Goal: Task Accomplishment & Management: Use online tool/utility

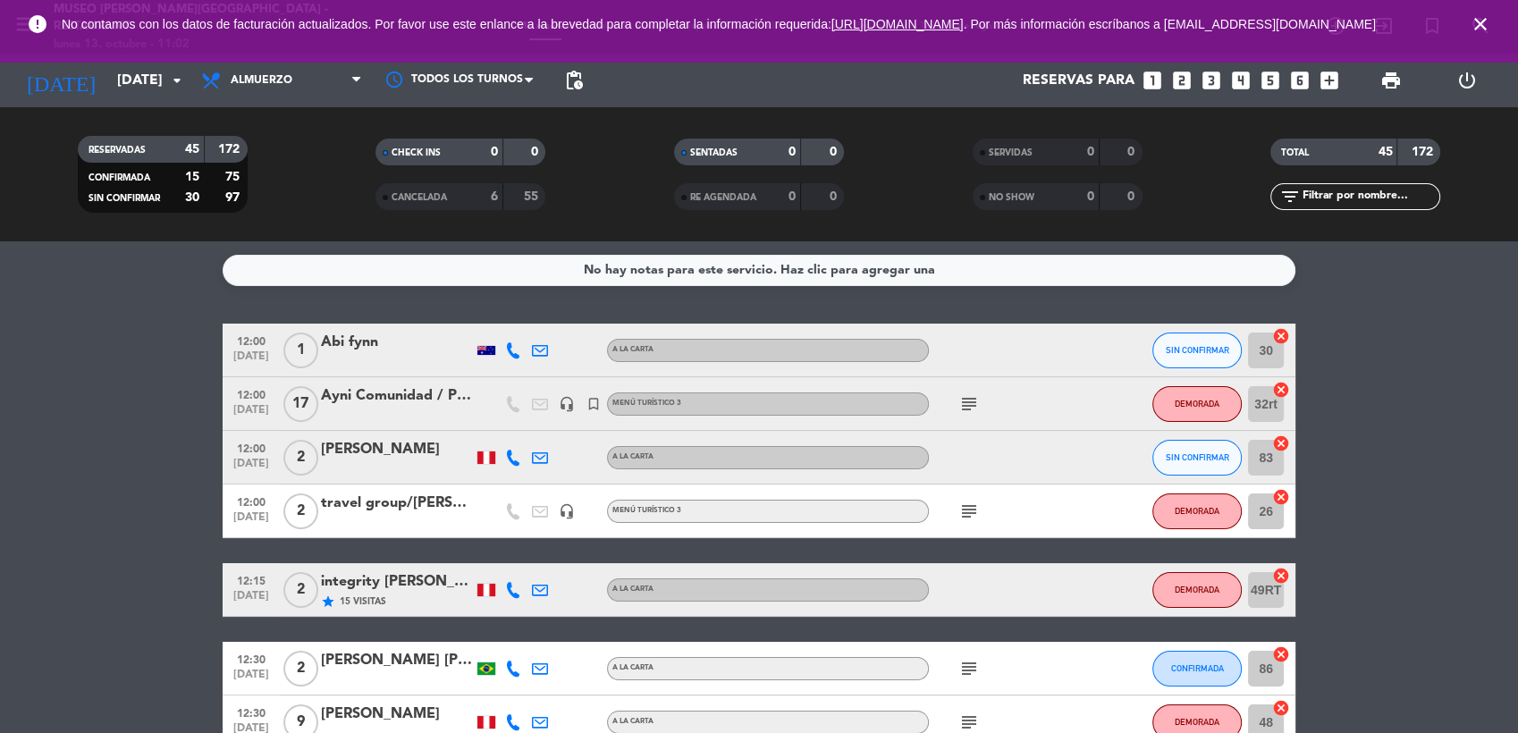
click at [1481, 25] on icon "close" at bounding box center [1480, 23] width 21 height 21
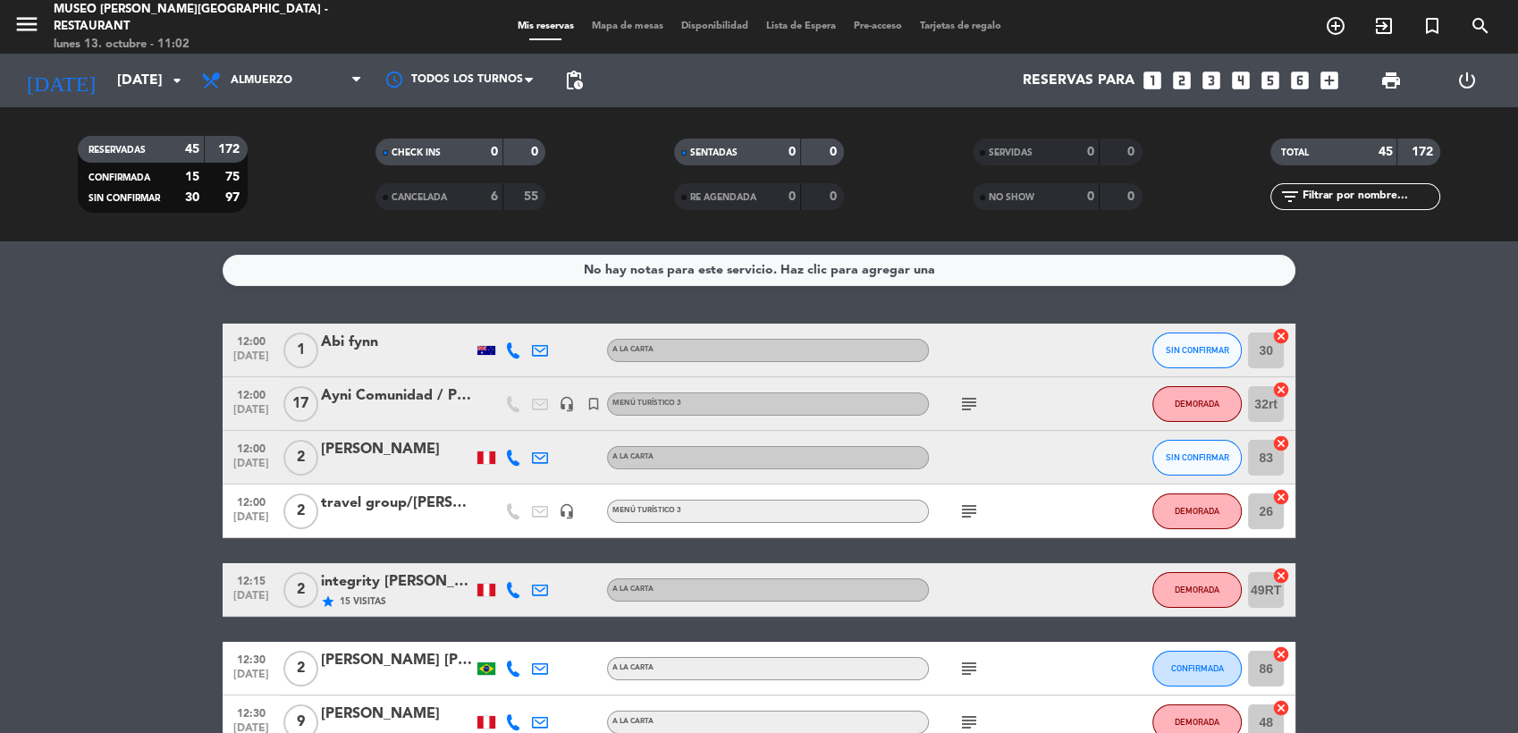
click at [614, 25] on span "Mapa de mesas" at bounding box center [627, 26] width 89 height 10
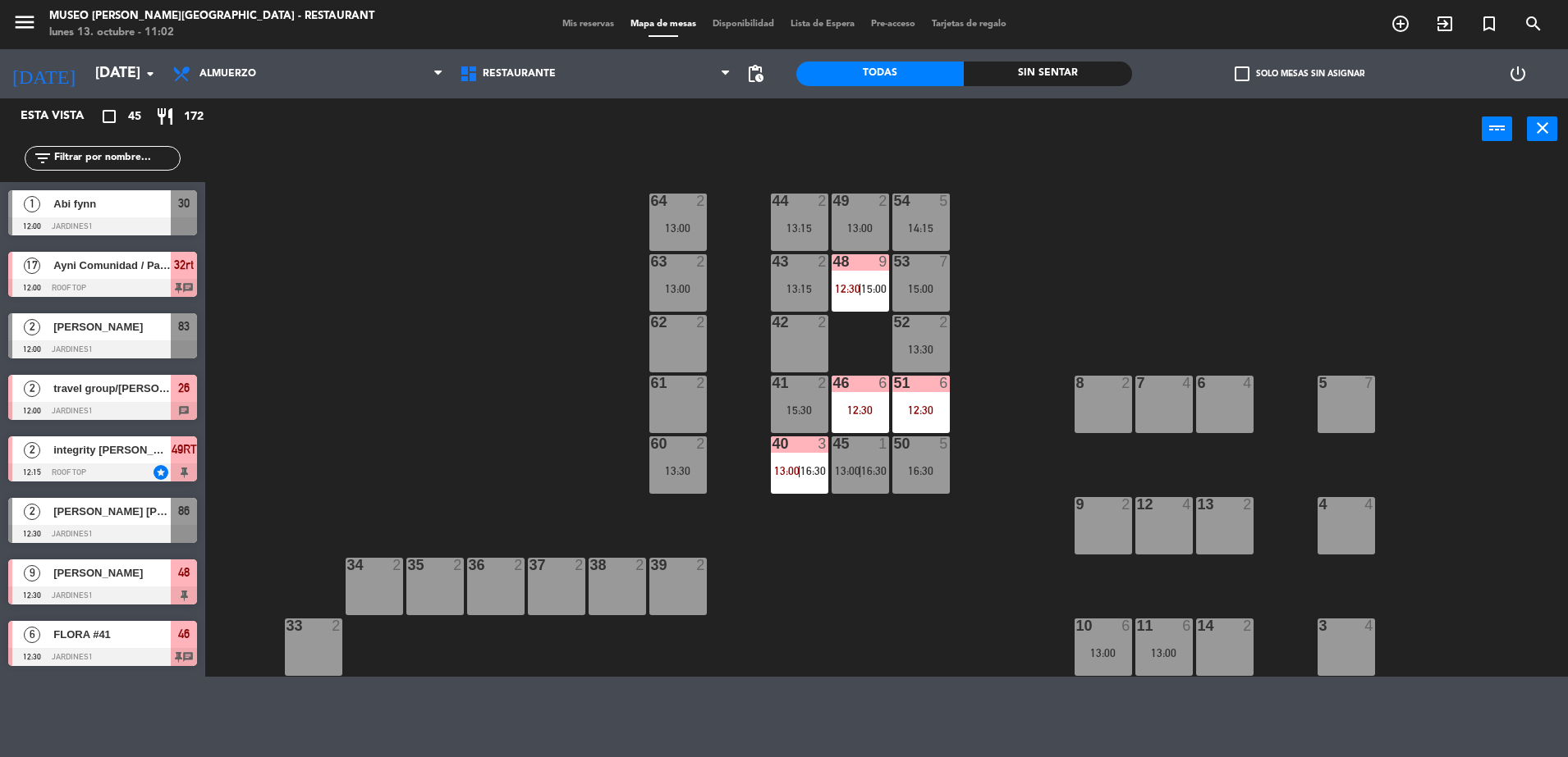
drag, startPoint x: 1361, startPoint y: 3, endPoint x: 1038, endPoint y: 288, distance: 430.8
click at [1038, 288] on div "44 2 13:15 49 2 13:00 54 5 14:15 64 2 13:00 48 9 12:30 | 15:00 53 7 15:00 63 2 …" at bounding box center [893, 420] width 1347 height 513
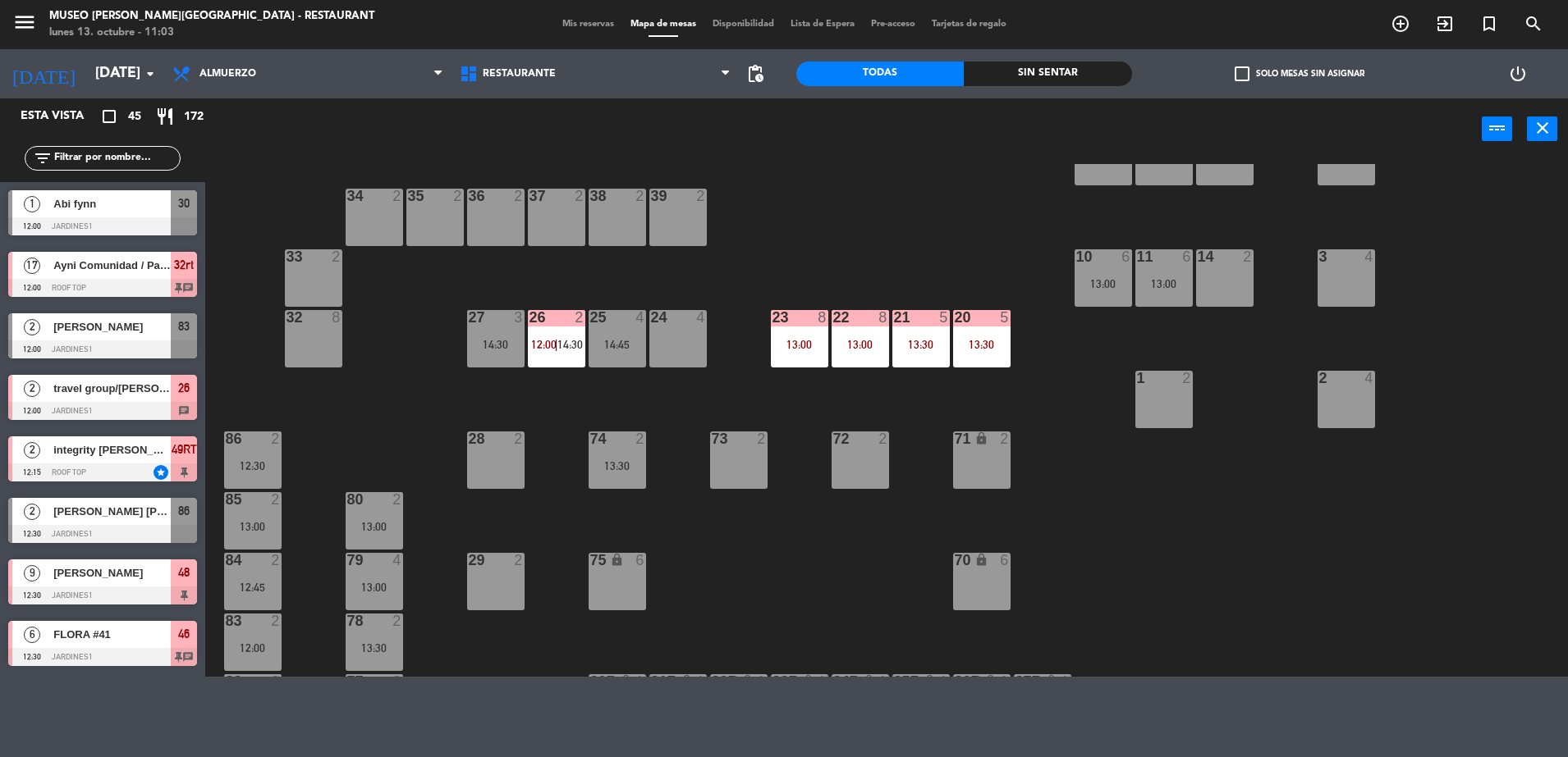
click at [554, 335] on div "26 2 12:00 | 14:30" at bounding box center [556, 339] width 58 height 58
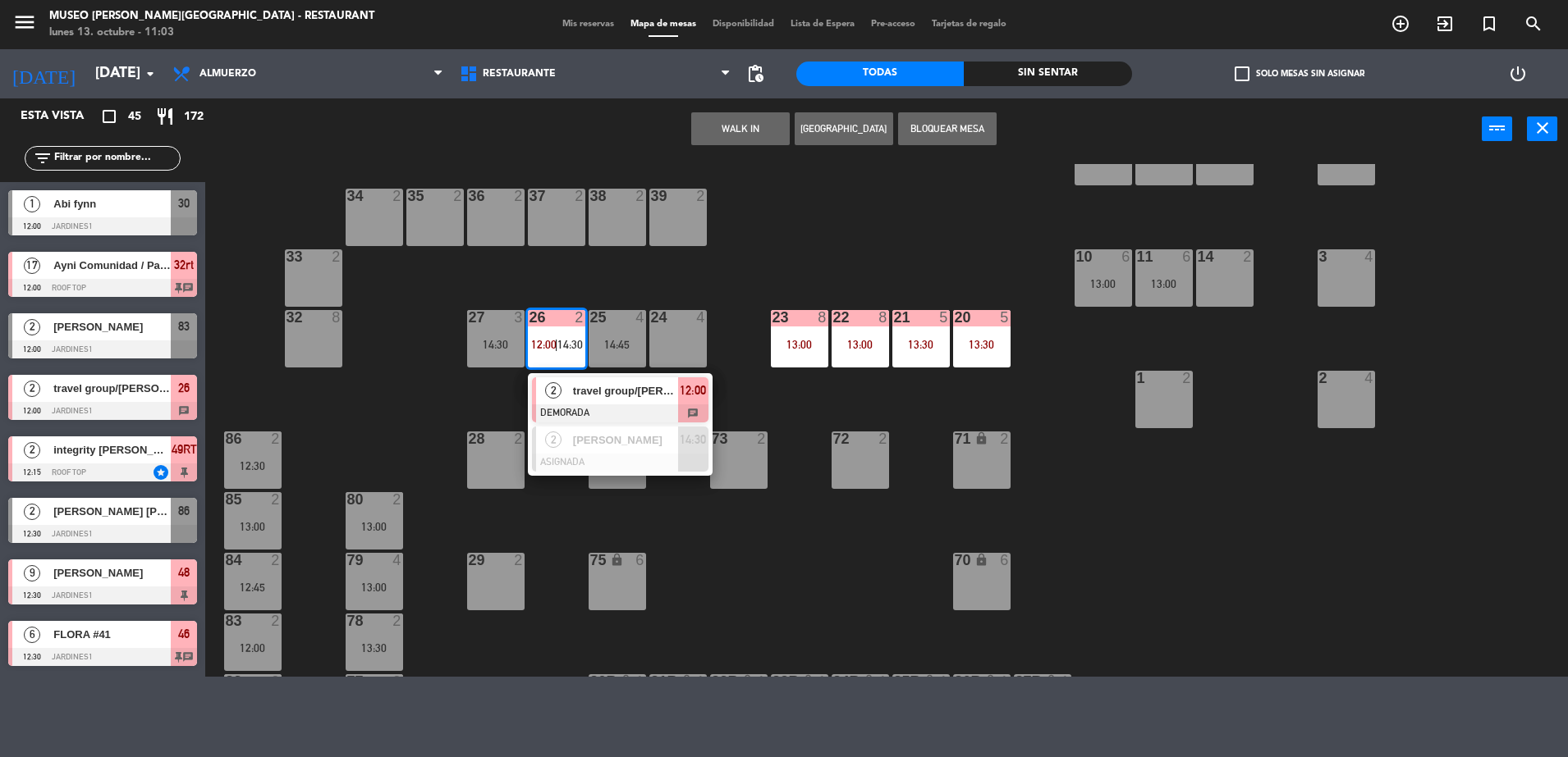
click at [605, 385] on span "travel group/[PERSON_NAME] X 2" at bounding box center [625, 391] width 105 height 17
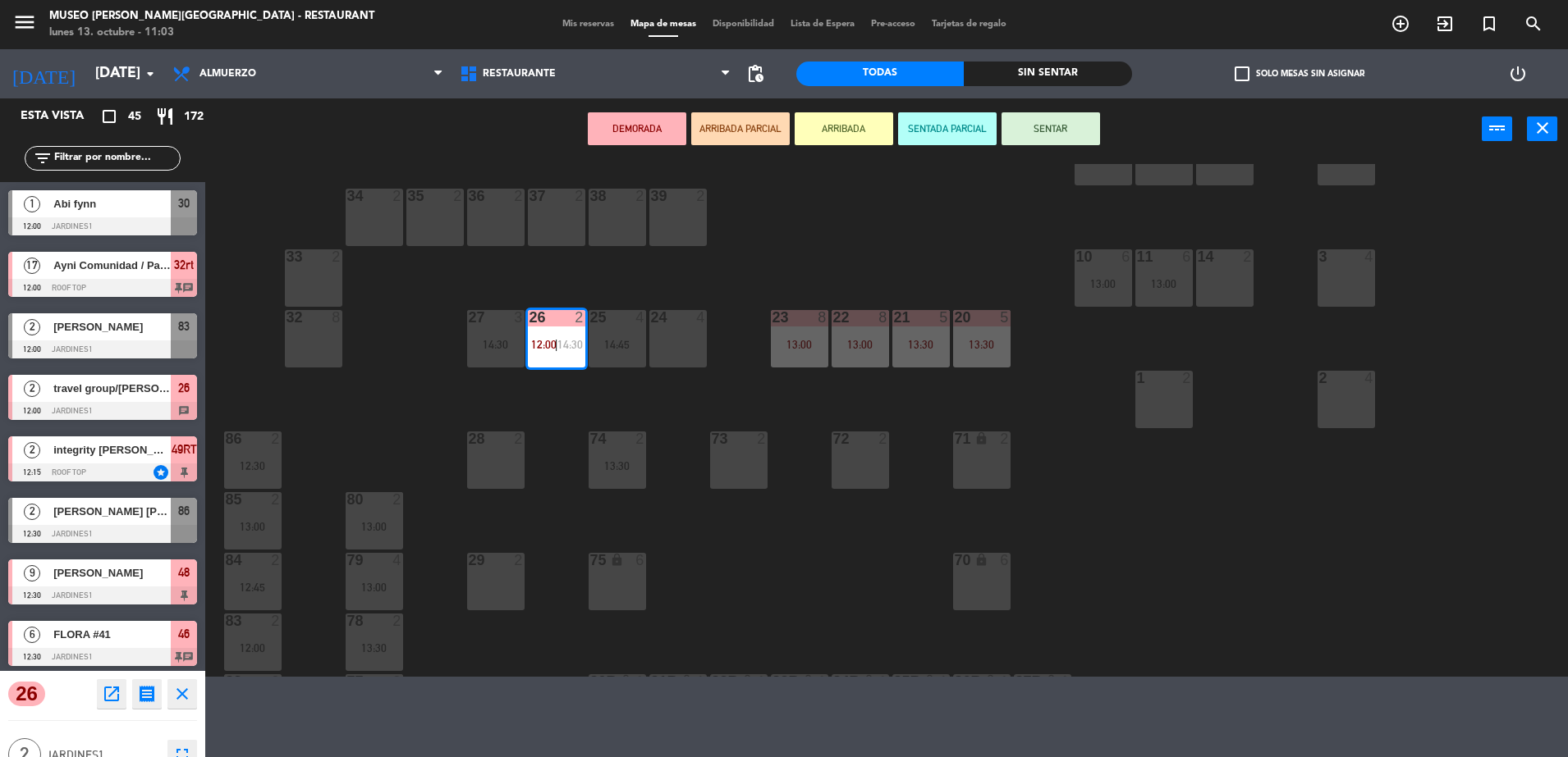
scroll to position [0, 0]
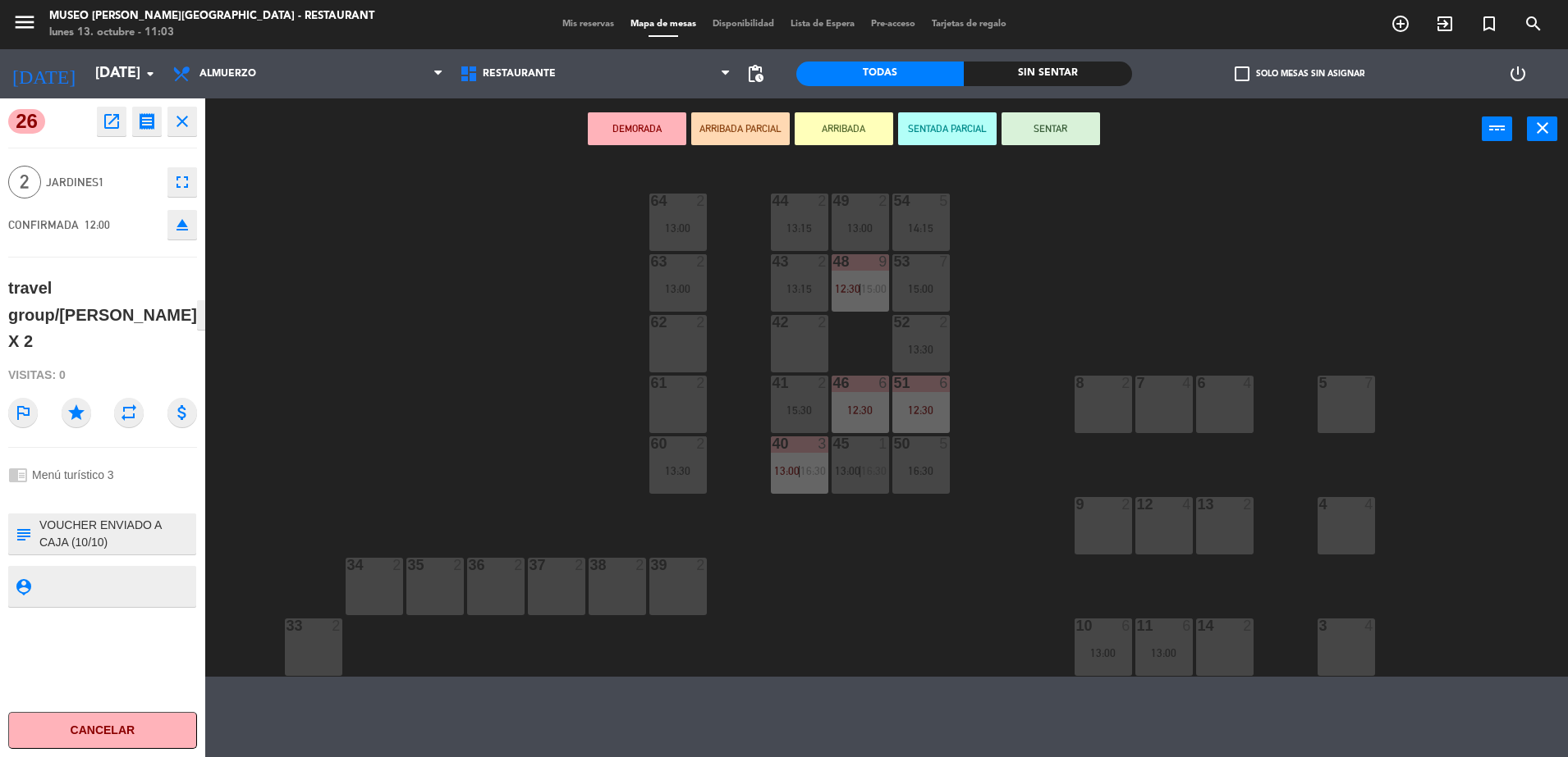
click at [652, 197] on div "64" at bounding box center [651, 201] width 1 height 15
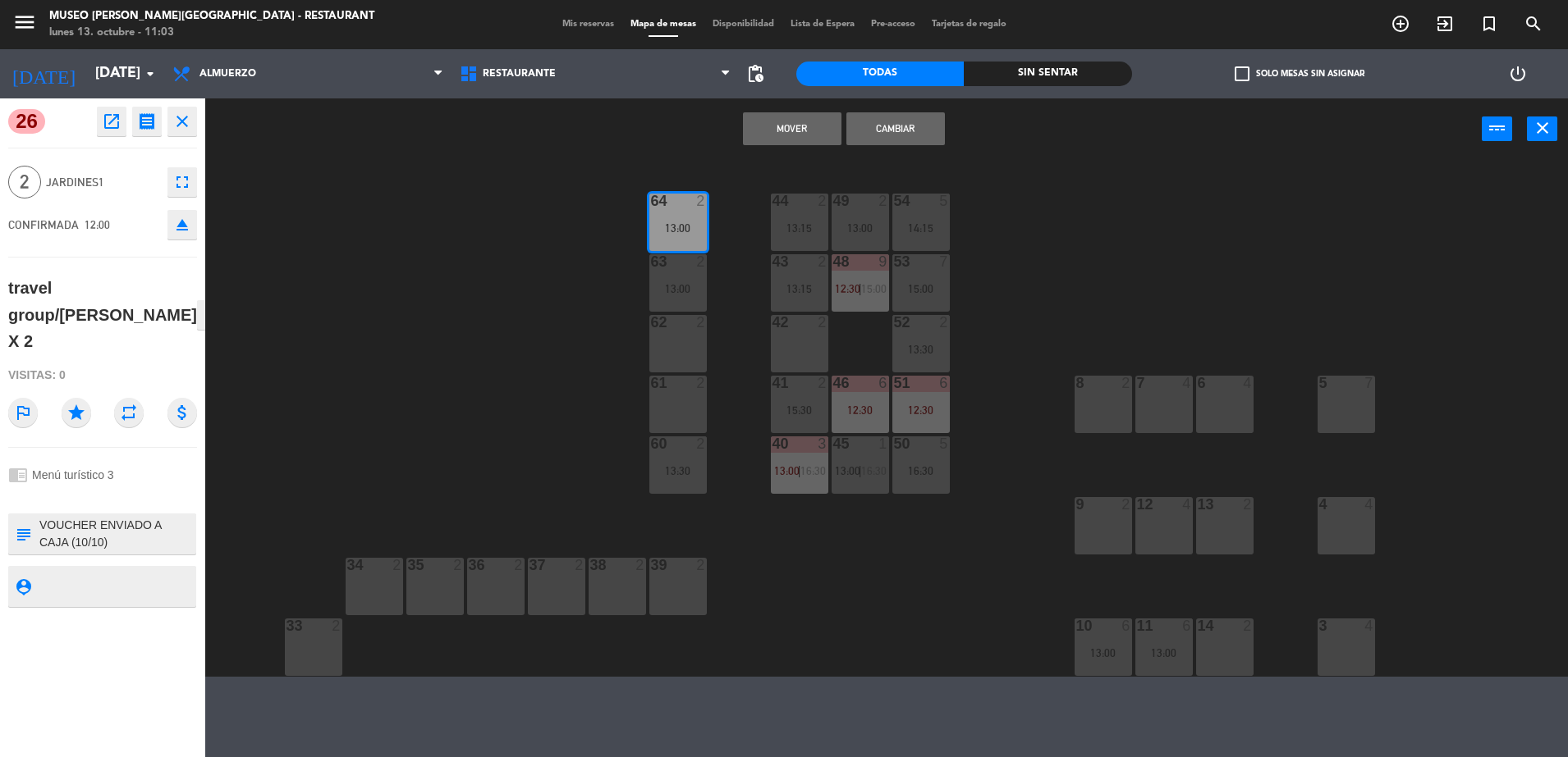
click at [783, 129] on button "Mover" at bounding box center [791, 128] width 98 height 33
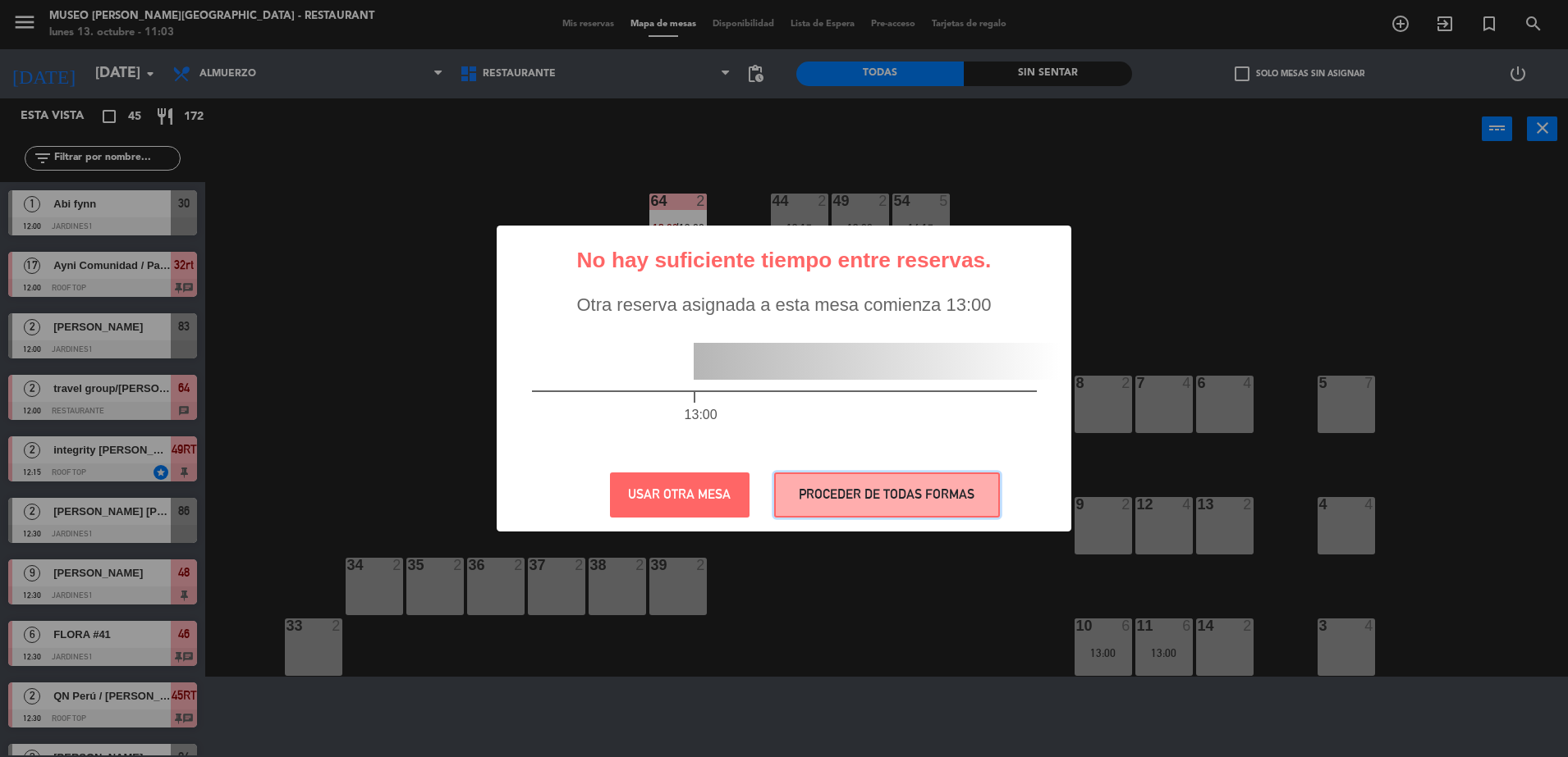
click at [871, 499] on button "PROCEDER DE TODAS FORMAS" at bounding box center [887, 495] width 226 height 45
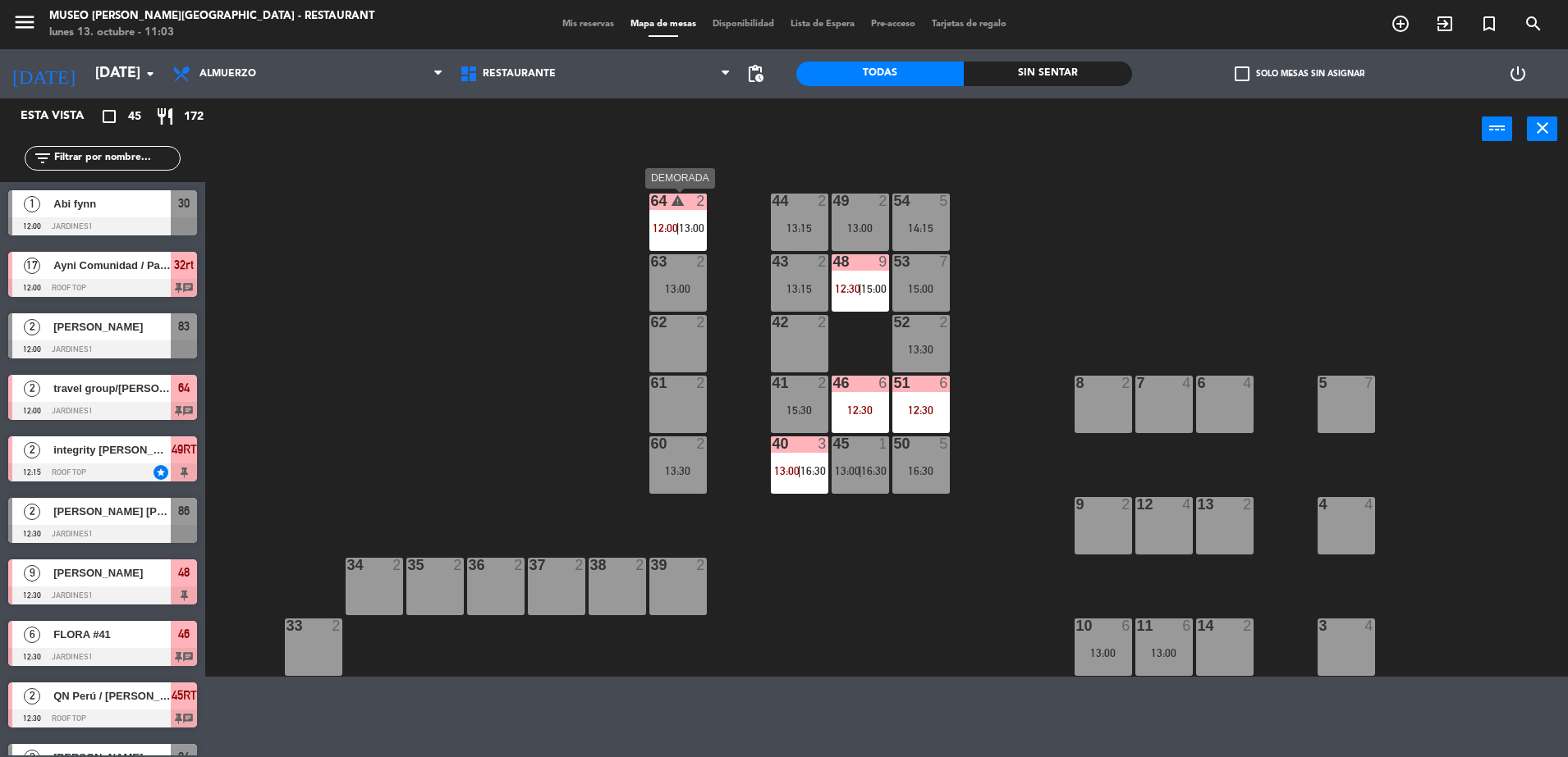
click at [671, 221] on span "12:00" at bounding box center [666, 228] width 26 height 13
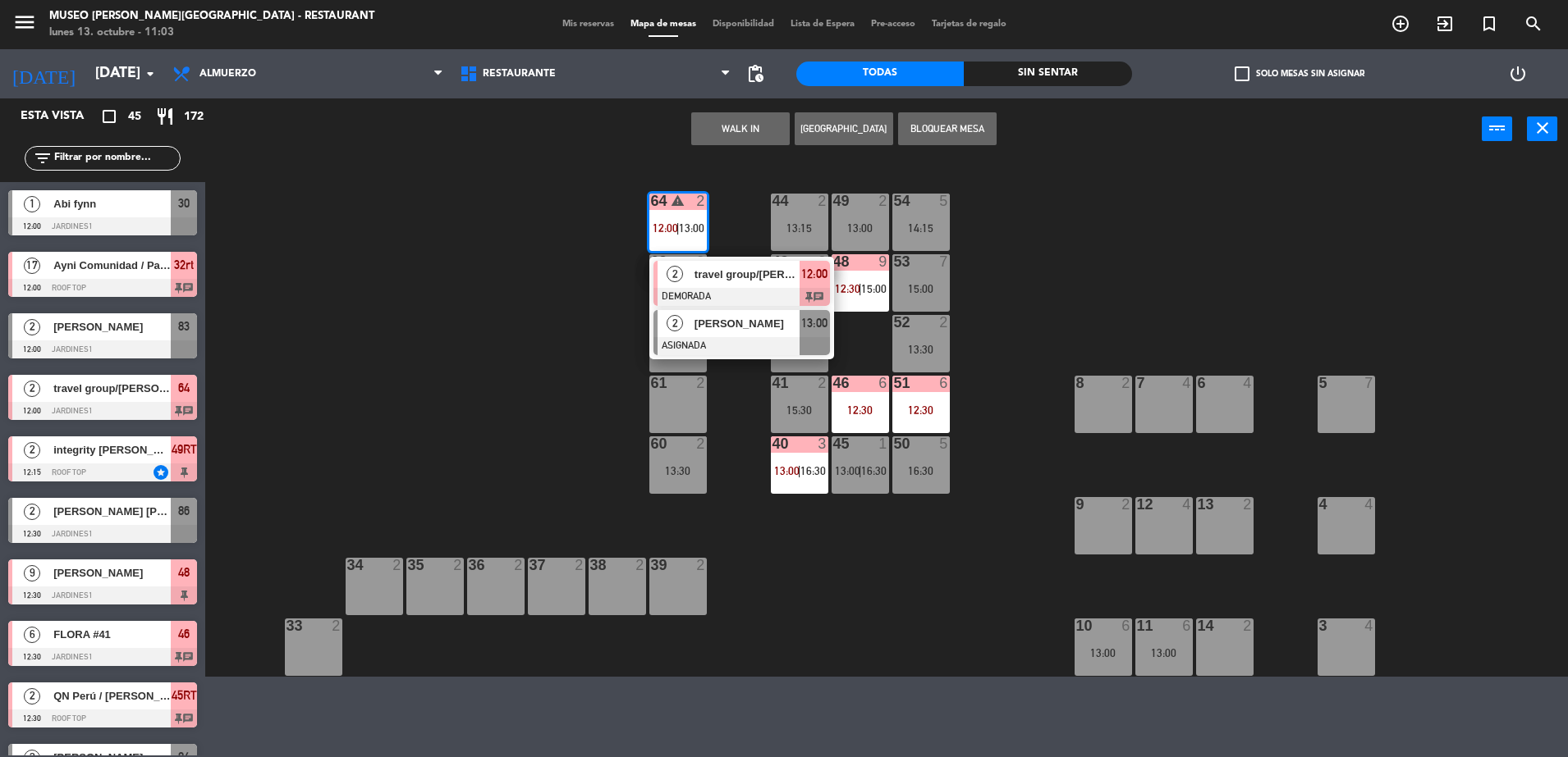
click at [691, 332] on div "2" at bounding box center [675, 324] width 35 height 28
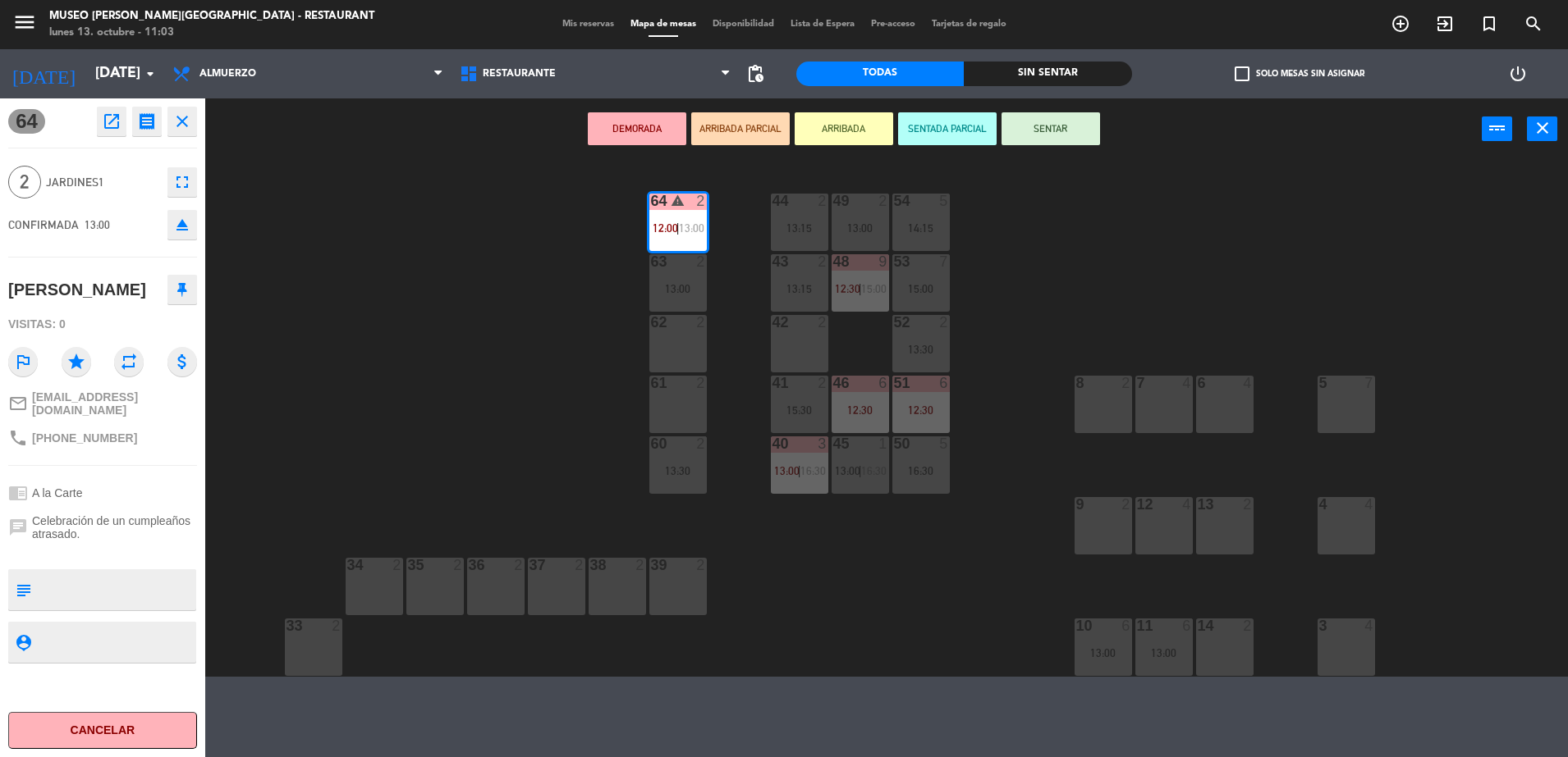
click at [672, 351] on div "62 2" at bounding box center [678, 343] width 58 height 58
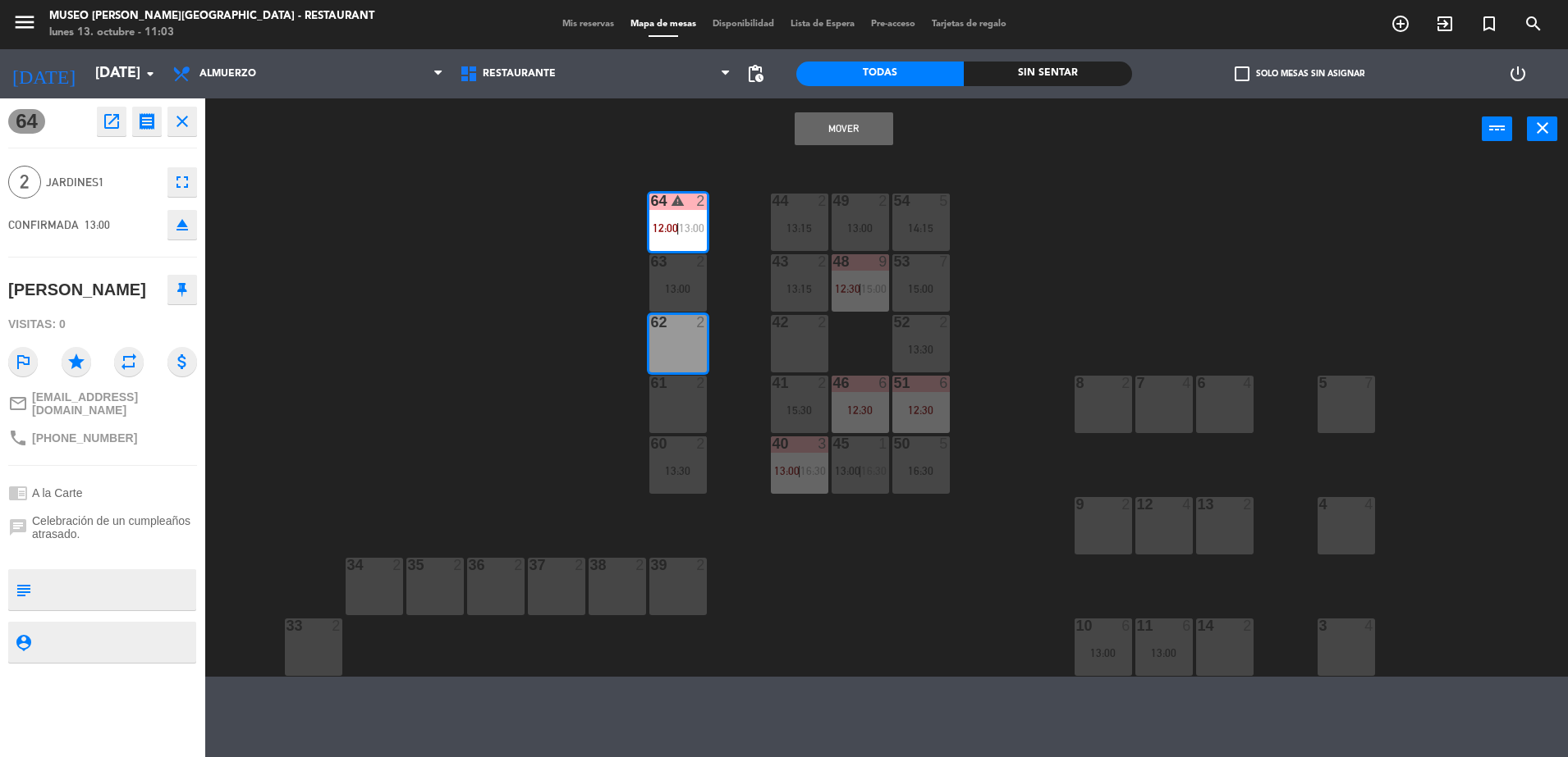
click at [839, 130] on button "Mover" at bounding box center [843, 128] width 98 height 33
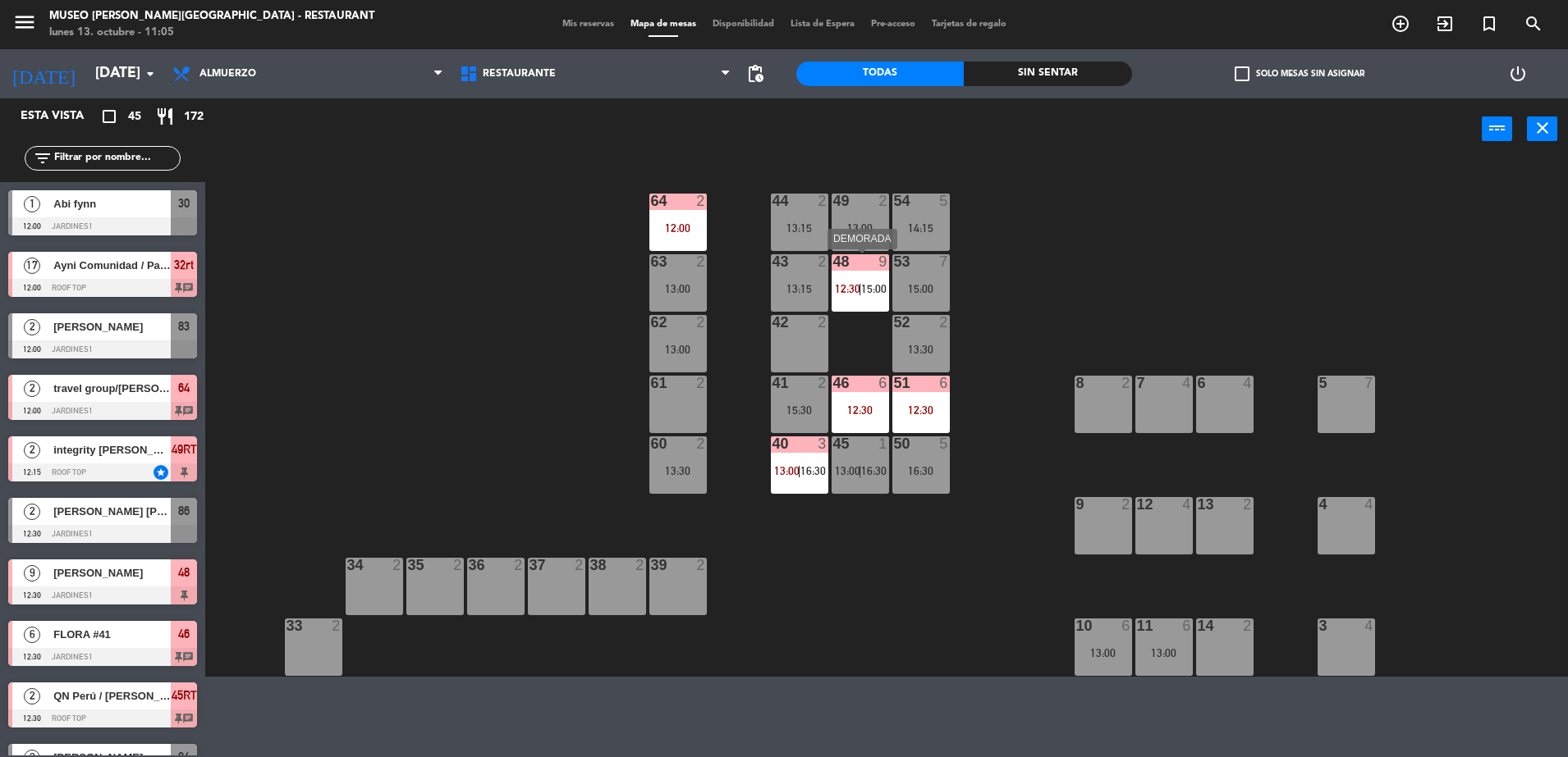
click at [865, 277] on div "48 9 12:30 | 15:00" at bounding box center [860, 283] width 58 height 58
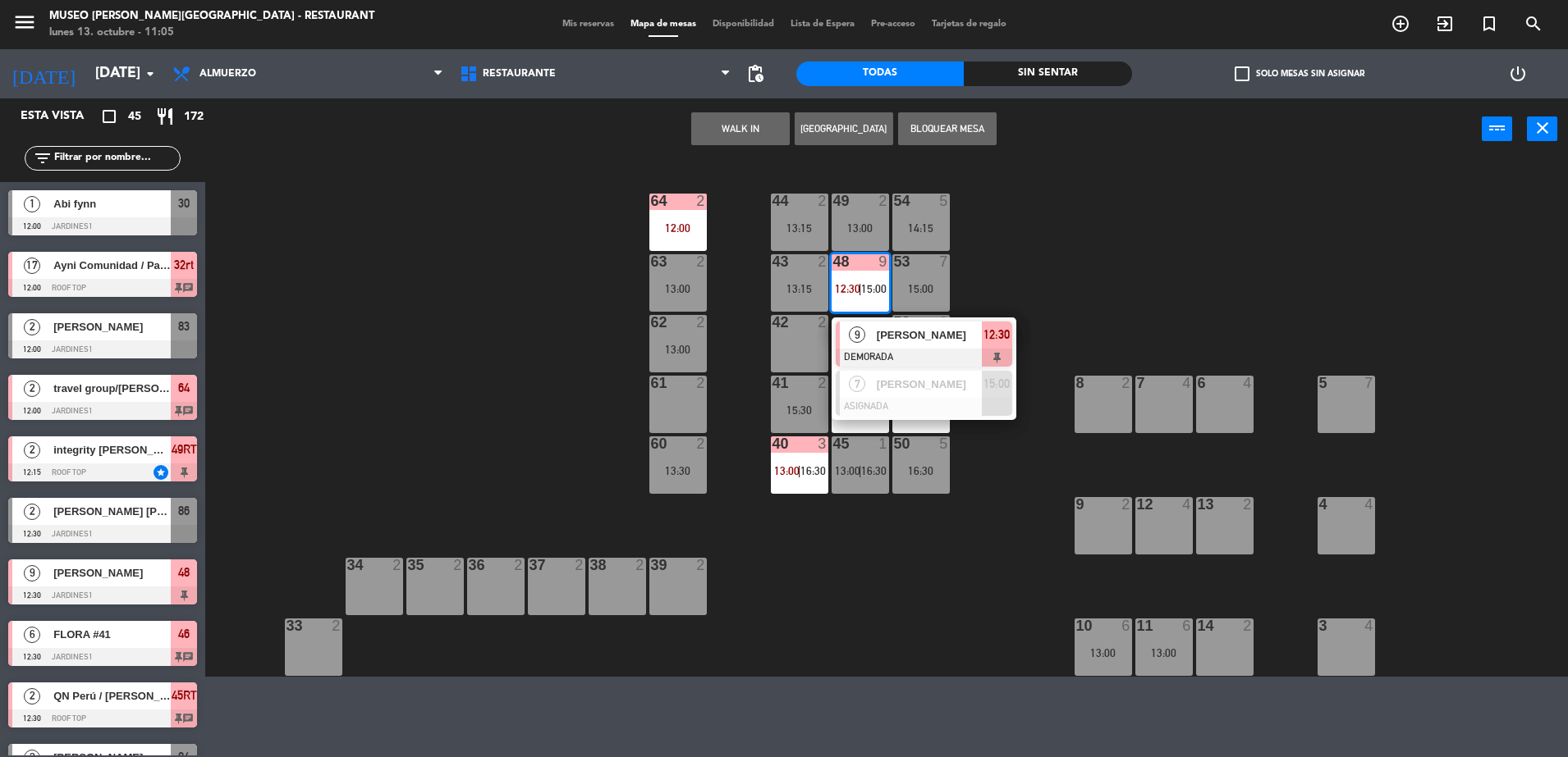
click at [914, 322] on div "[PERSON_NAME]" at bounding box center [928, 335] width 106 height 28
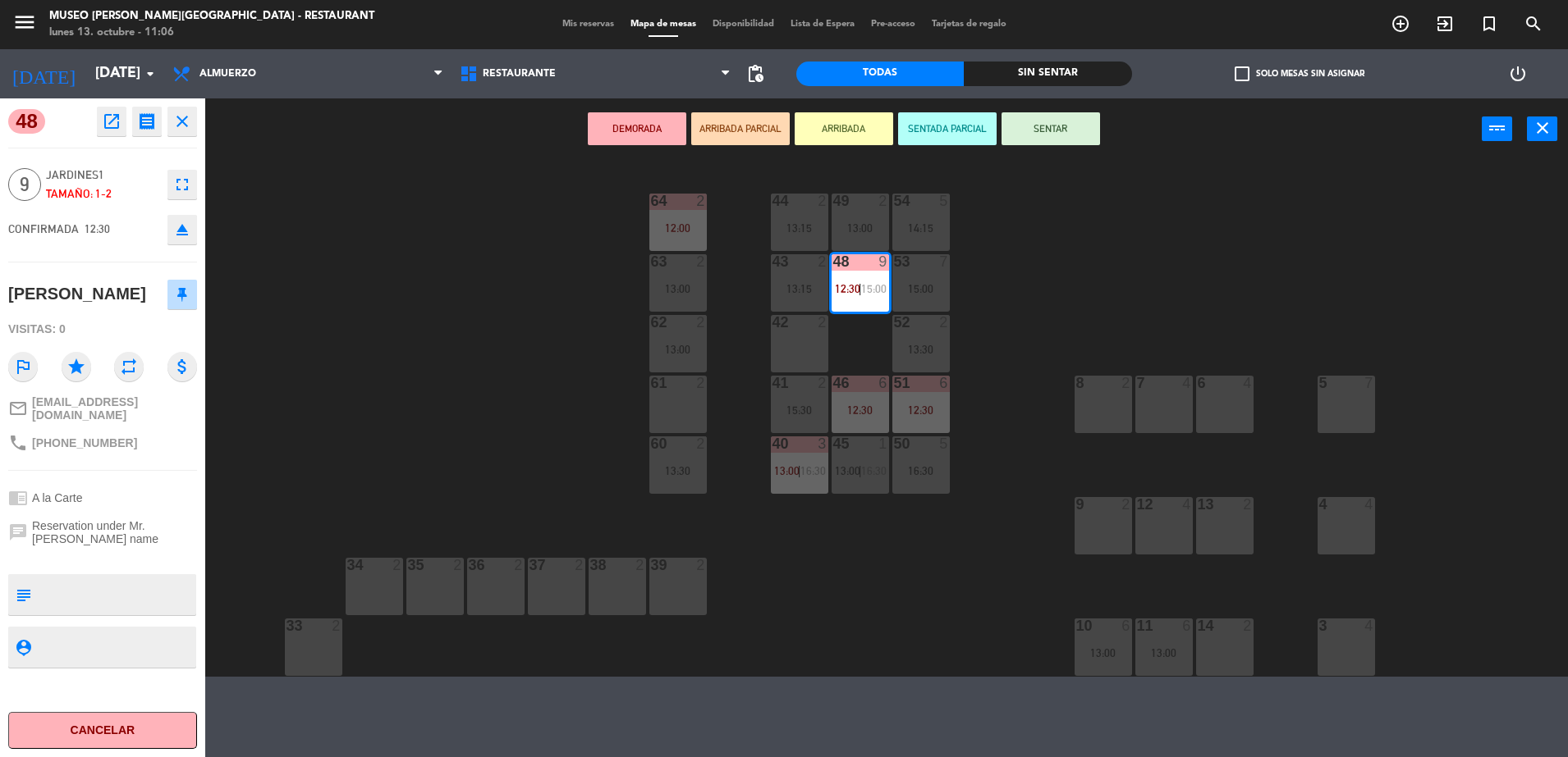
click at [1014, 357] on div "44 2 13:15 49 2 13:00 54 5 14:15 64 2 12:00 48 9 12:30 | 15:00 53 7 15:00 63 2 …" at bounding box center [893, 420] width 1347 height 513
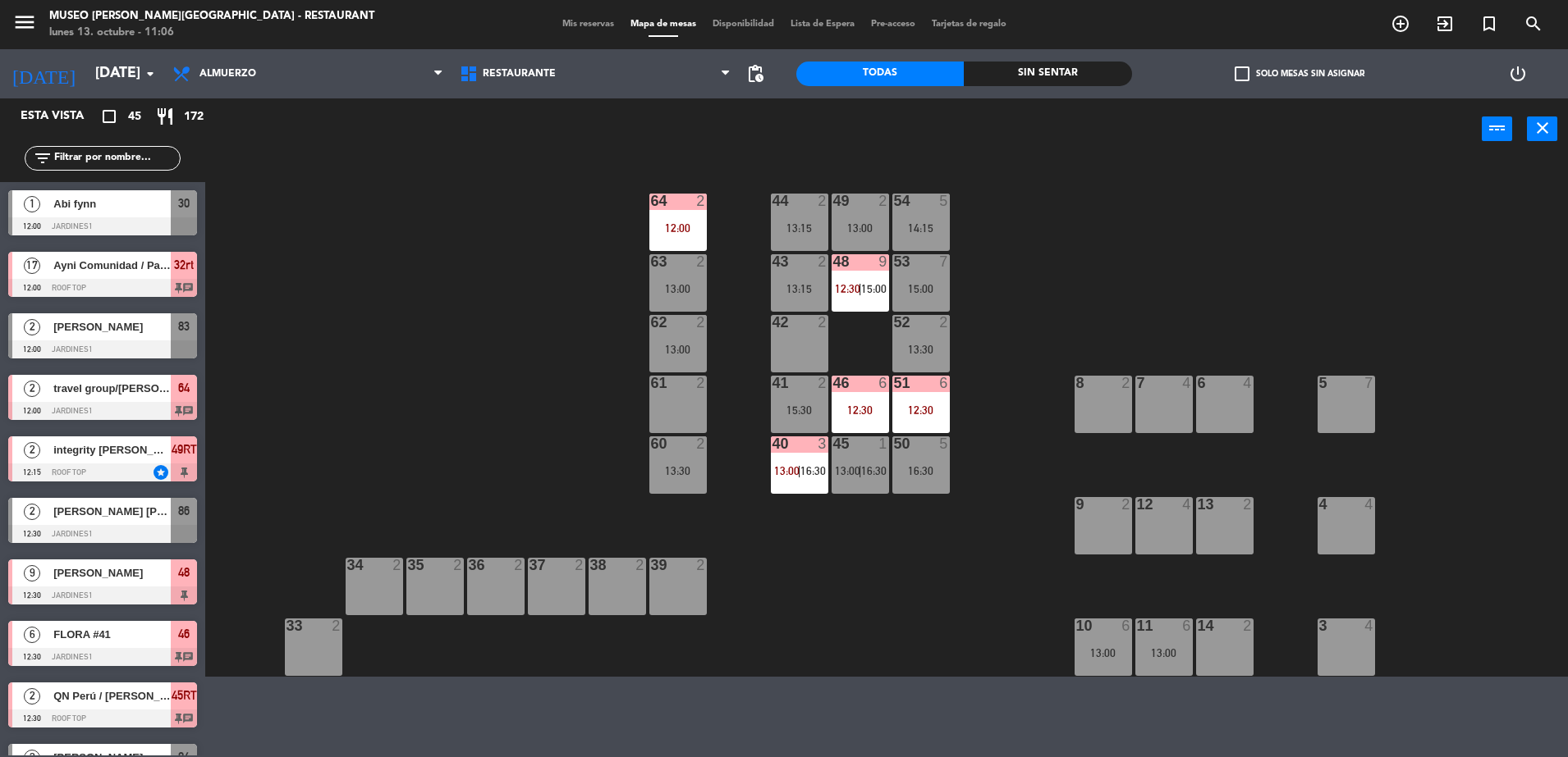
click at [860, 275] on div "48 9 12:30 | 15:00" at bounding box center [860, 283] width 58 height 58
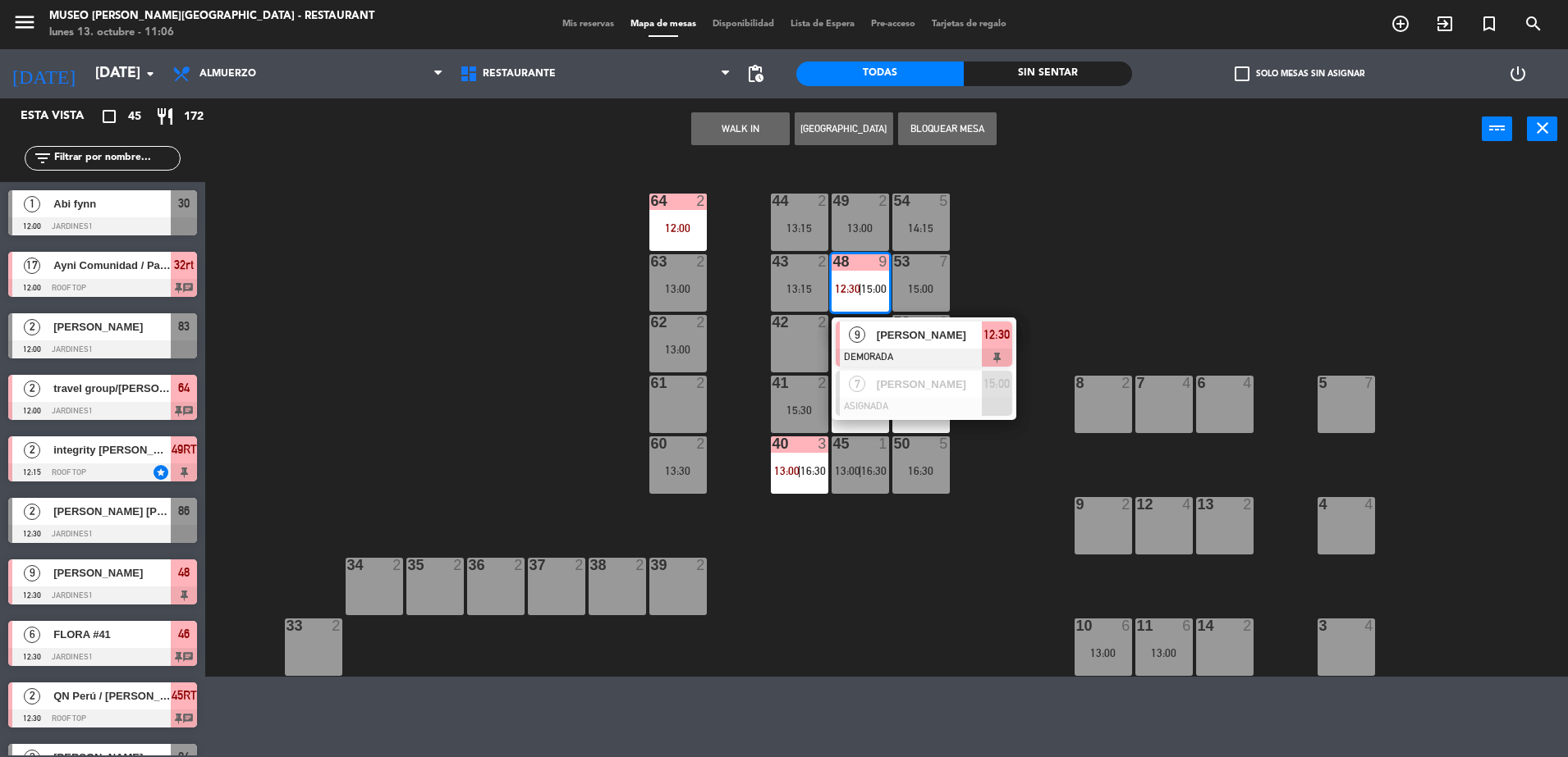
click at [924, 342] on span "[PERSON_NAME]" at bounding box center [929, 335] width 105 height 17
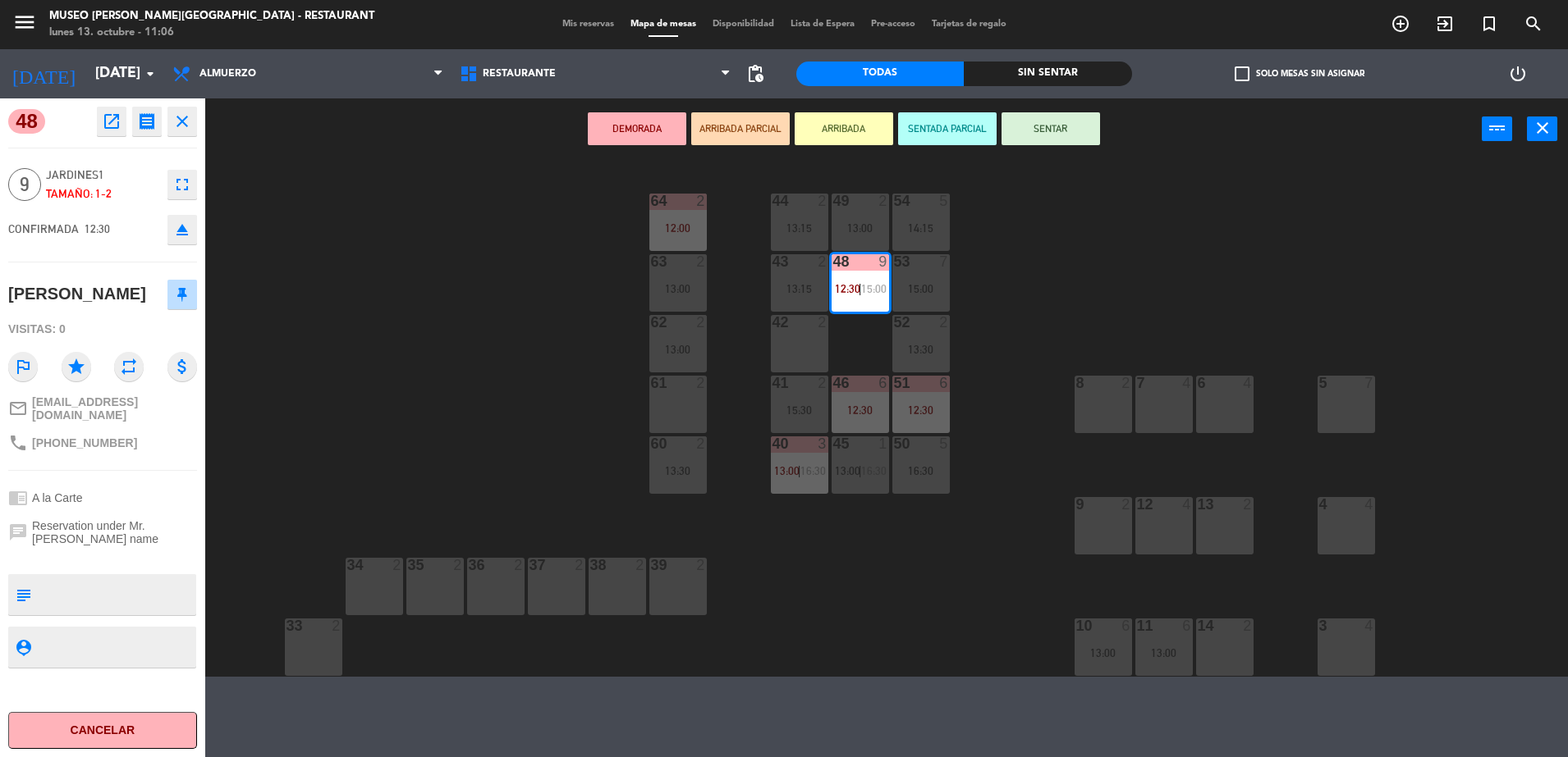
click at [918, 298] on div "53 7 15:00" at bounding box center [921, 283] width 58 height 58
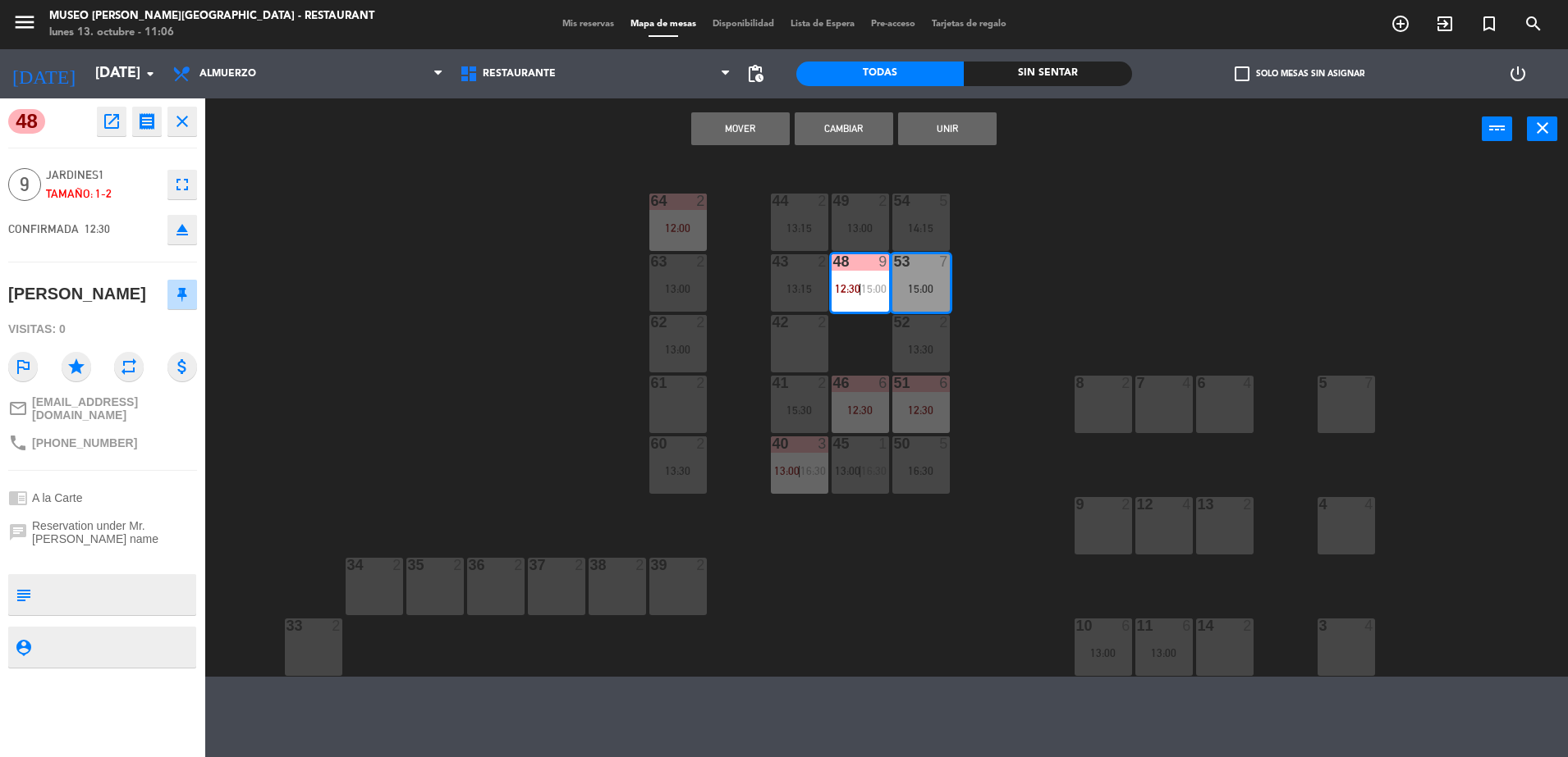
click at [935, 134] on button "Unir" at bounding box center [946, 128] width 98 height 33
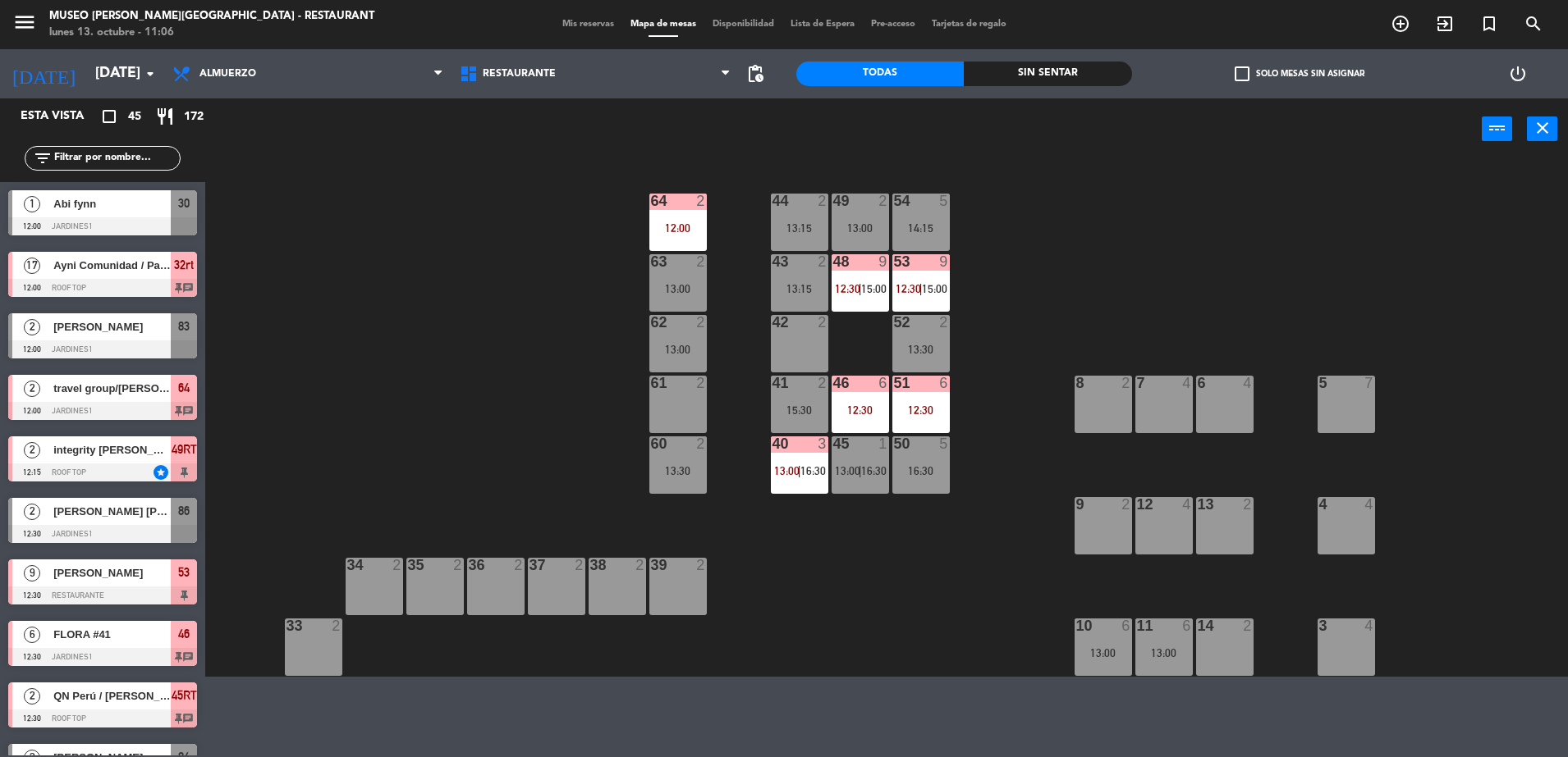
click at [810, 467] on span "16:30" at bounding box center [813, 471] width 26 height 13
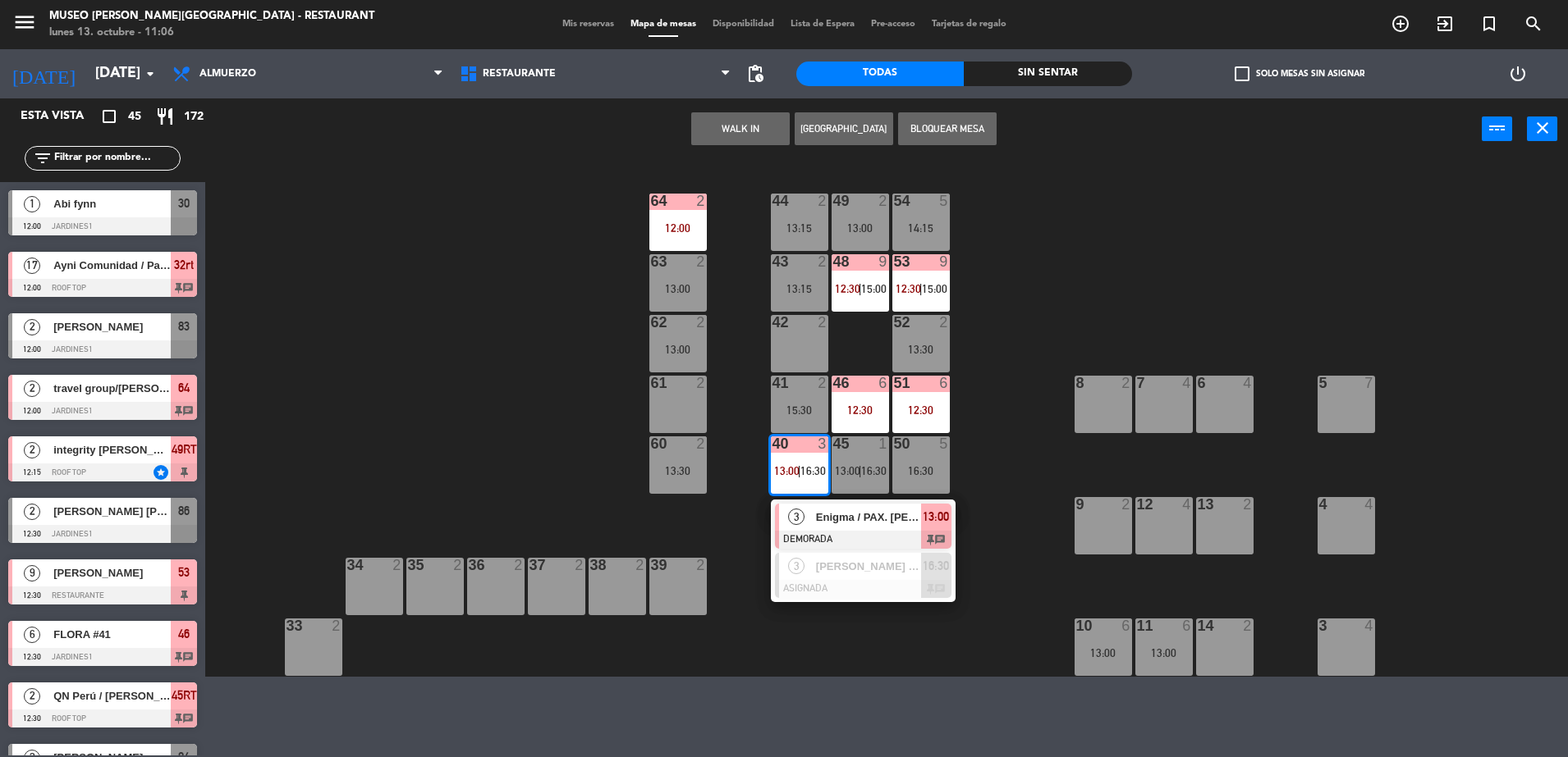
click at [840, 523] on span "Enigma / PAX. [PERSON_NAME] x2" at bounding box center [868, 517] width 105 height 17
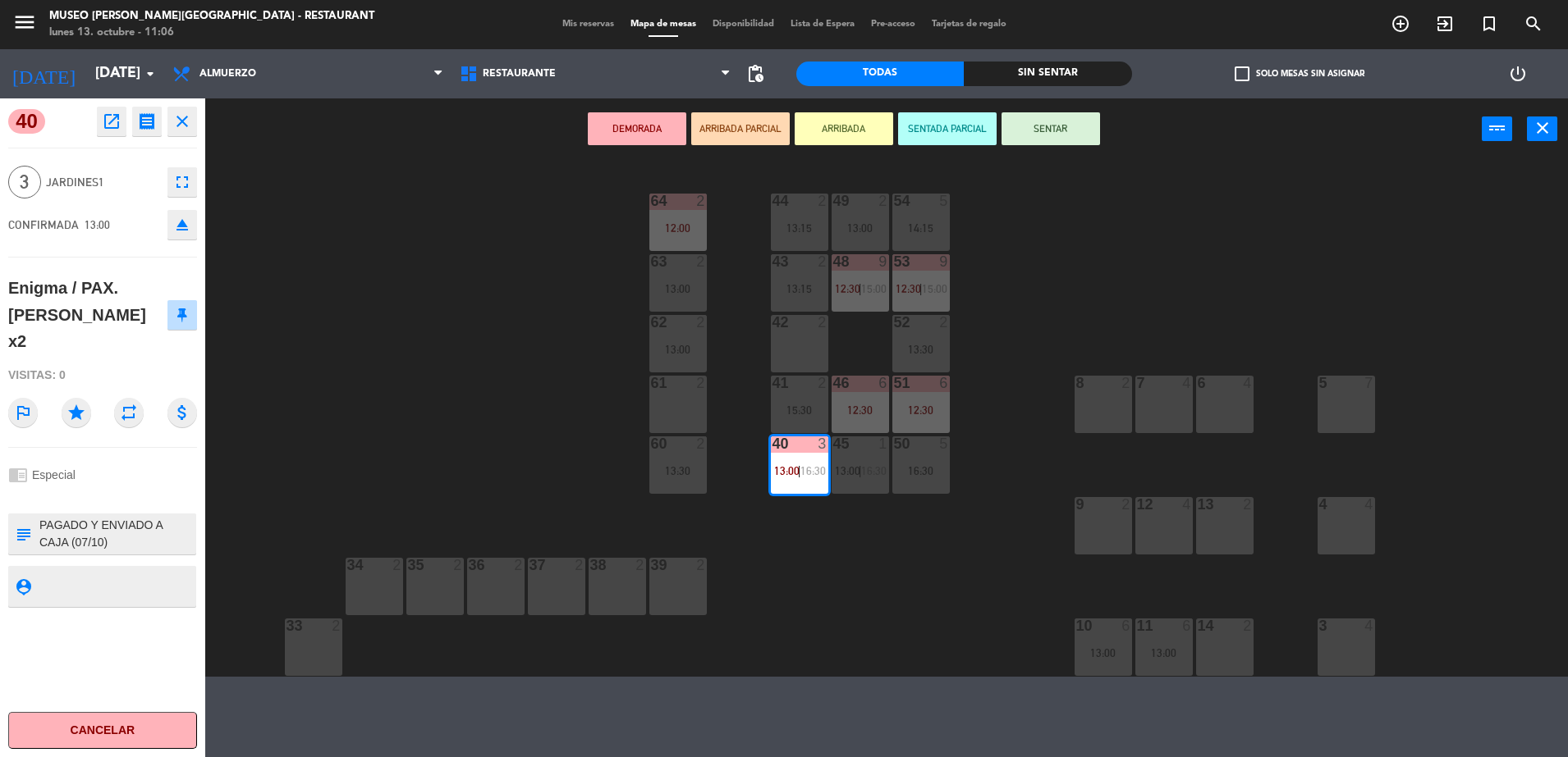
click at [44, 517] on textarea at bounding box center [116, 534] width 157 height 35
type textarea "m40| PAGADO Y ENVIADO A CAJA (07/10) REF: PAX. [PERSON_NAME] x2 Menú a la carta…"
click at [88, 460] on div "chrome_reader_mode Especial" at bounding box center [103, 475] width 189 height 31
click at [498, 362] on div "44 2 13:15 49 2 13:00 54 5 14:15 64 2 12:00 48 9 12:30 | 15:00 53 9 12:30 | 15:…" at bounding box center [893, 420] width 1347 height 513
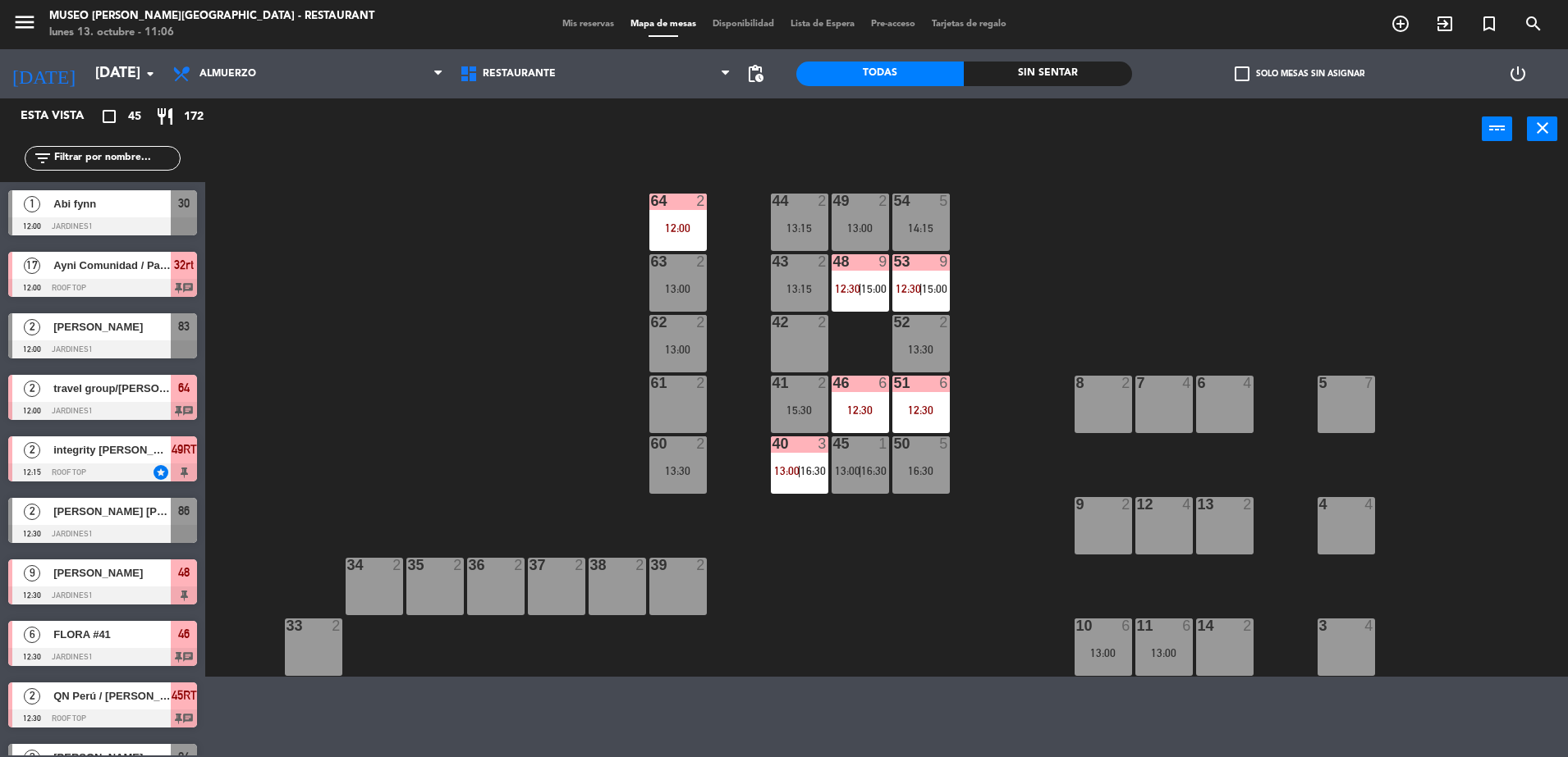
click at [679, 207] on div at bounding box center [678, 201] width 28 height 15
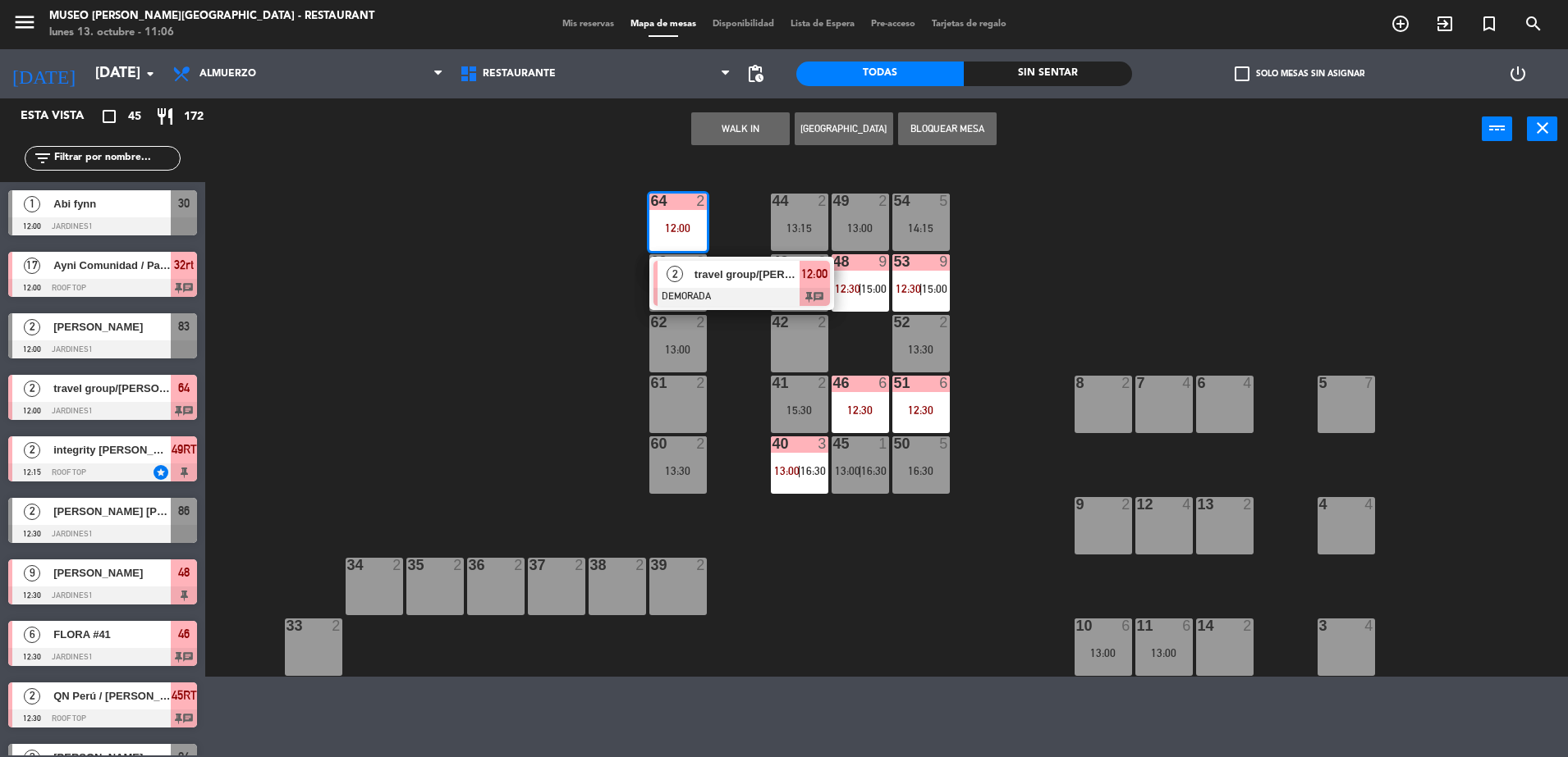
click at [747, 269] on span "travel group/[PERSON_NAME] X 2" at bounding box center [746, 274] width 105 height 17
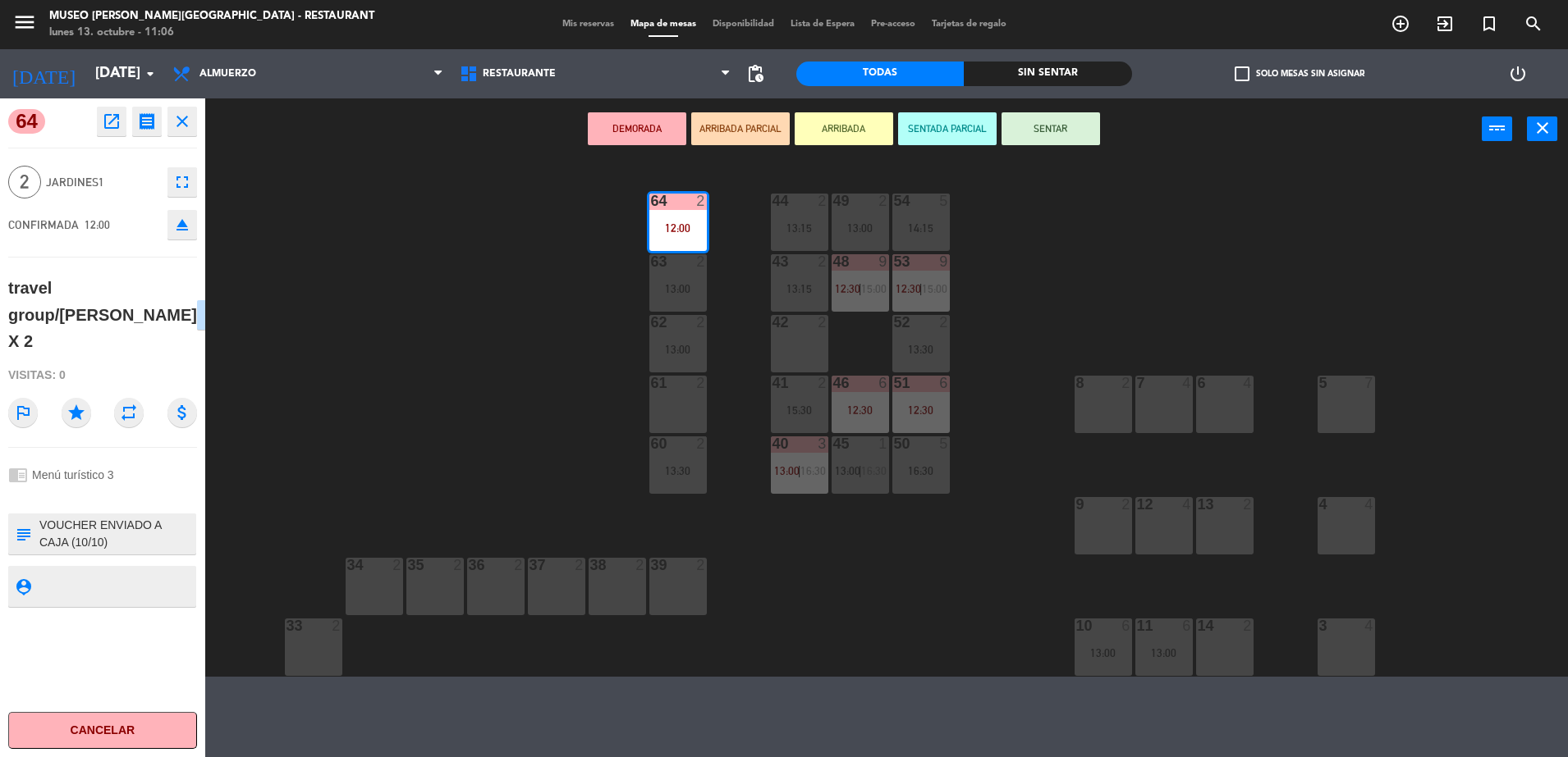
click at [36, 514] on div "subject" at bounding box center [23, 534] width 29 height 41
click at [39, 517] on textarea at bounding box center [116, 534] width 157 height 35
type textarea "m64| VOUCHER ENVIADO A CAJA (10/10) F10-136 [PERSON_NAME] X 2 / POR FAVOR CONFI…"
click at [112, 491] on div at bounding box center [103, 496] width 189 height 12
click at [533, 328] on div "44 2 13:15 49 2 13:00 54 5 14:15 64 2 12:00 48 9 12:30 | 15:00 53 9 12:30 | 15:…" at bounding box center [893, 420] width 1347 height 513
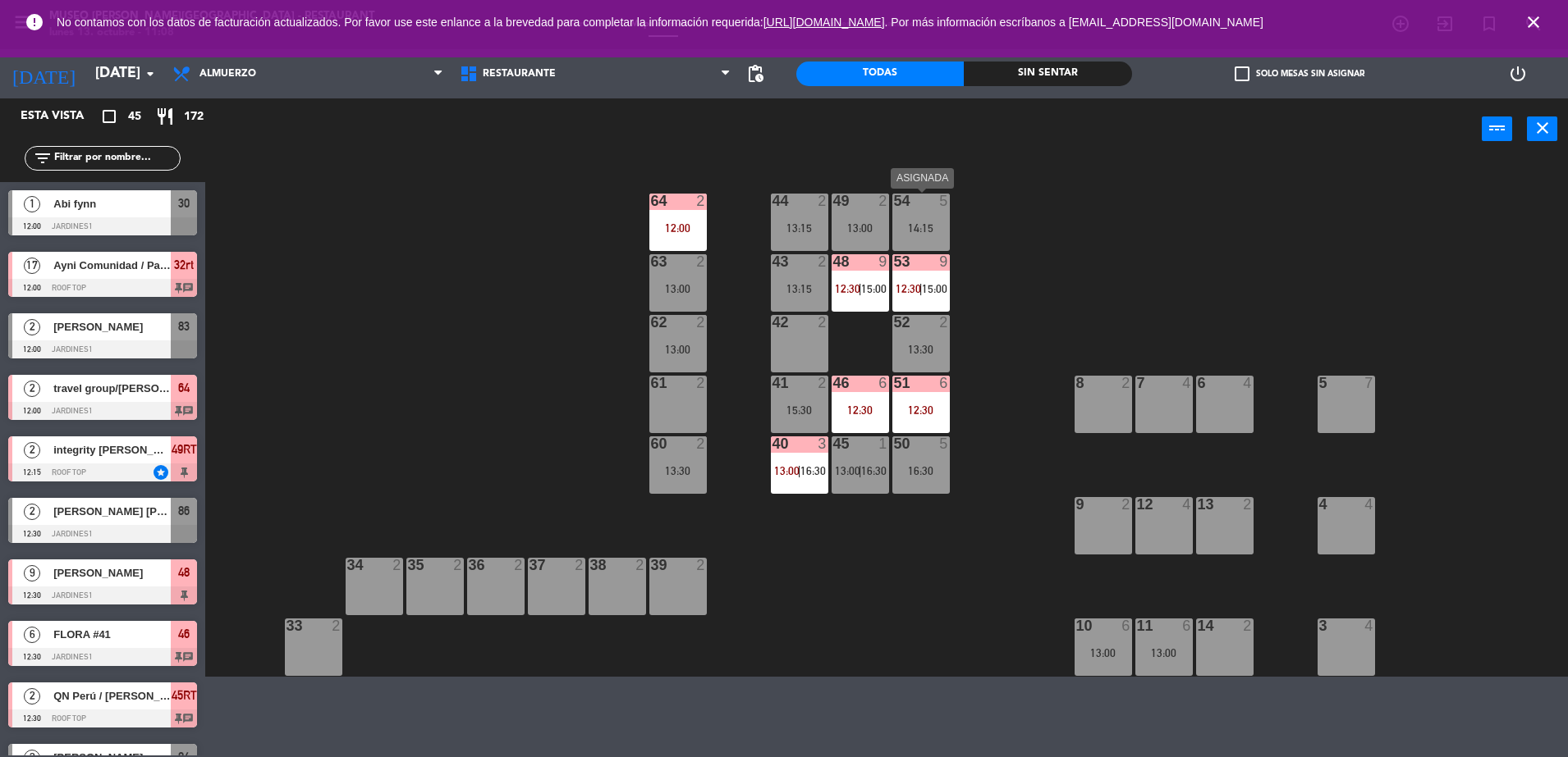
click at [909, 207] on div at bounding box center [921, 201] width 28 height 15
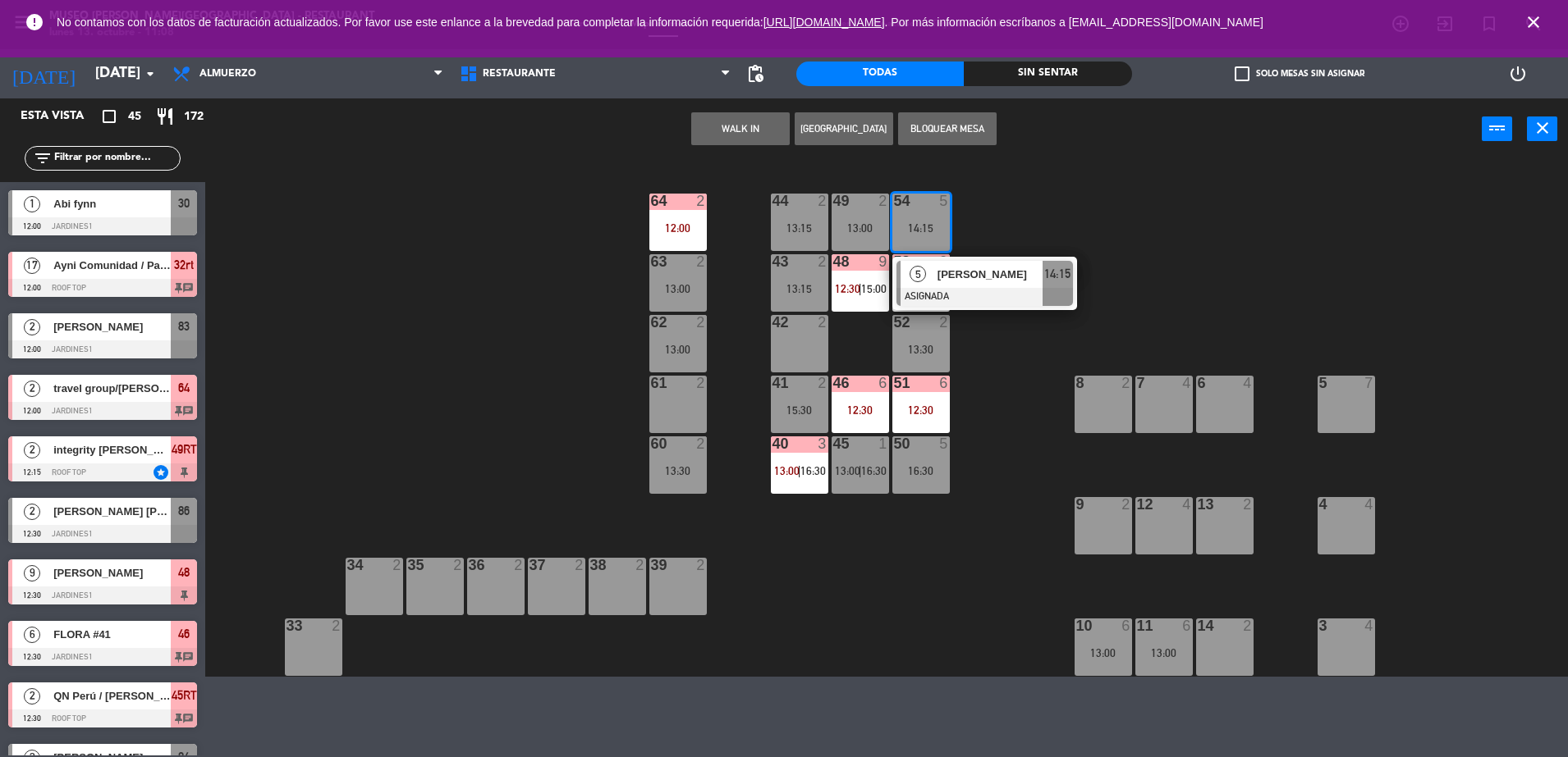
click at [1358, 409] on div "5 7" at bounding box center [1346, 404] width 58 height 58
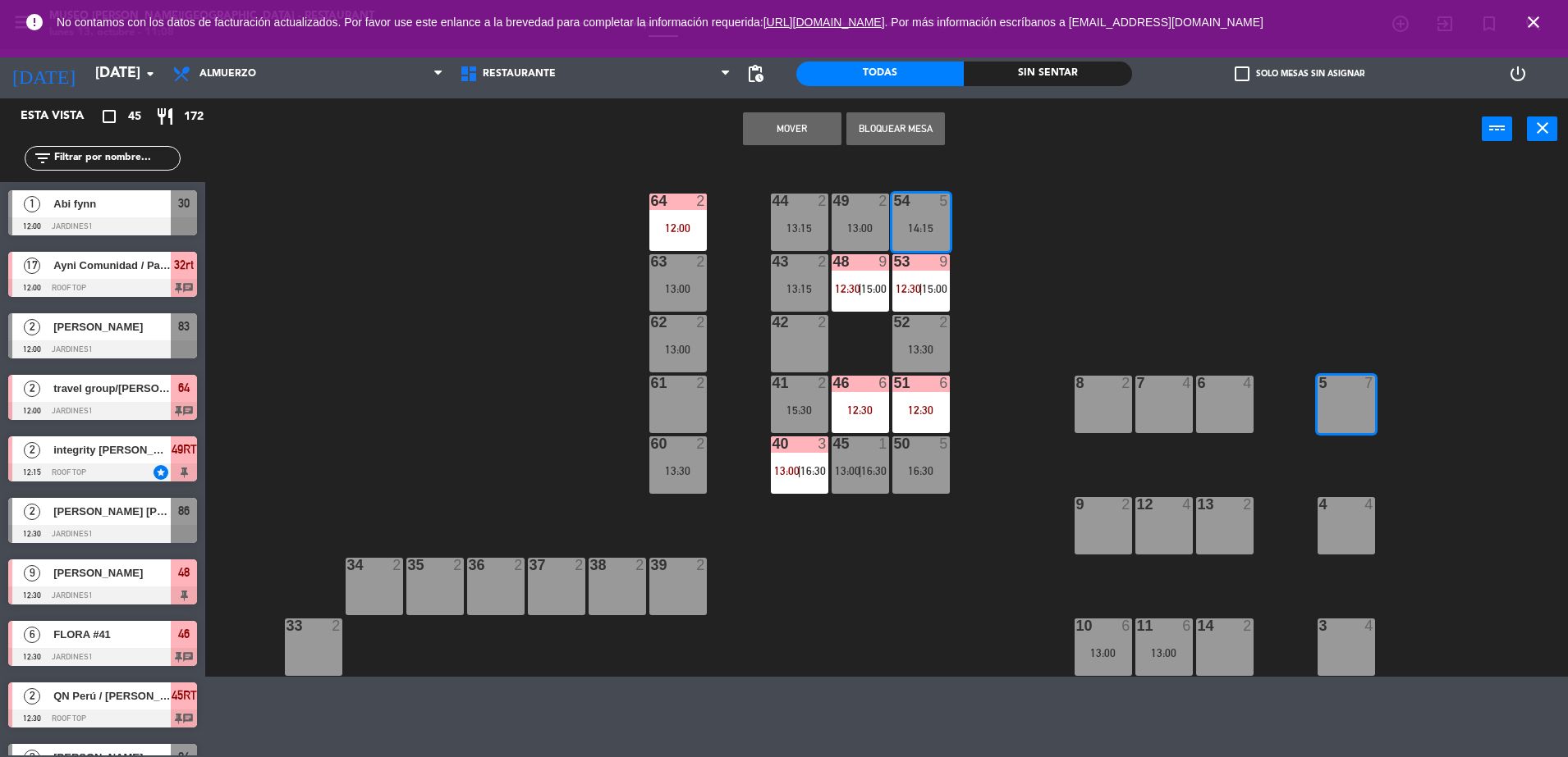
click at [780, 140] on button "Mover" at bounding box center [791, 128] width 98 height 33
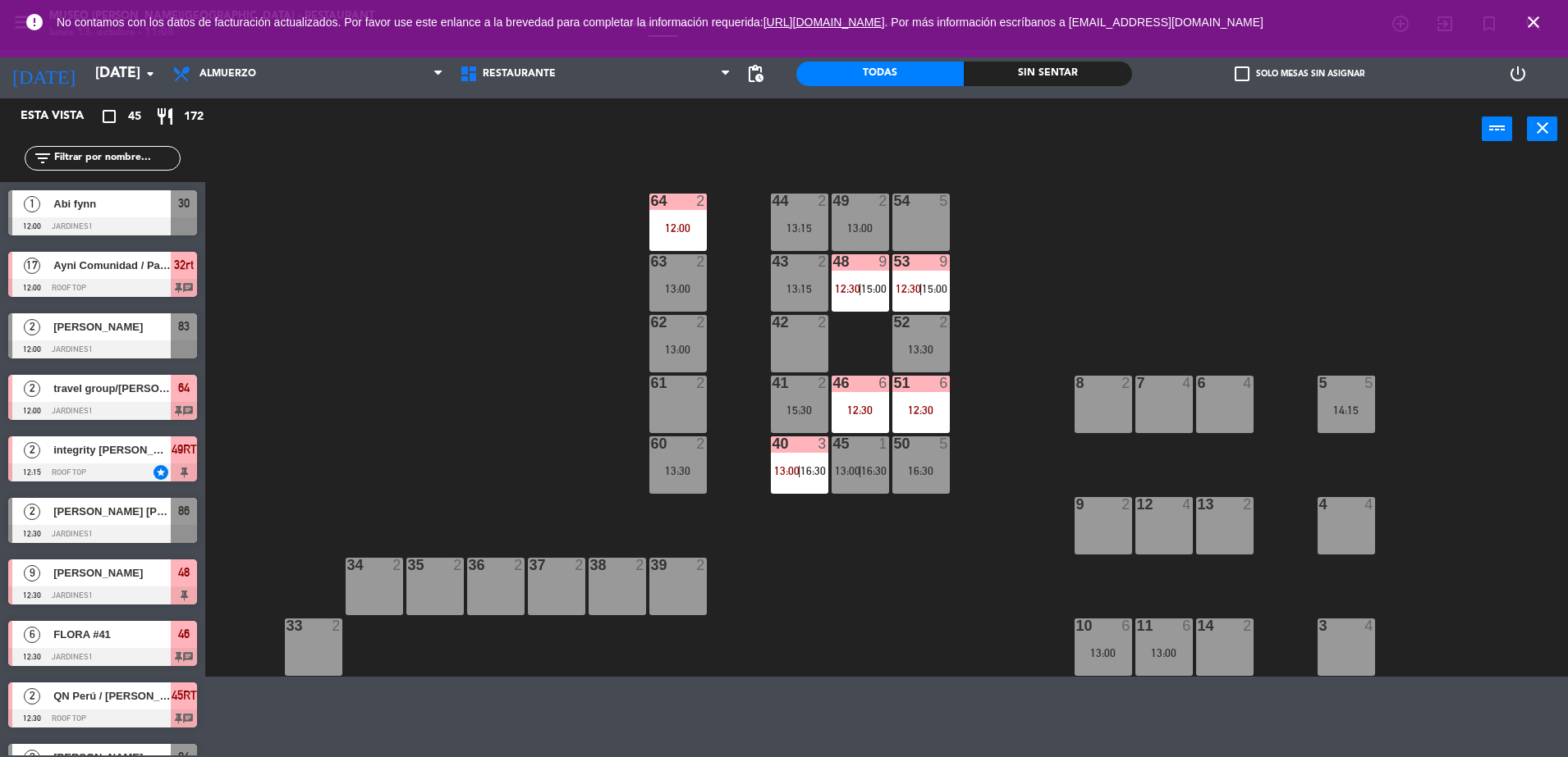
scroll to position [328, 0]
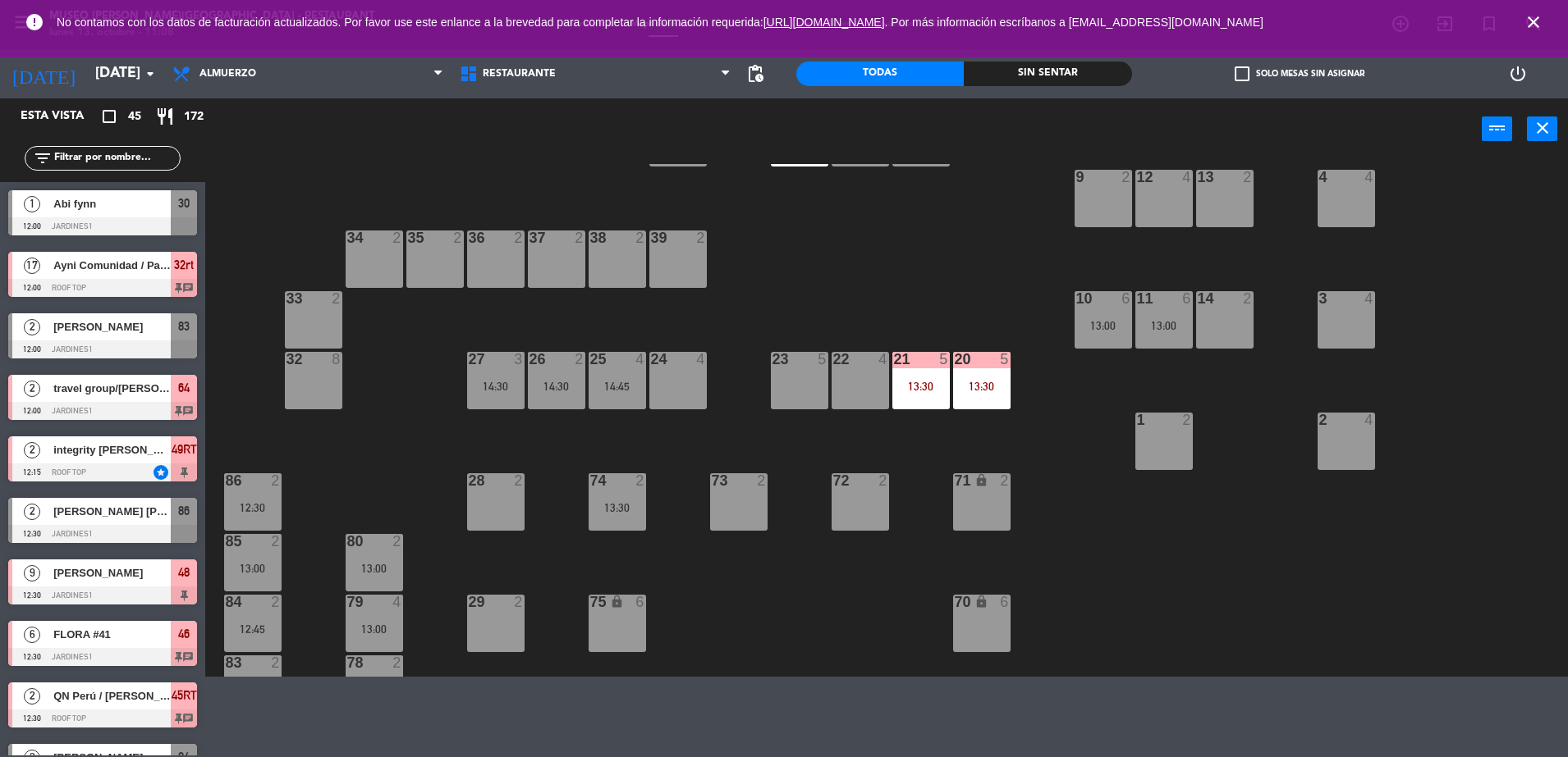
click at [972, 389] on div "13:30" at bounding box center [981, 386] width 58 height 12
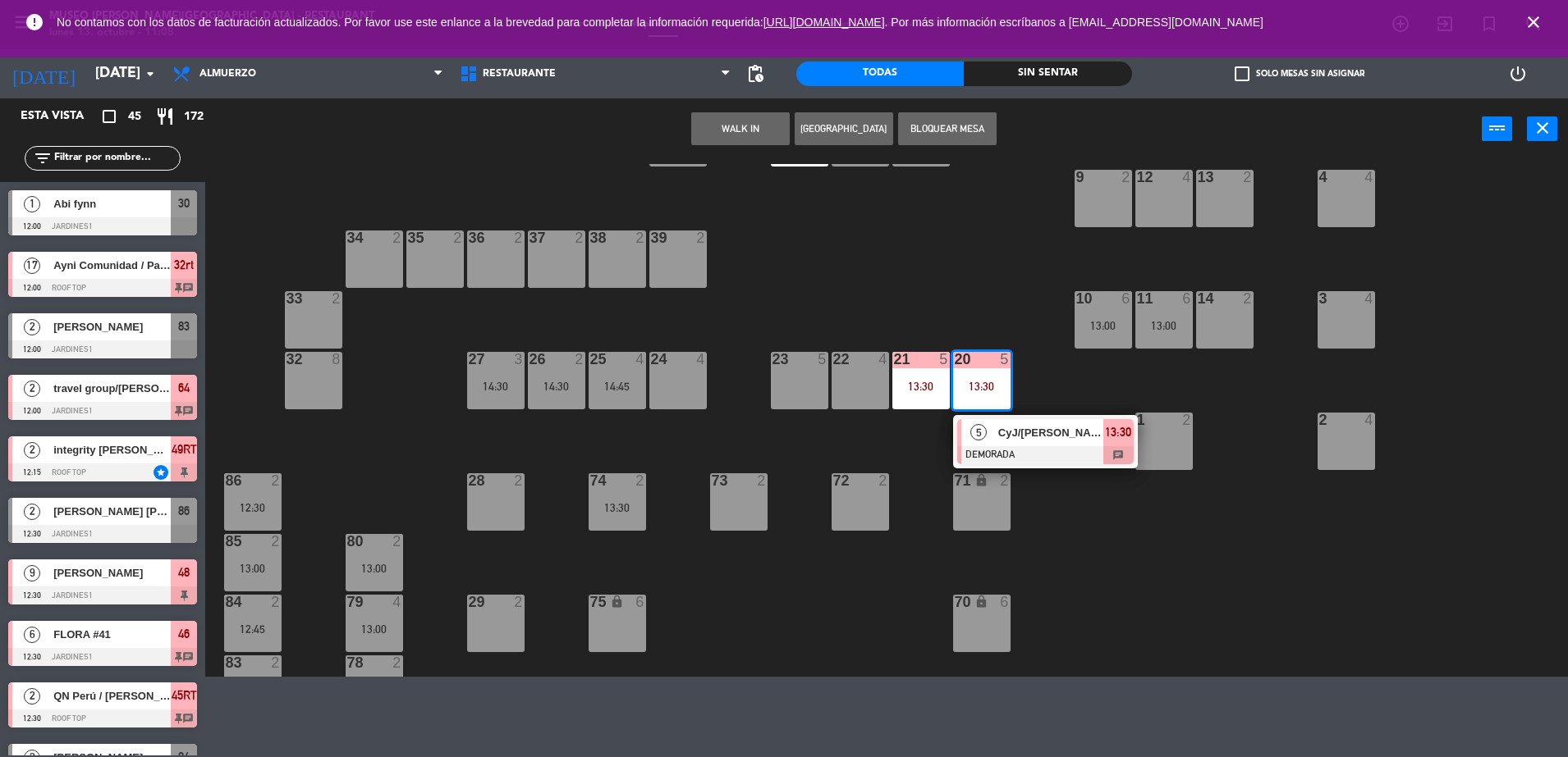
click at [1028, 457] on div at bounding box center [1045, 455] width 176 height 18
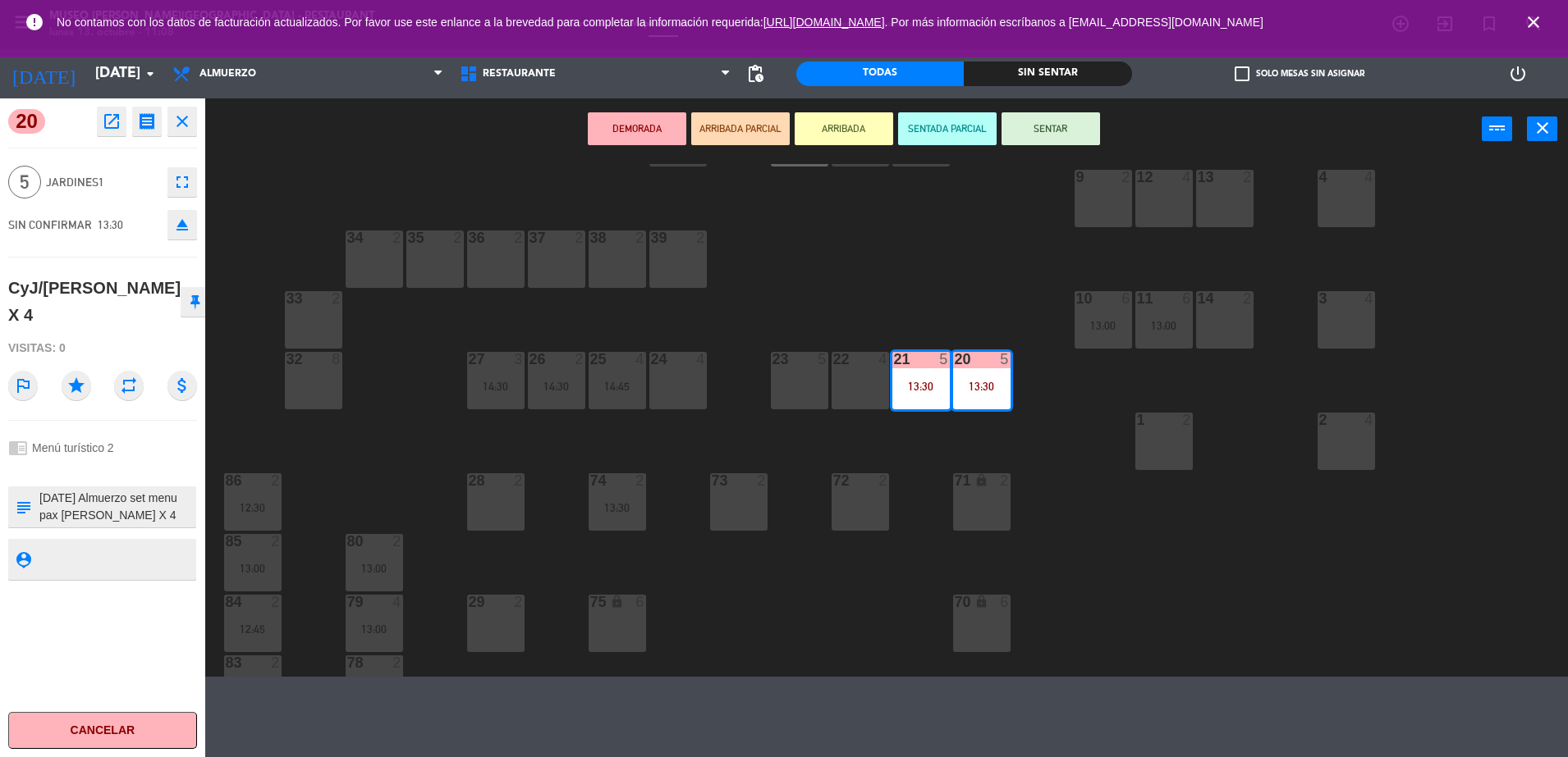
scroll to position [0, 0]
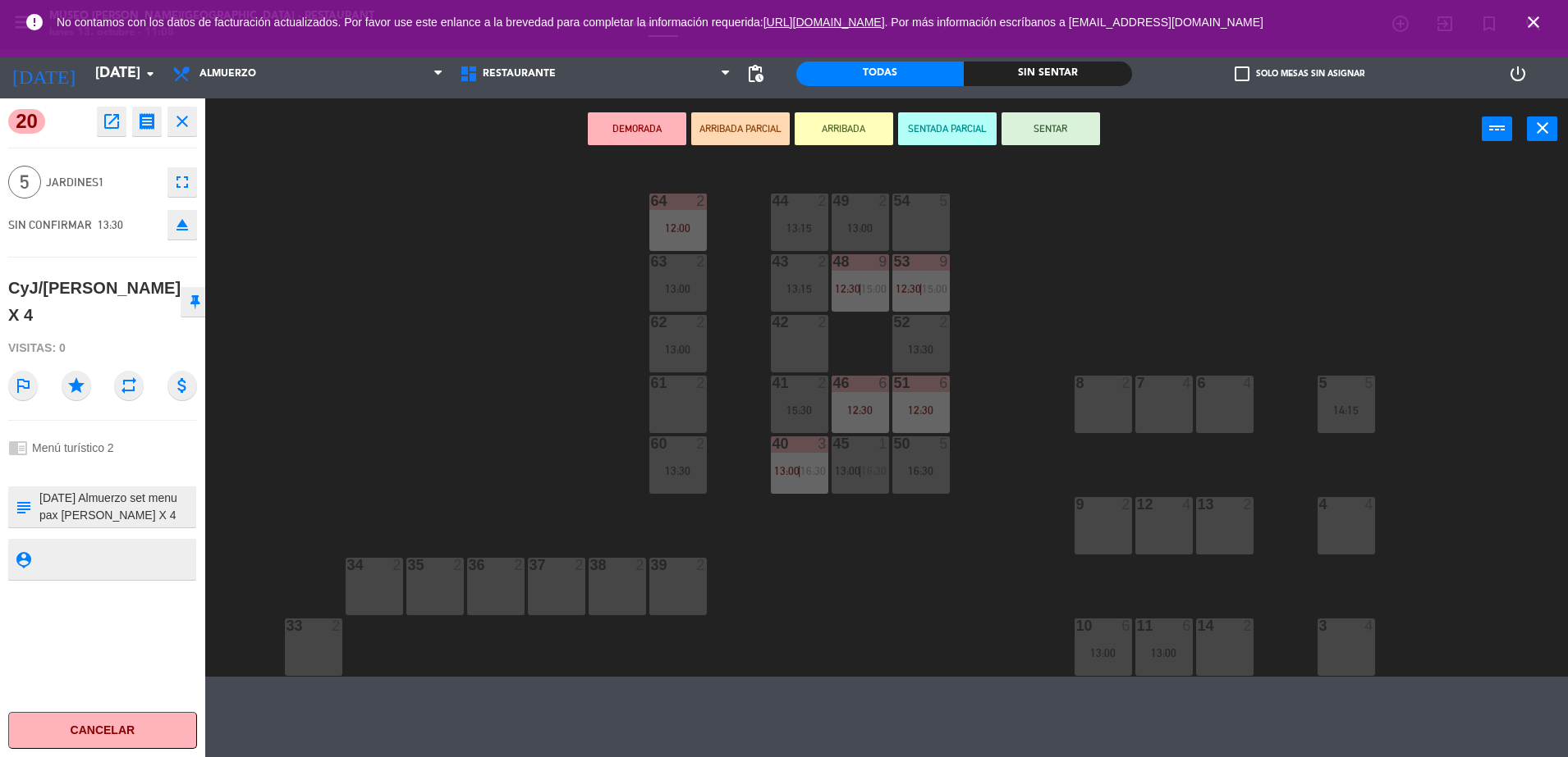
click at [912, 237] on div "54 5" at bounding box center [921, 222] width 58 height 58
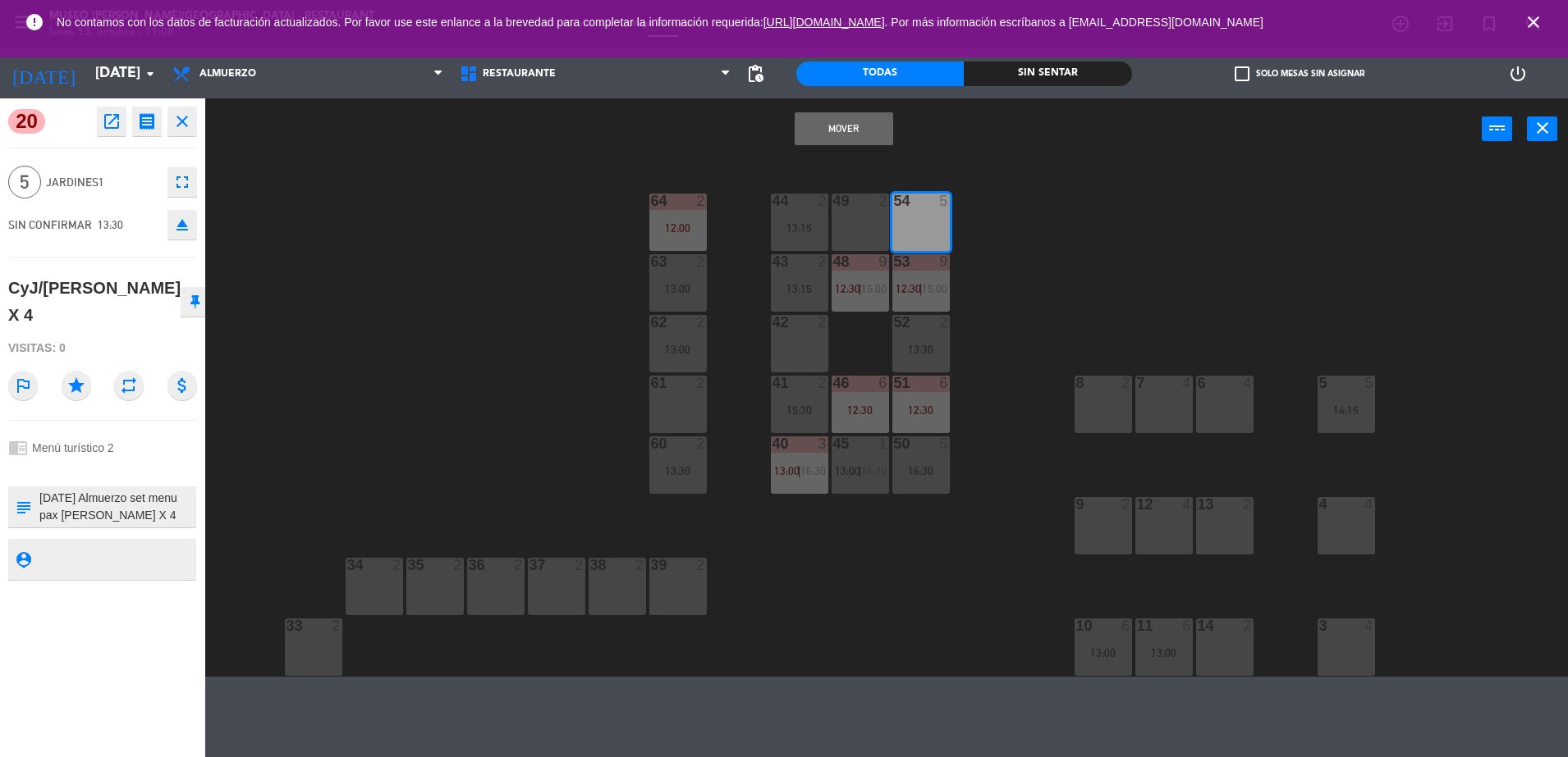
click at [841, 127] on button "Mover" at bounding box center [843, 128] width 98 height 33
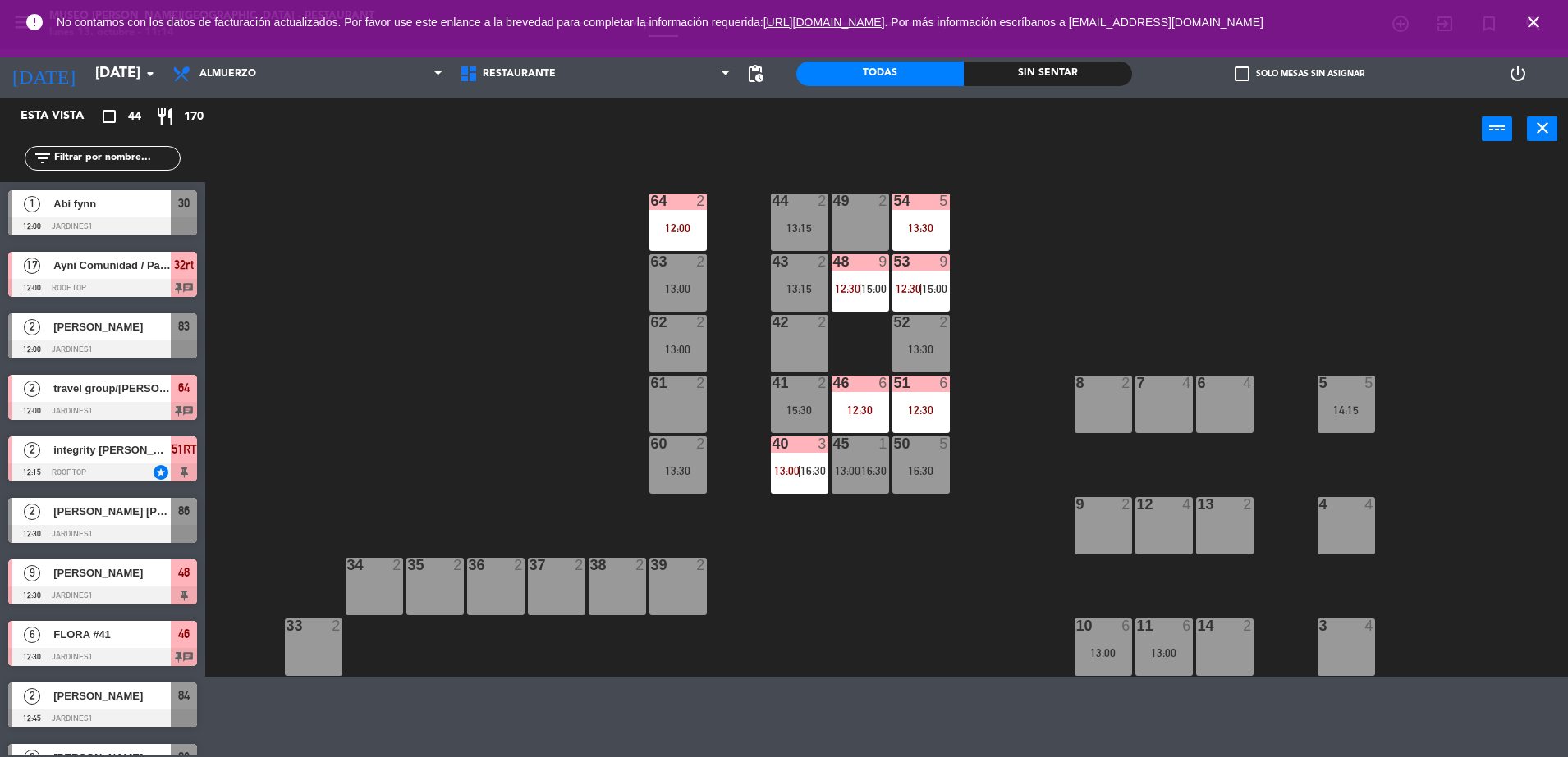
click at [946, 405] on div "12:30" at bounding box center [921, 410] width 58 height 12
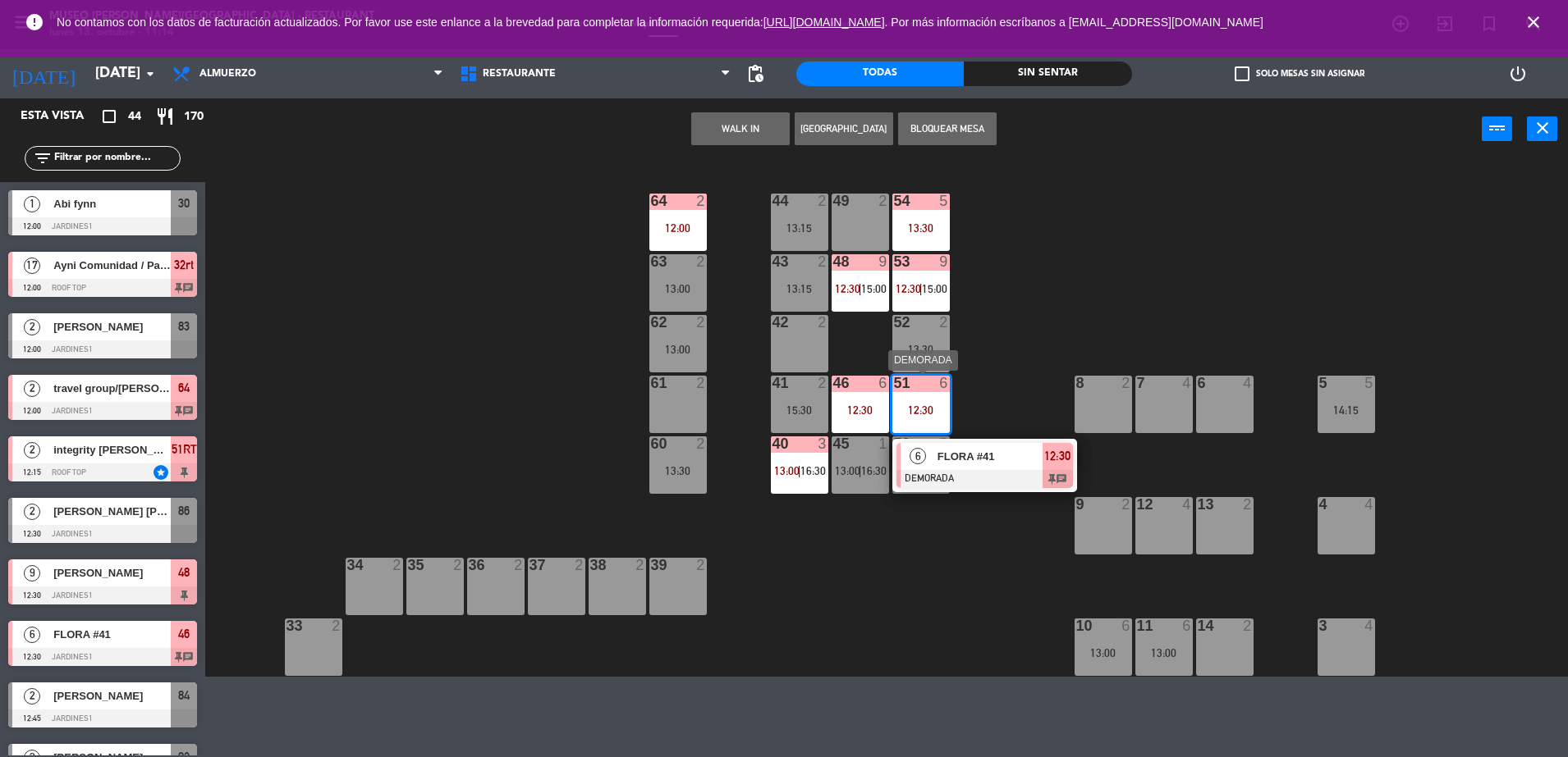
click at [995, 459] on span "FLORA #41" at bounding box center [990, 456] width 105 height 17
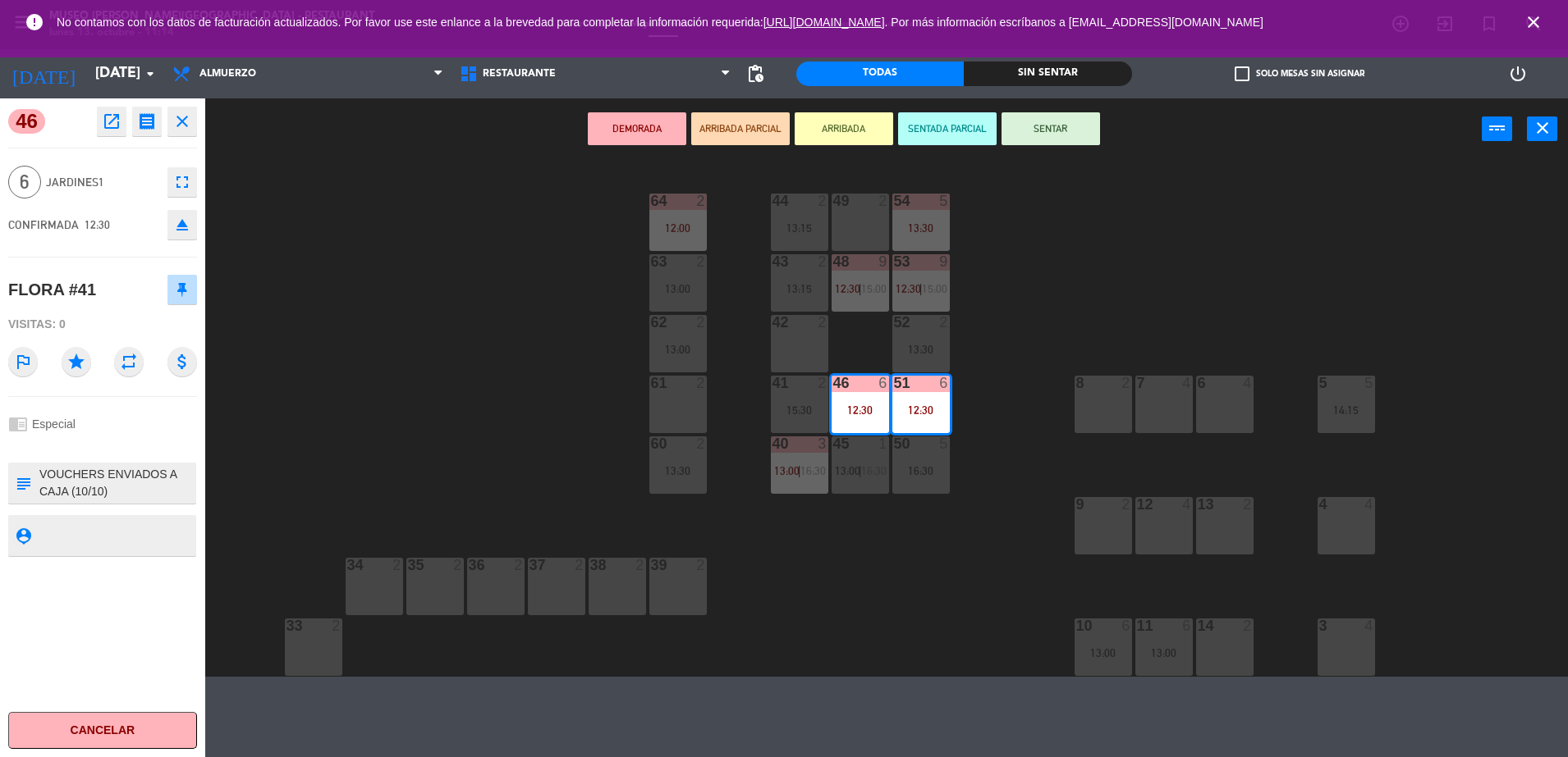
click at [128, 473] on textarea at bounding box center [116, 484] width 157 height 35
click at [427, 387] on div "44 2 13:15 49 2 54 5 13:30 64 2 12:00 48 9 12:30 | 15:00 53 9 12:30 | 15:00 63 …" at bounding box center [893, 420] width 1347 height 513
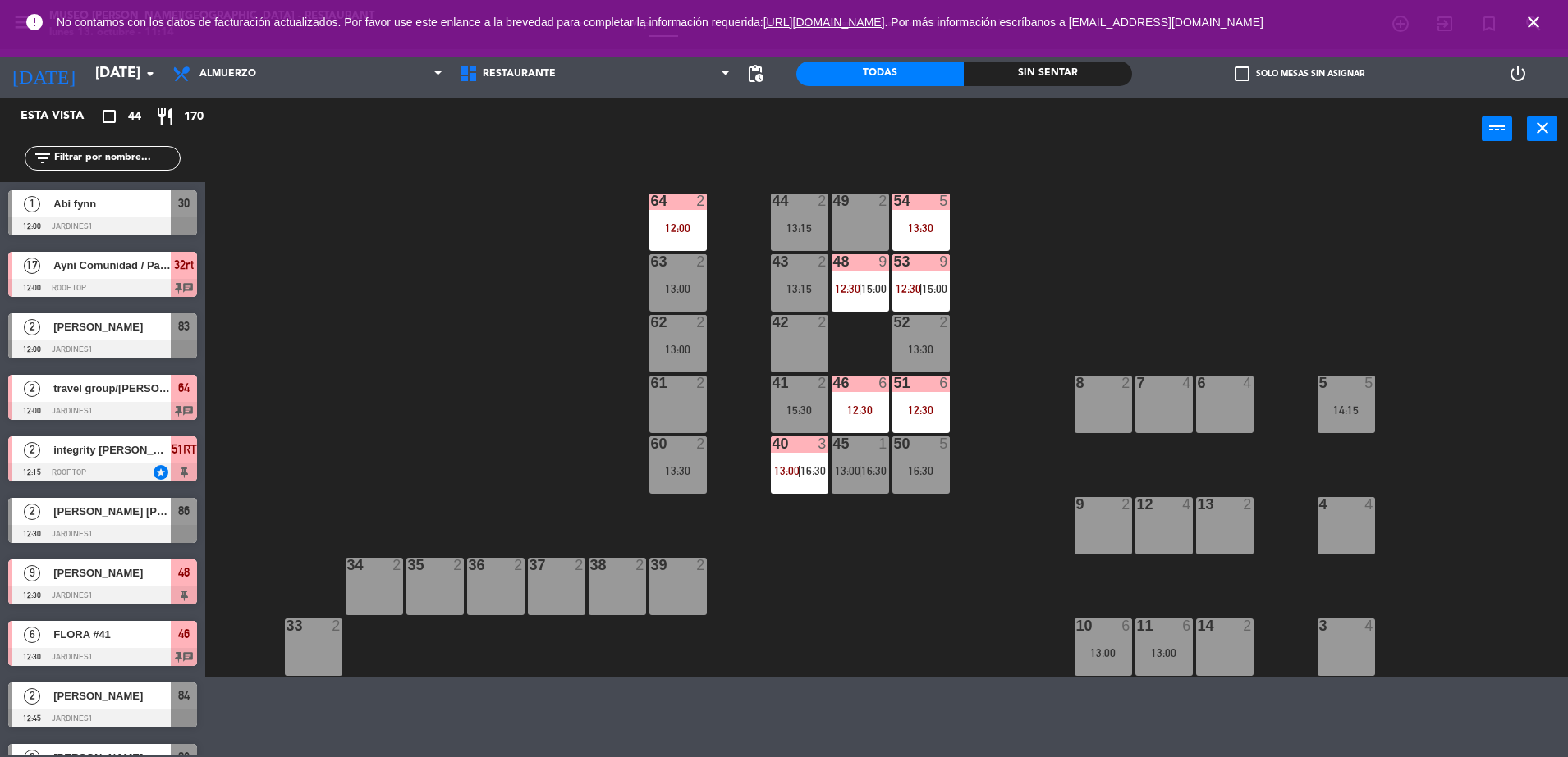
click at [869, 422] on div "46 6 12:30" at bounding box center [860, 404] width 58 height 58
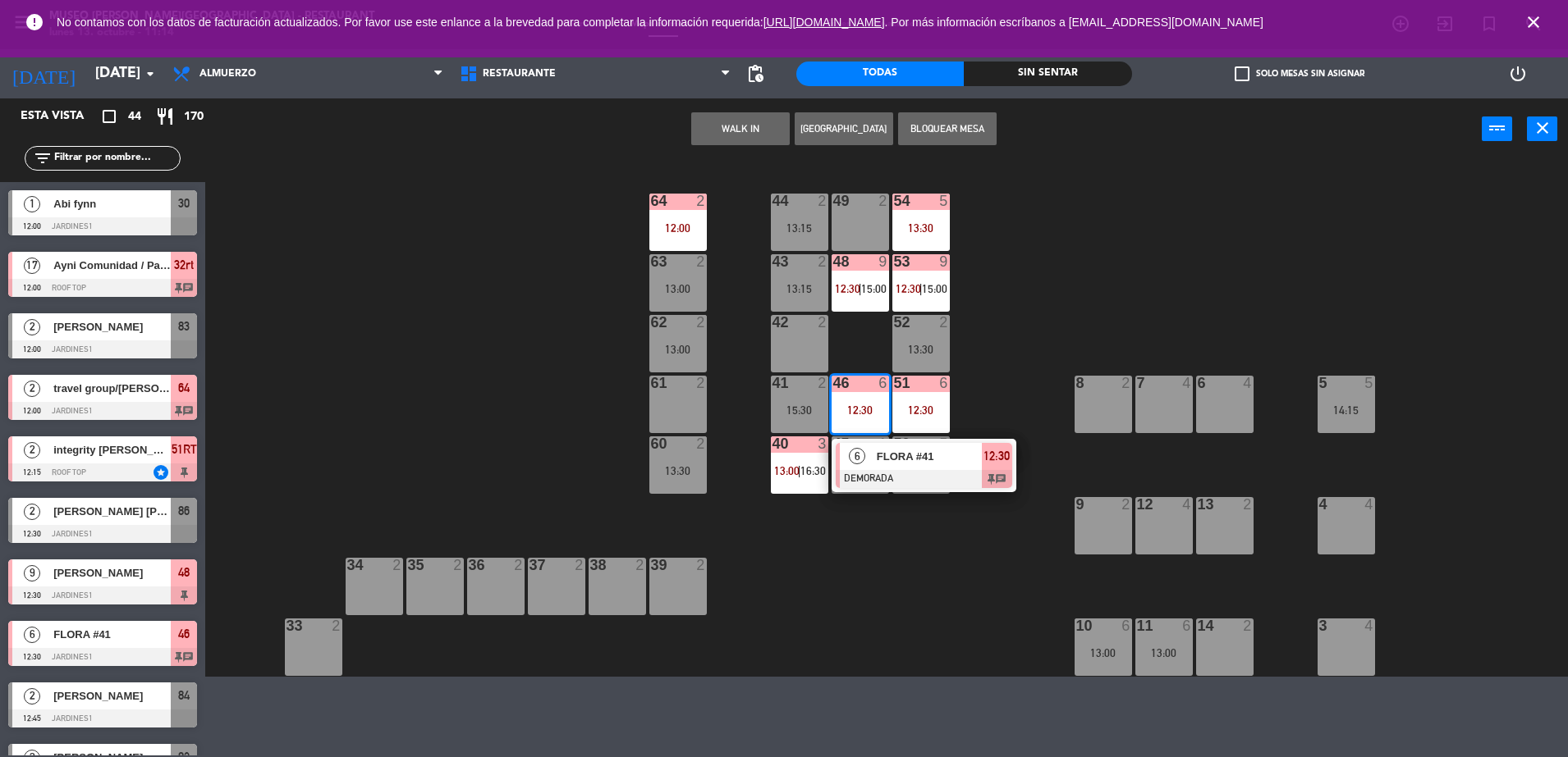
click at [932, 480] on div at bounding box center [924, 479] width 176 height 18
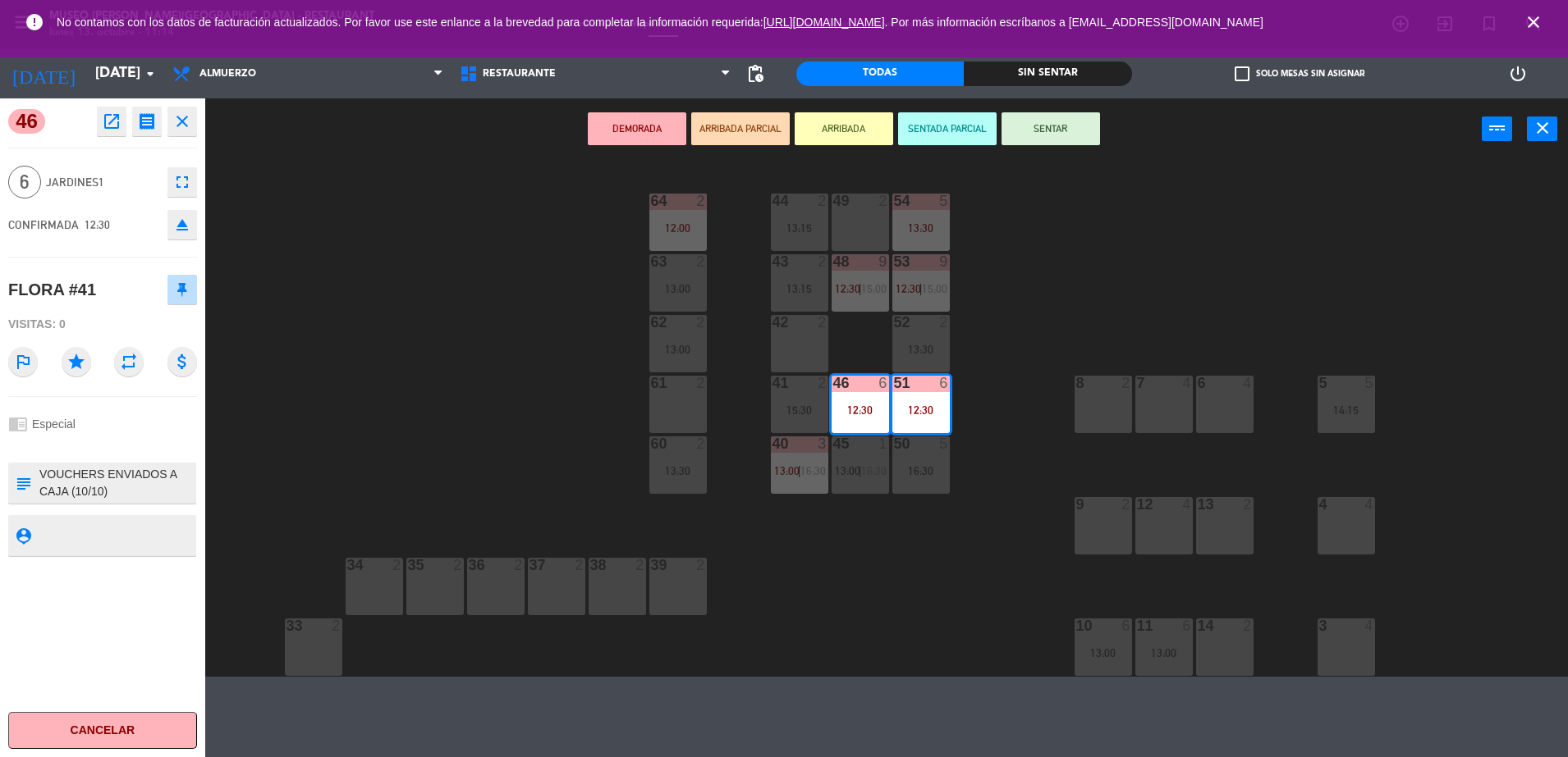
click at [622, 479] on div "44 2 13:15 49 2 54 5 13:30 64 2 12:00 48 9 12:30 | 15:00 53 9 12:30 | 15:00 63 …" at bounding box center [893, 420] width 1347 height 513
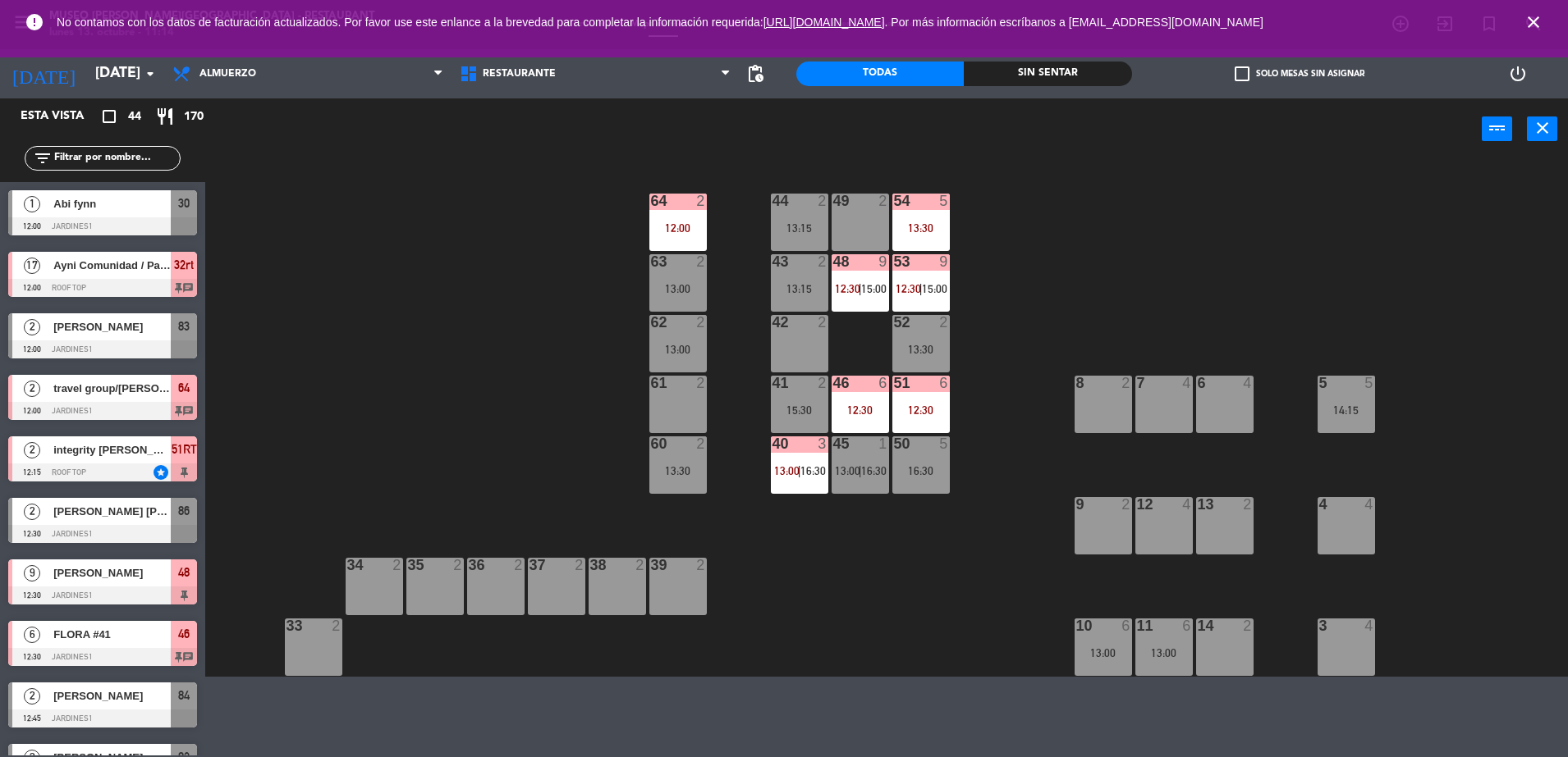
click at [676, 479] on div "60 2 13:30" at bounding box center [678, 465] width 58 height 58
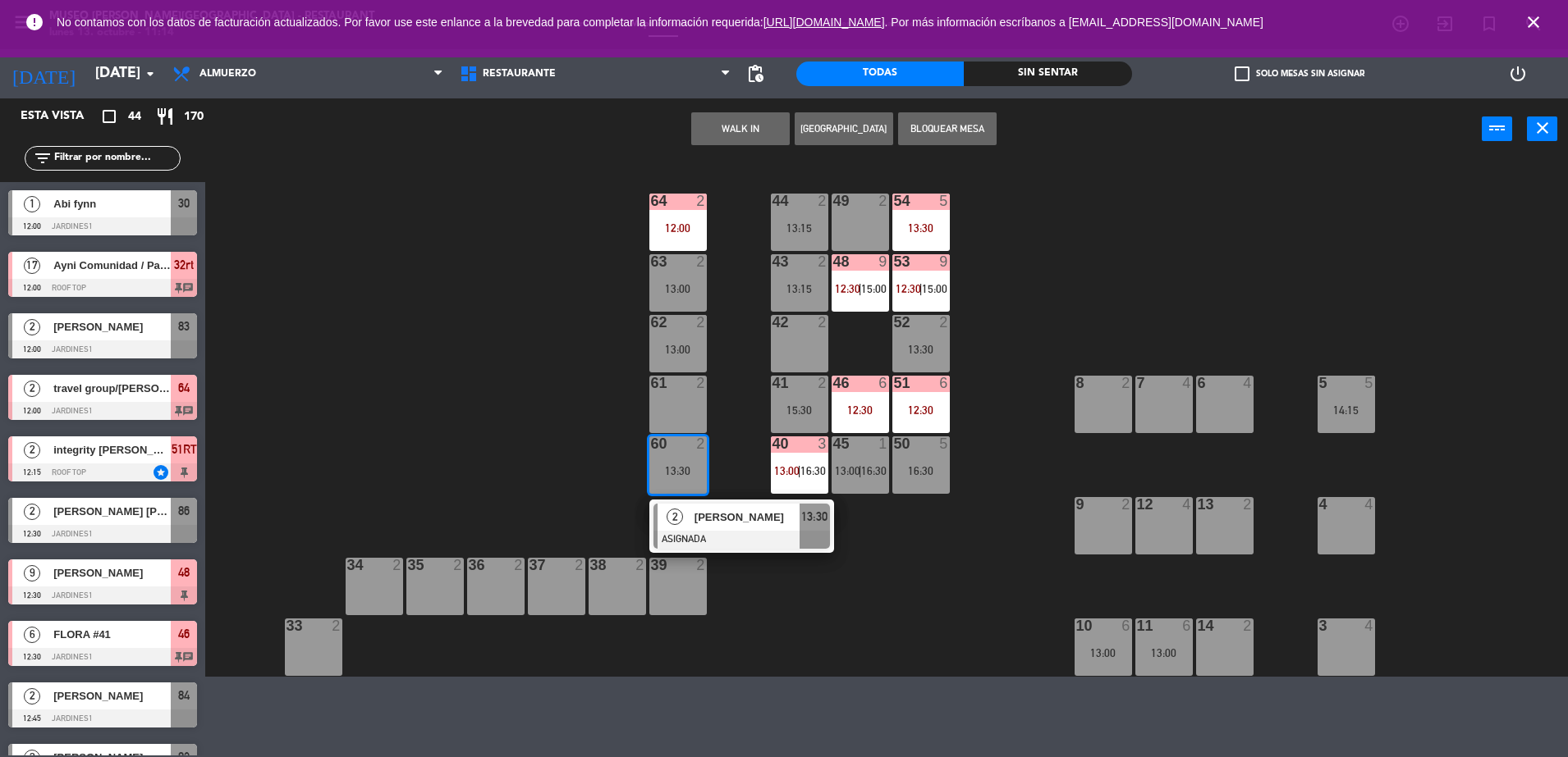
click at [678, 411] on div "61 2" at bounding box center [678, 404] width 58 height 58
click at [686, 117] on button "Mover" at bounding box center [688, 128] width 98 height 33
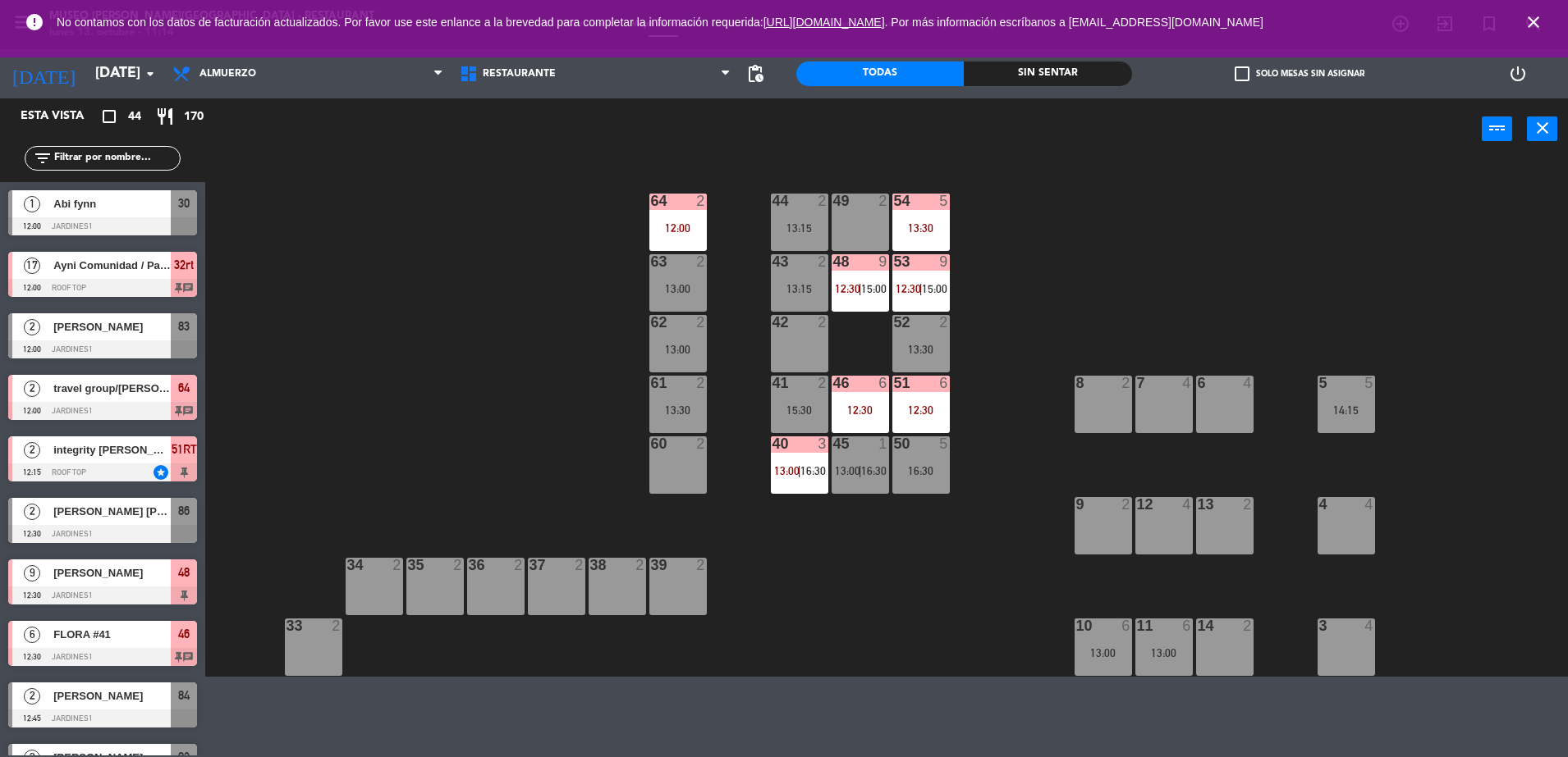
click at [851, 422] on div "46 6 12:30" at bounding box center [860, 404] width 58 height 58
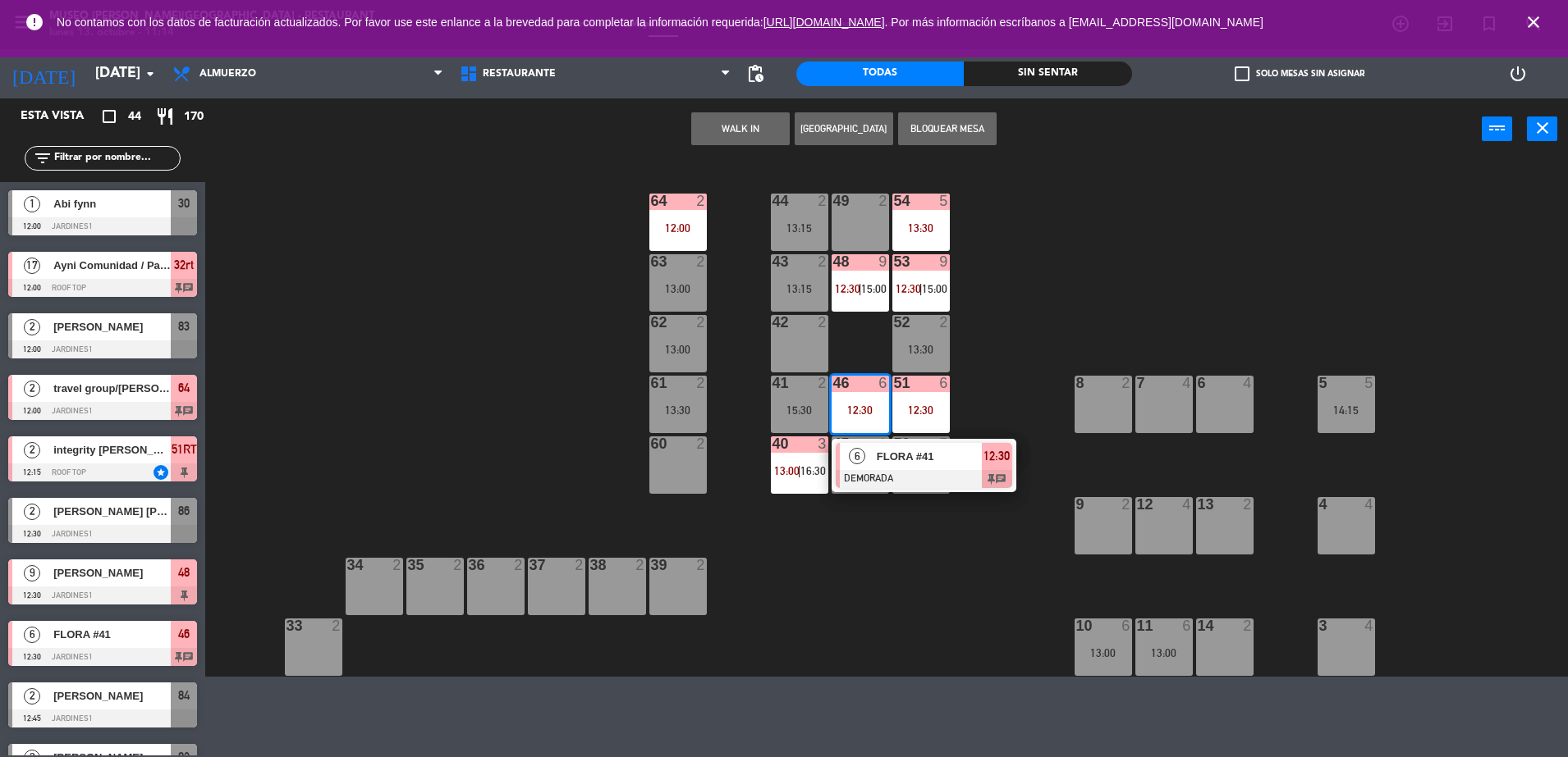
click at [933, 481] on div at bounding box center [924, 479] width 176 height 18
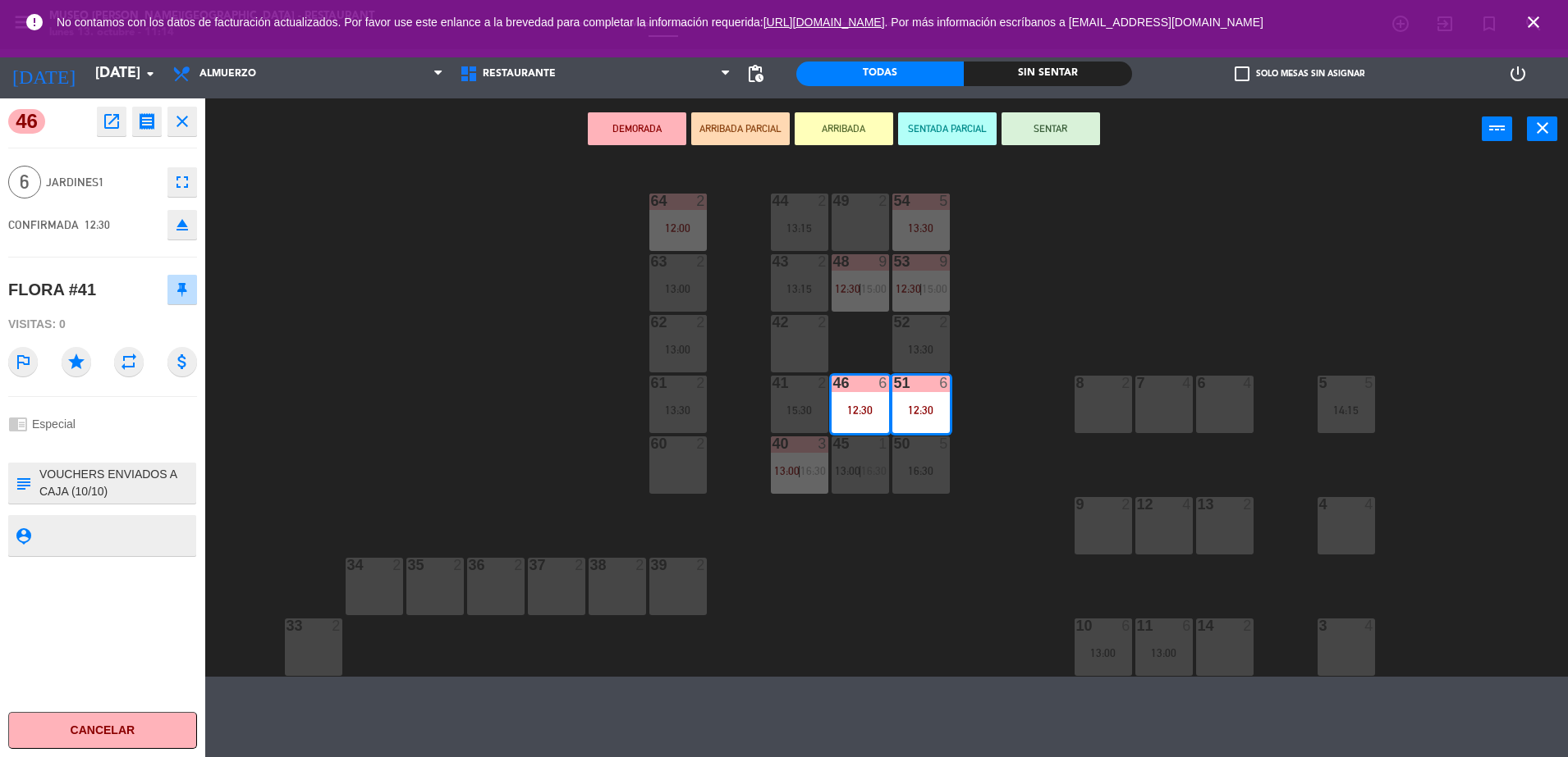
click at [748, 528] on div "44 2 13:15 49 2 54 5 13:30 64 2 12:00 48 9 12:30 | 15:00 53 9 12:30 | 15:00 63 …" at bounding box center [893, 420] width 1347 height 513
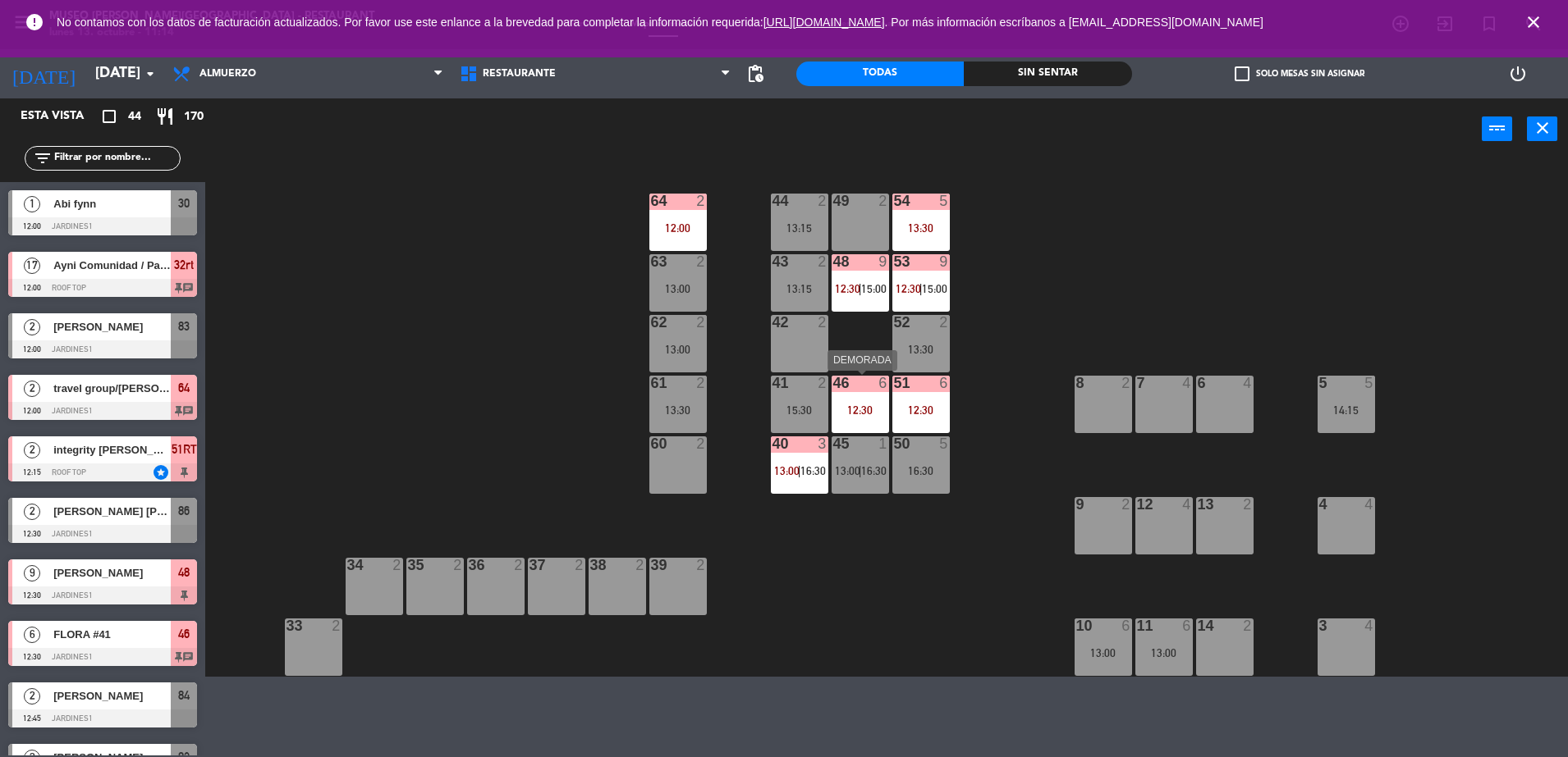
click at [856, 399] on div "46 6 12:30" at bounding box center [860, 404] width 58 height 58
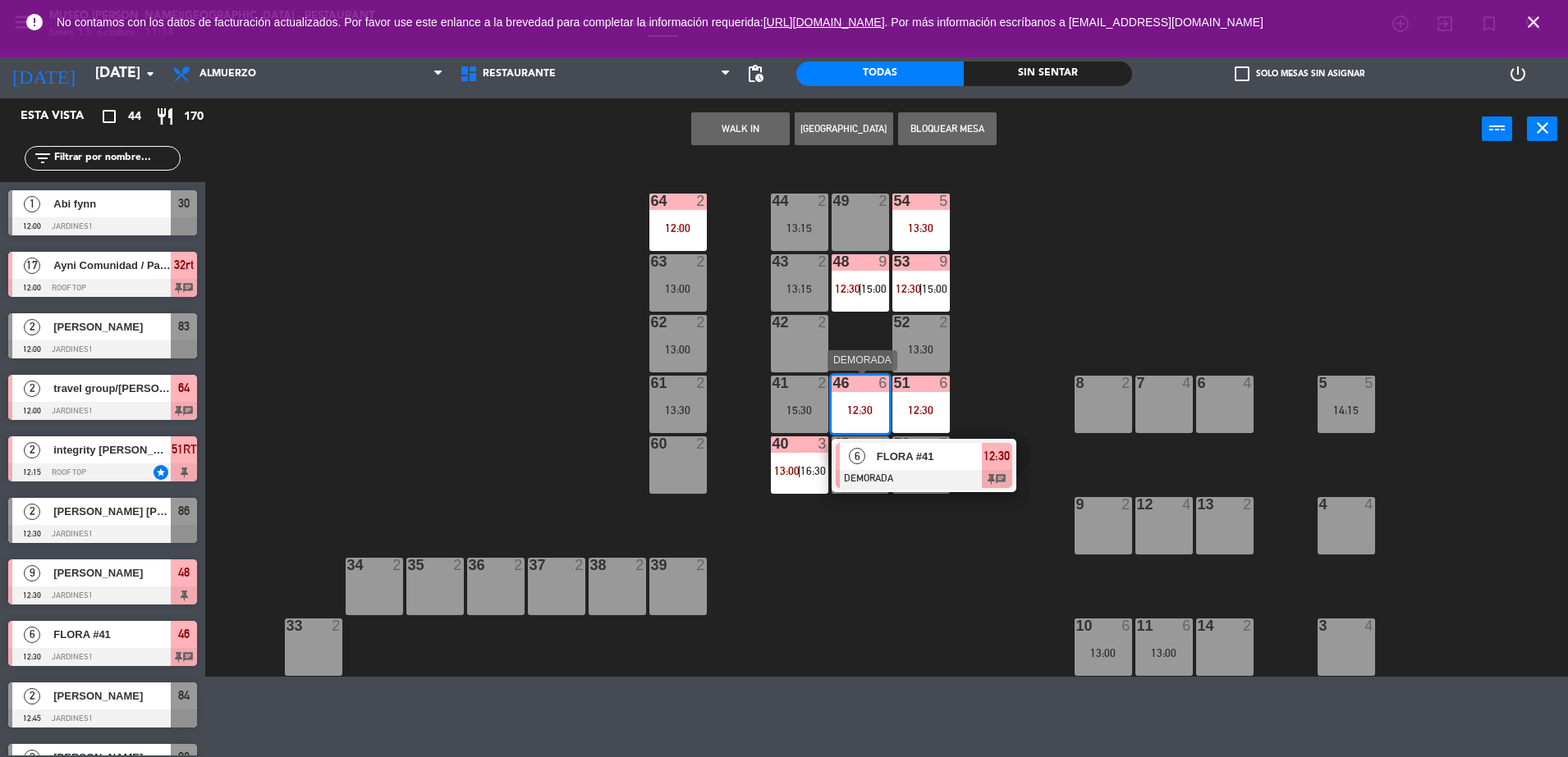
click at [926, 480] on div at bounding box center [924, 479] width 176 height 18
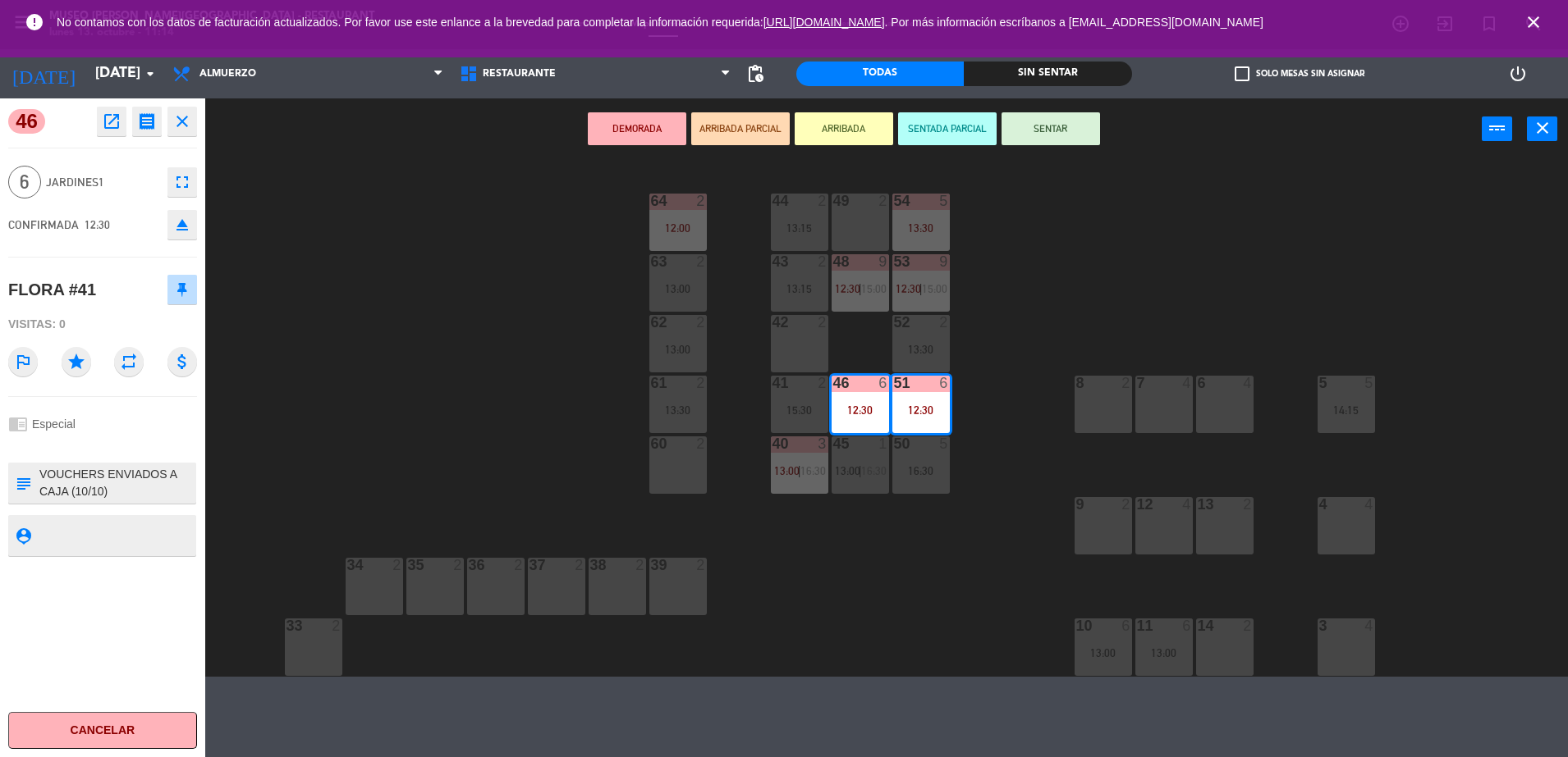
click at [185, 235] on button "eject" at bounding box center [182, 225] width 29 height 29
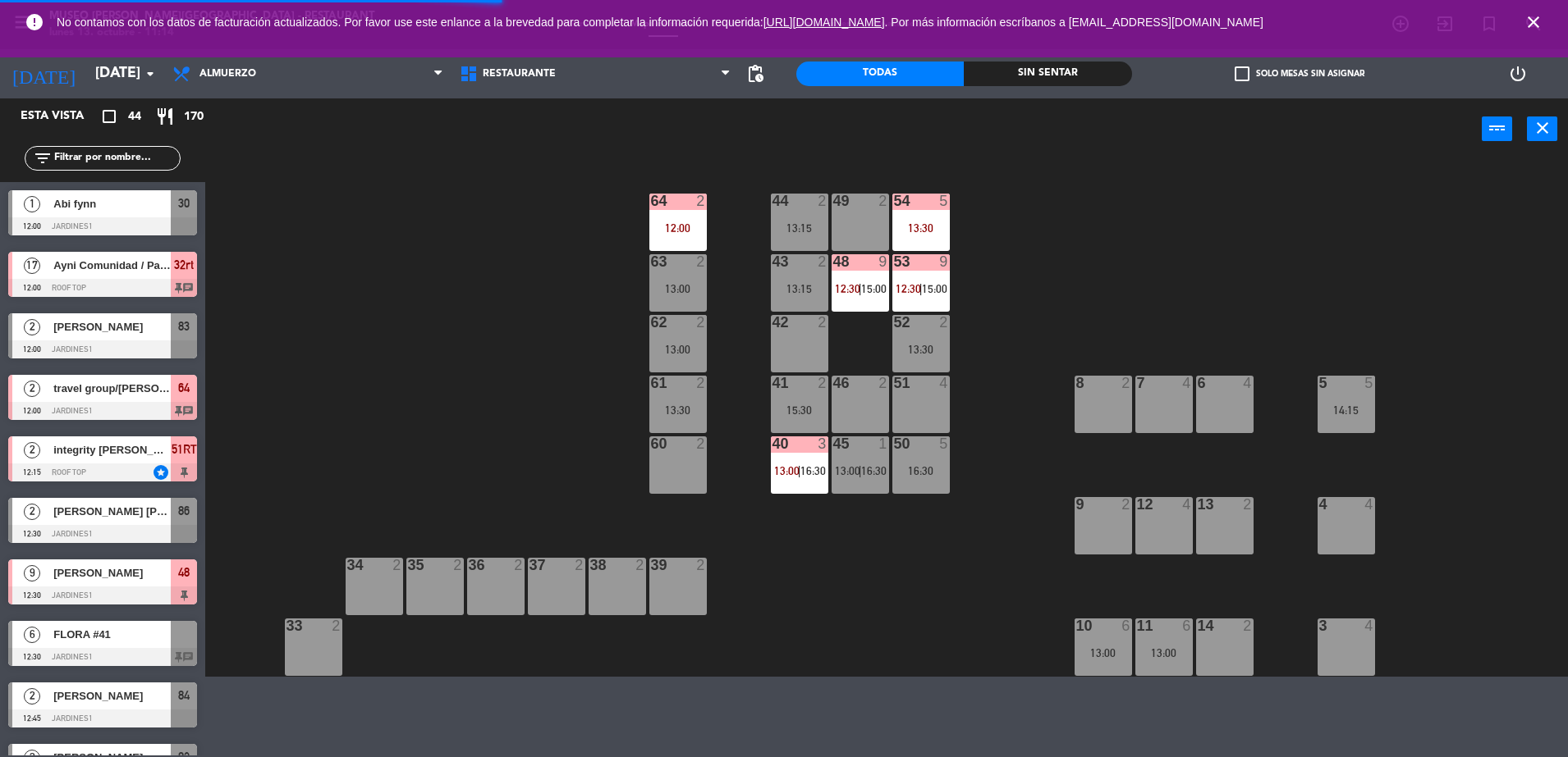
click at [82, 162] on input "text" at bounding box center [116, 159] width 128 height 18
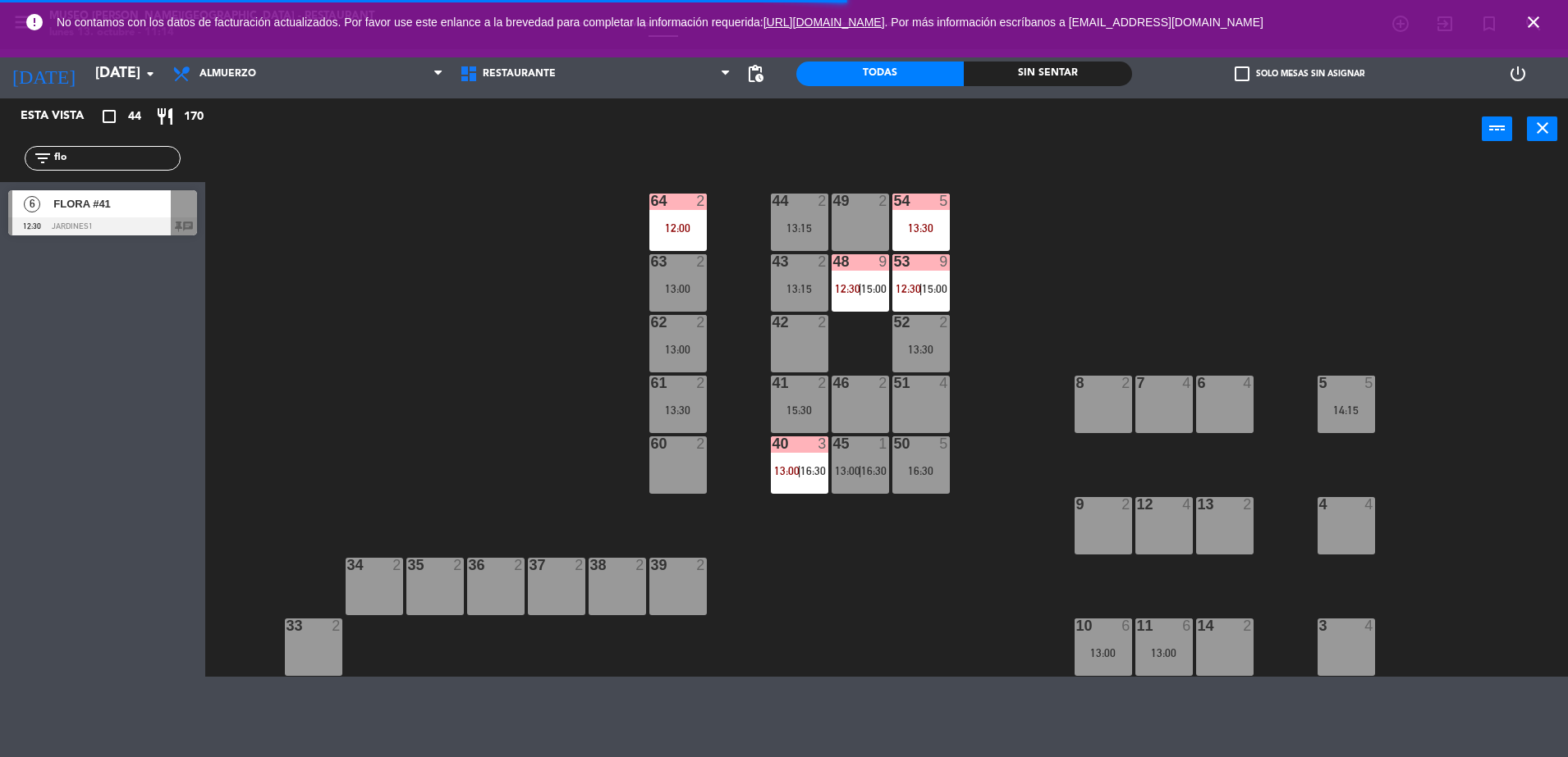
type input "flo"
click at [47, 216] on div "6 FLORA #41 12:30 Jardines1 chat" at bounding box center [103, 212] width 206 height 61
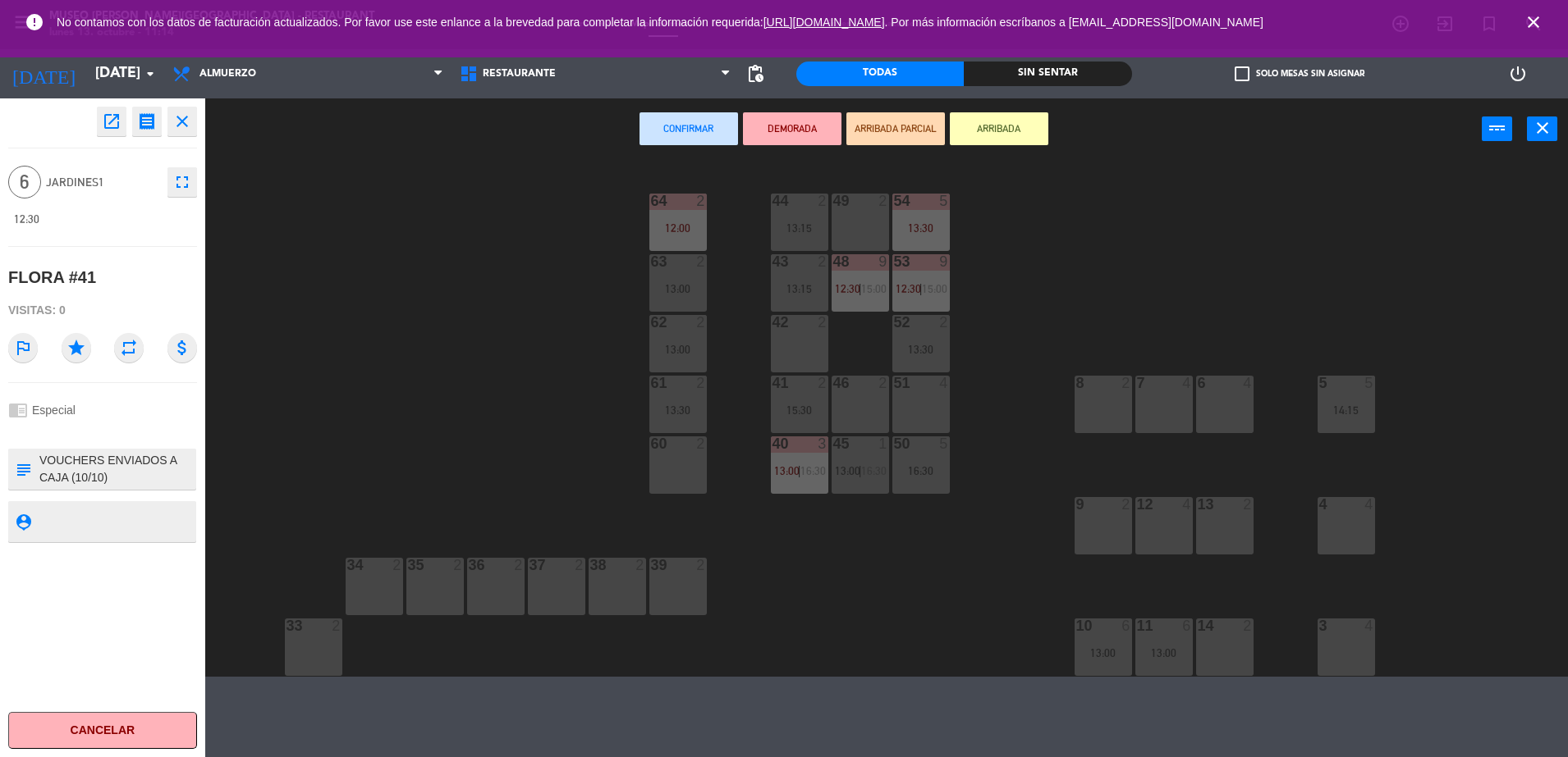
click at [902, 396] on div "51 4" at bounding box center [921, 404] width 58 height 58
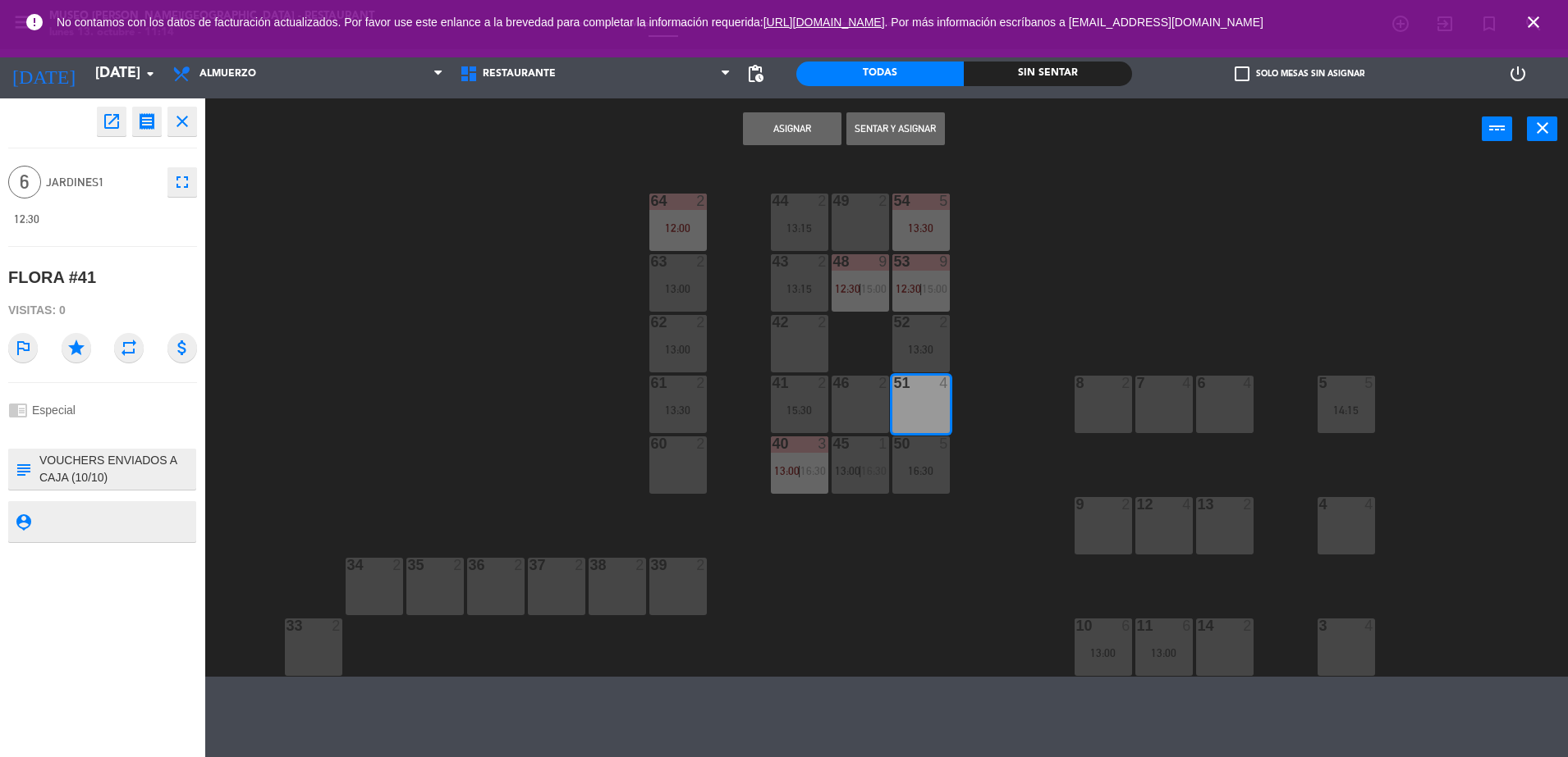
click at [867, 398] on div "46 2" at bounding box center [860, 404] width 58 height 58
click at [687, 473] on div "60 2" at bounding box center [678, 465] width 58 height 58
click at [760, 140] on button "Asignar" at bounding box center [791, 128] width 98 height 33
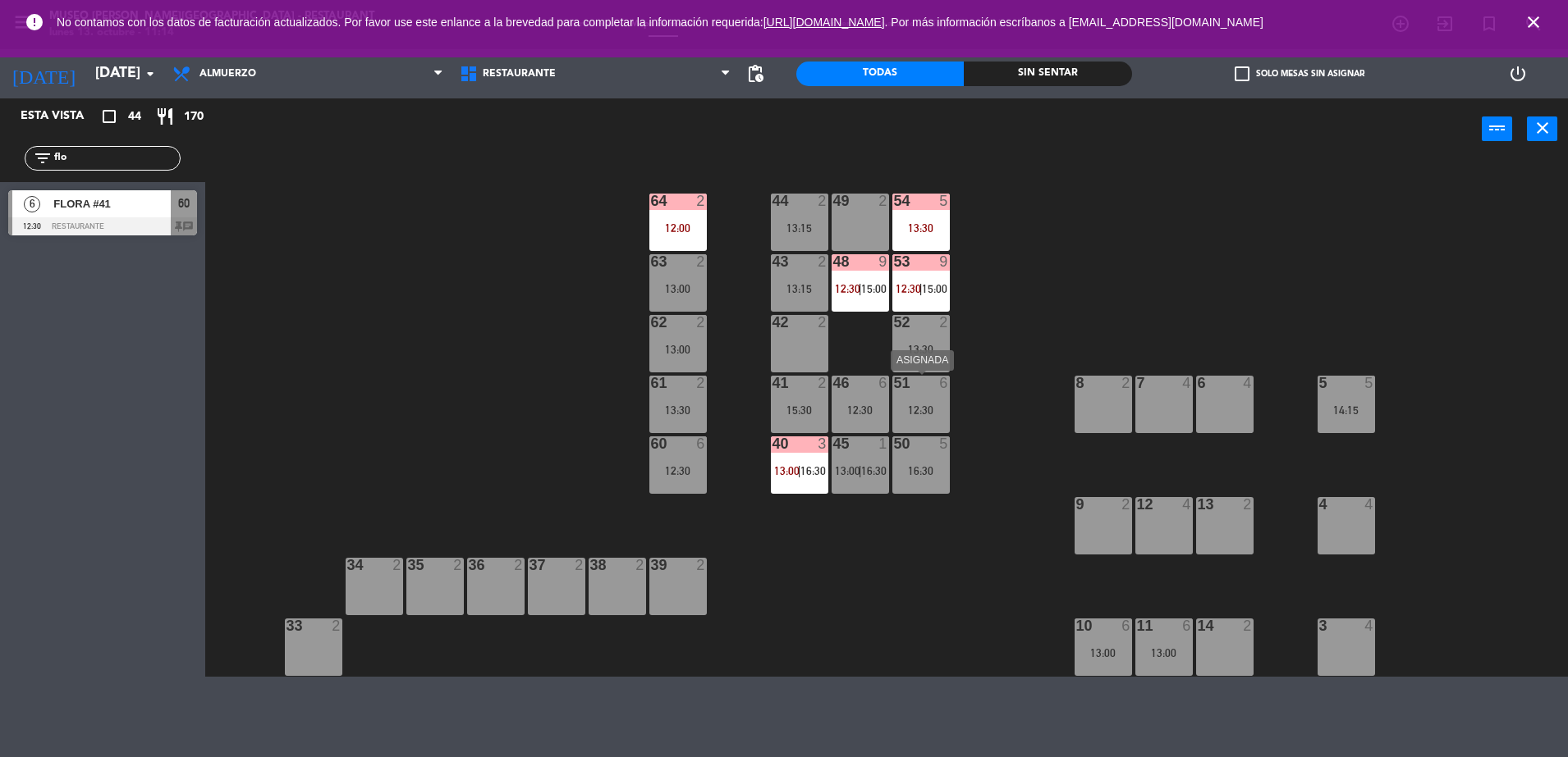
click at [934, 409] on div "12:30" at bounding box center [921, 410] width 58 height 12
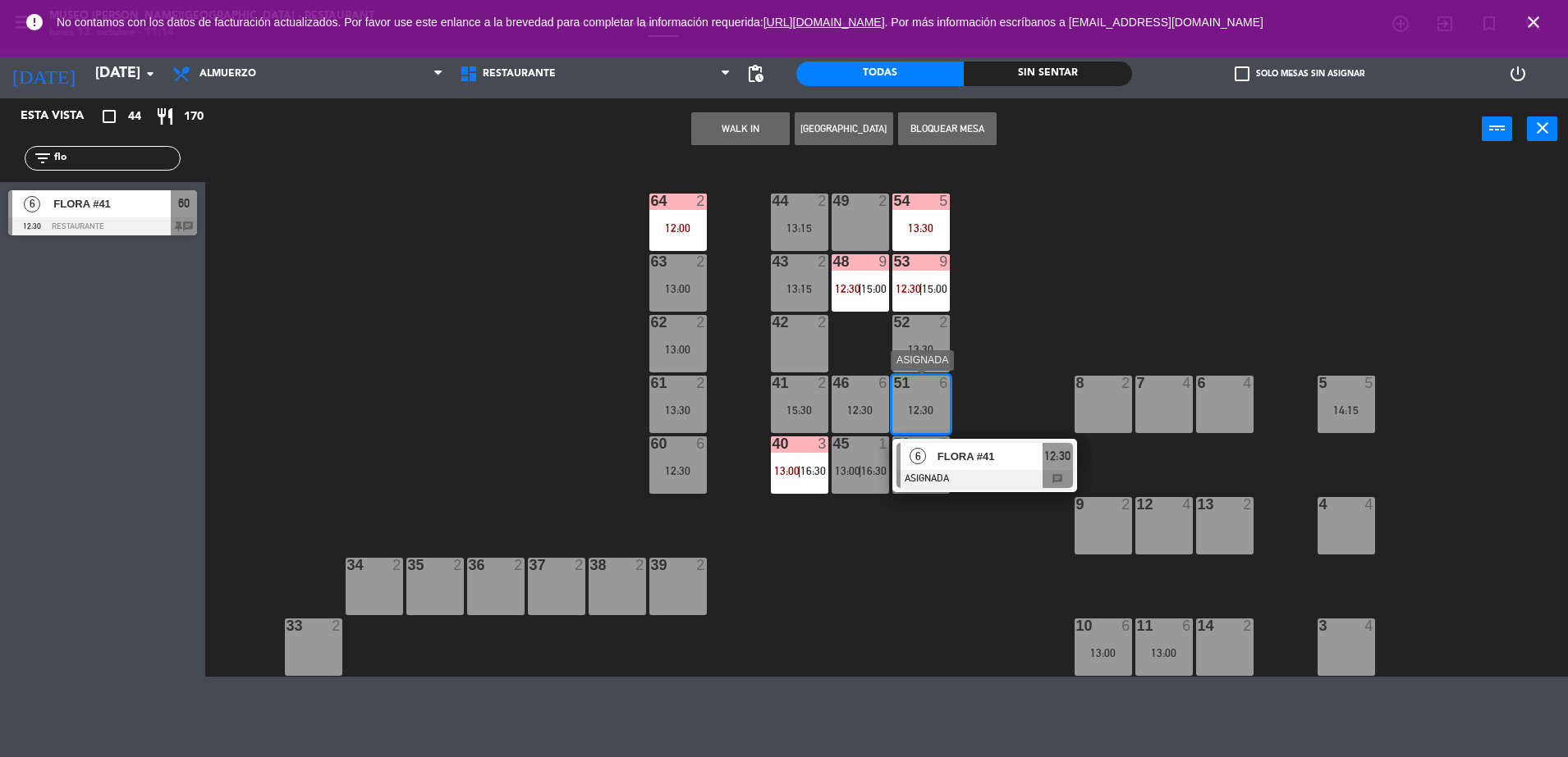
click at [984, 450] on span "FLORA #41" at bounding box center [990, 456] width 105 height 17
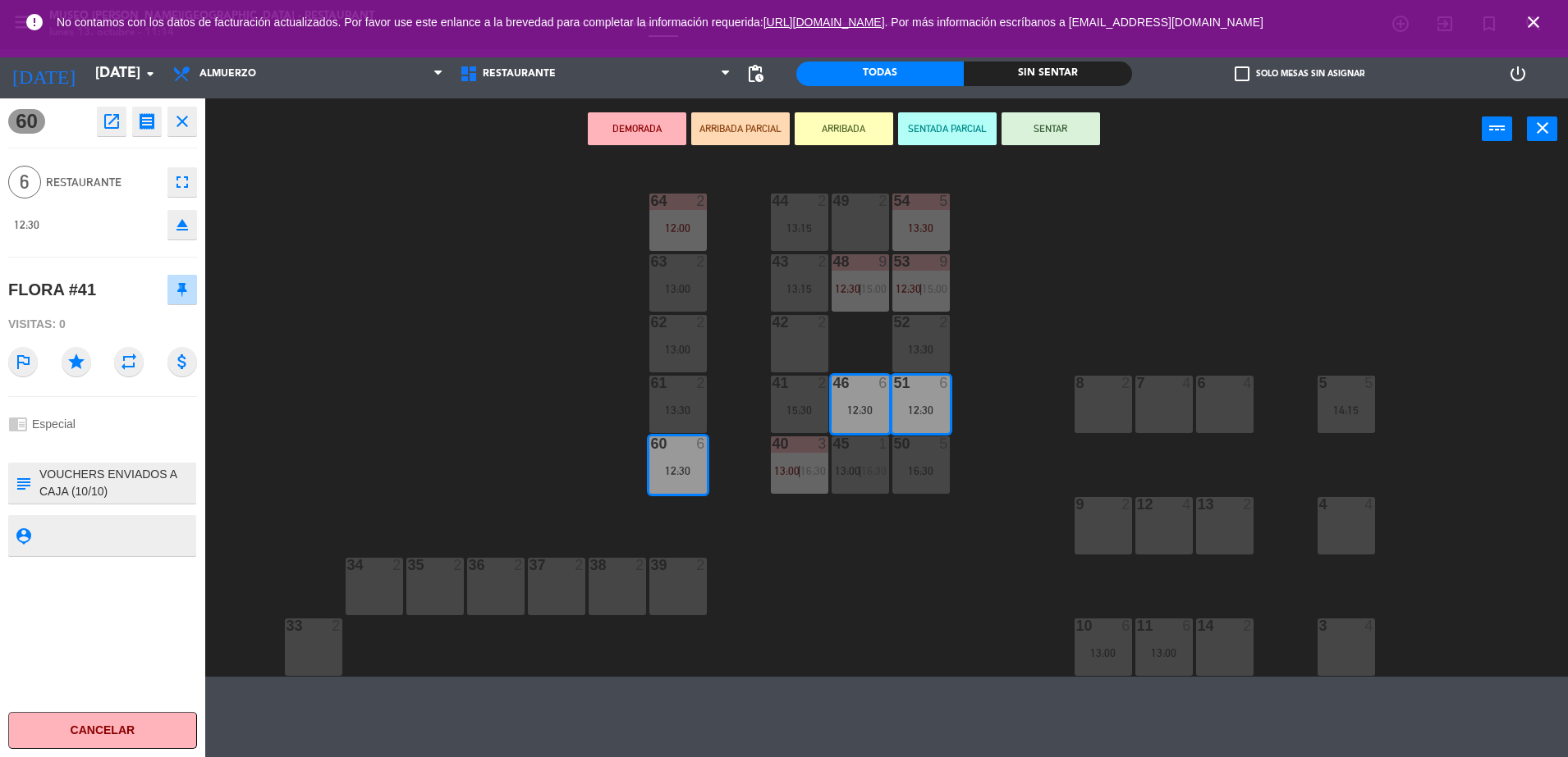
click at [632, 135] on button "DEMORADA" at bounding box center [636, 128] width 98 height 33
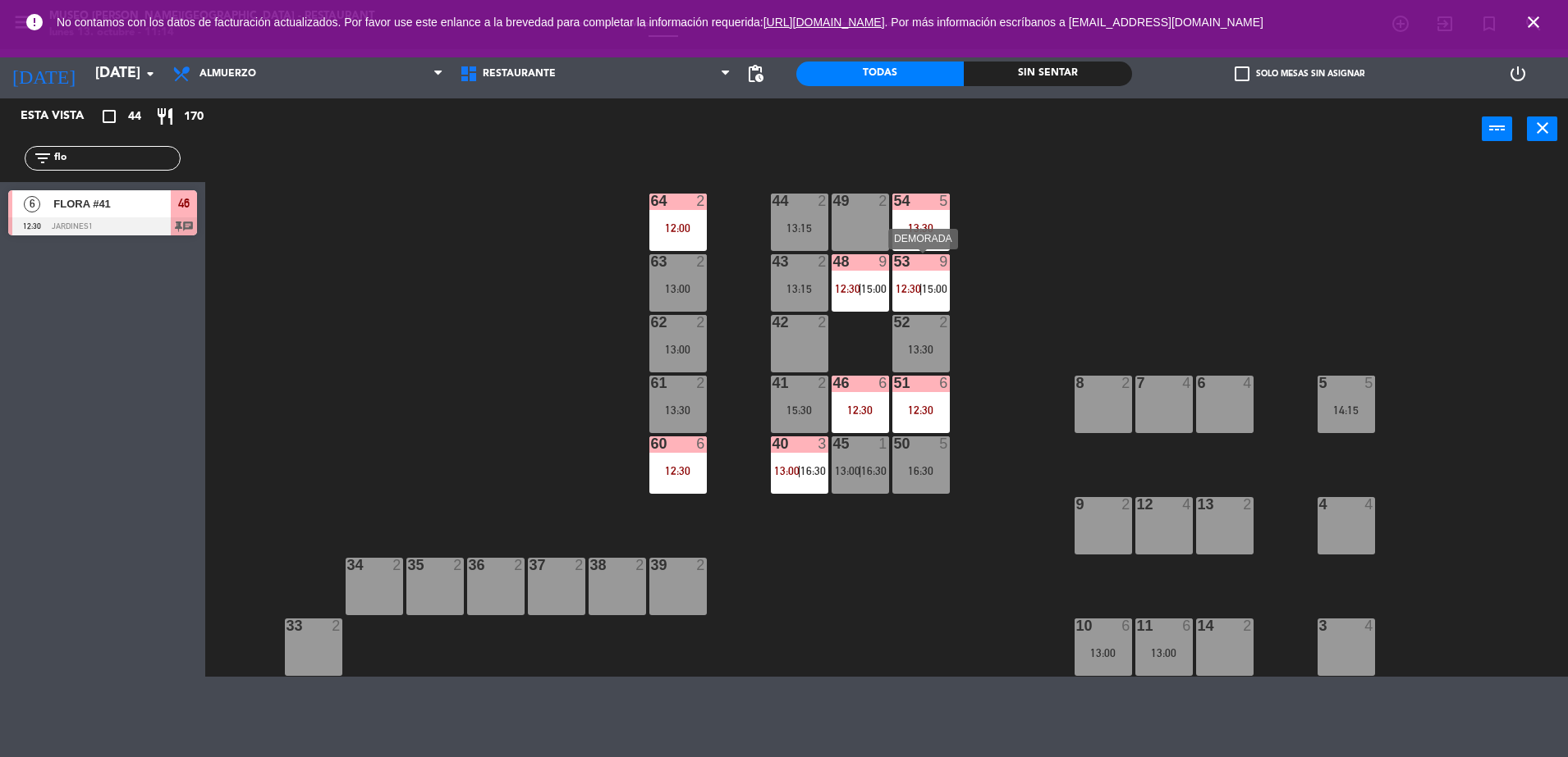
click at [895, 267] on div "53" at bounding box center [894, 262] width 1 height 15
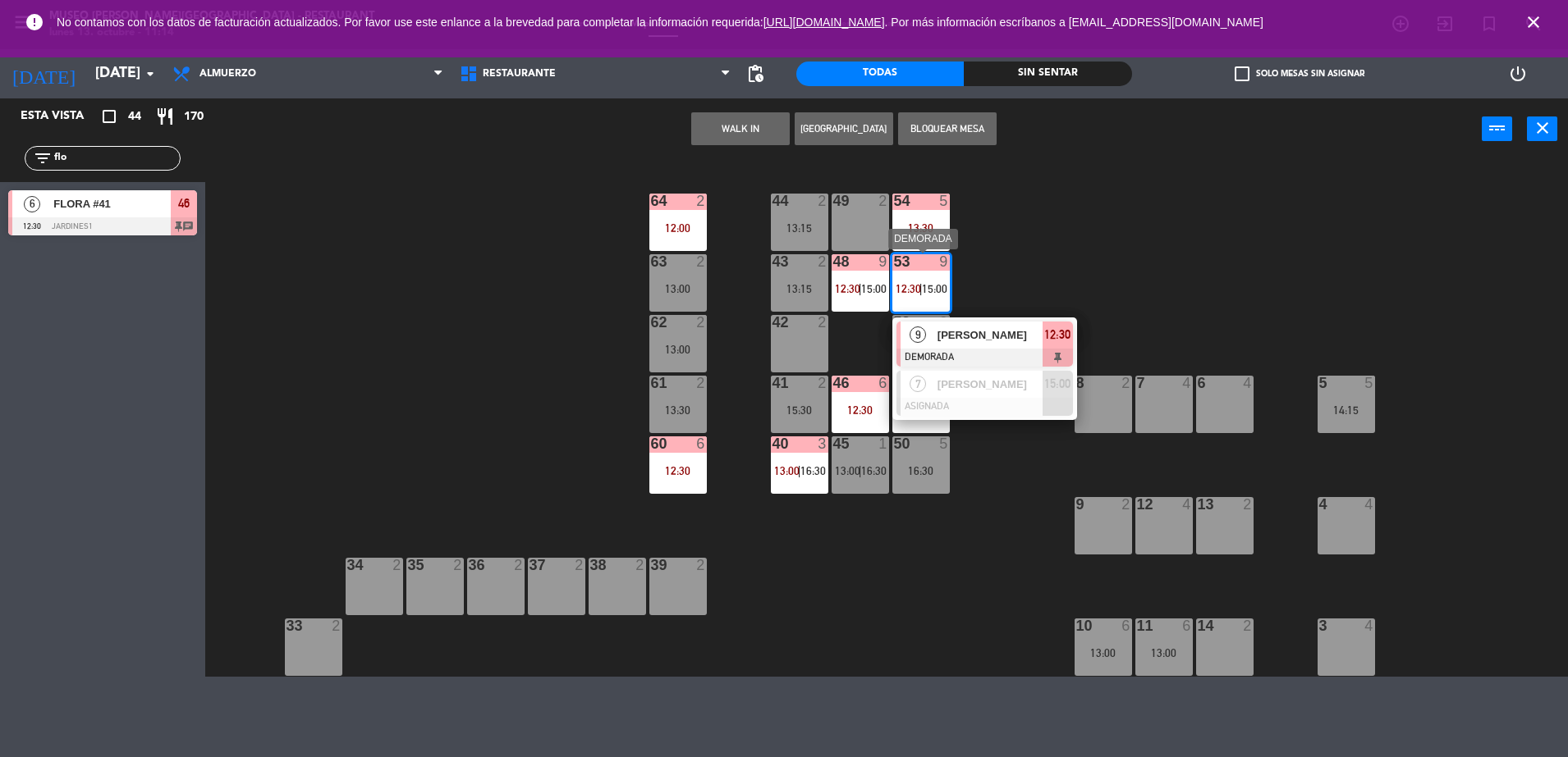
click at [977, 336] on span "[PERSON_NAME]" at bounding box center [990, 335] width 105 height 17
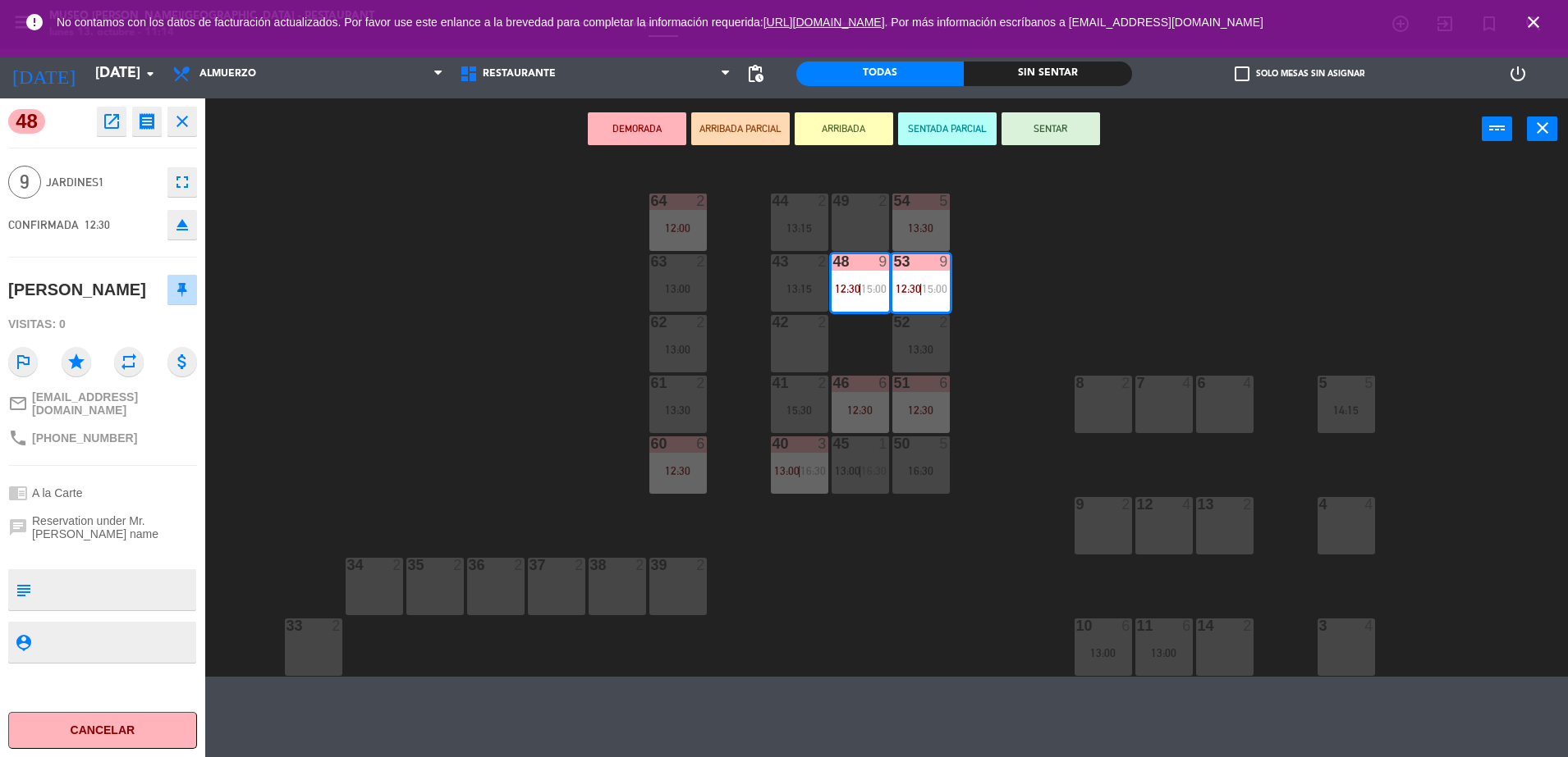
click at [996, 317] on div "44 2 13:15 49 2 54 5 13:30 64 2 12:00 48 9 12:30 | 15:00 53 9 12:30 | 15:00 63 …" at bounding box center [893, 420] width 1347 height 513
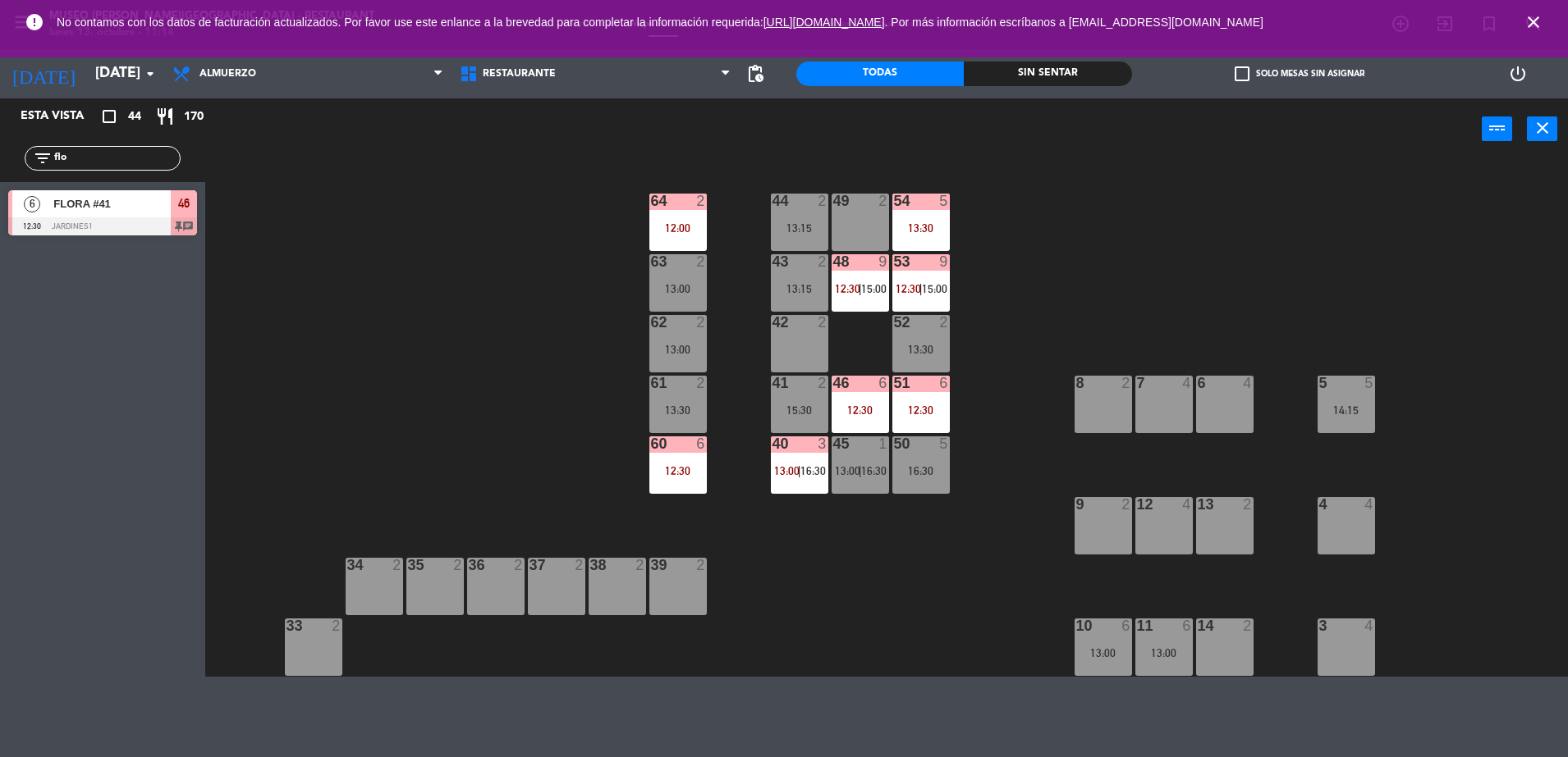
click at [918, 234] on div "13:30" at bounding box center [921, 228] width 58 height 12
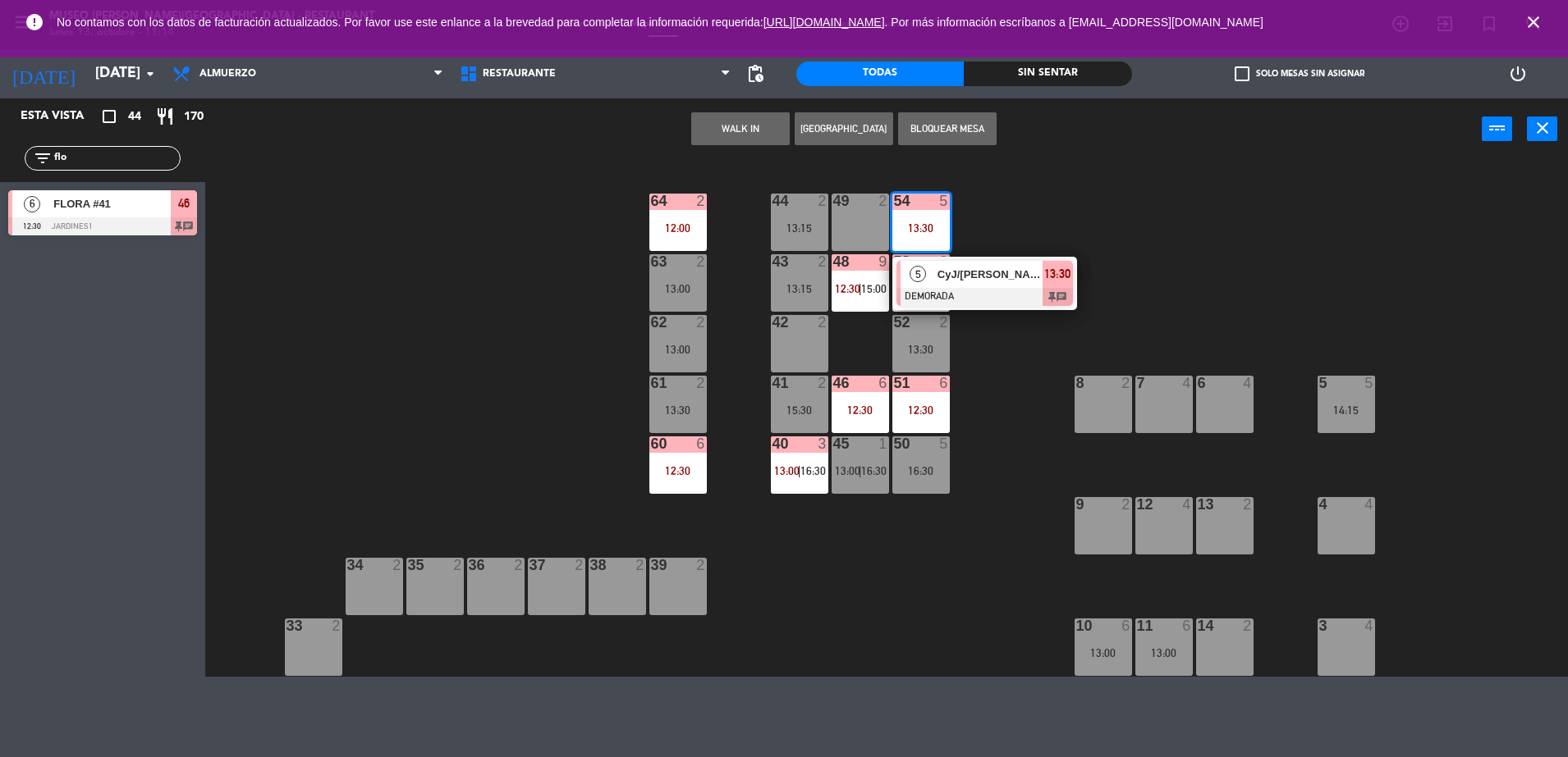
click at [986, 292] on div at bounding box center [984, 297] width 176 height 18
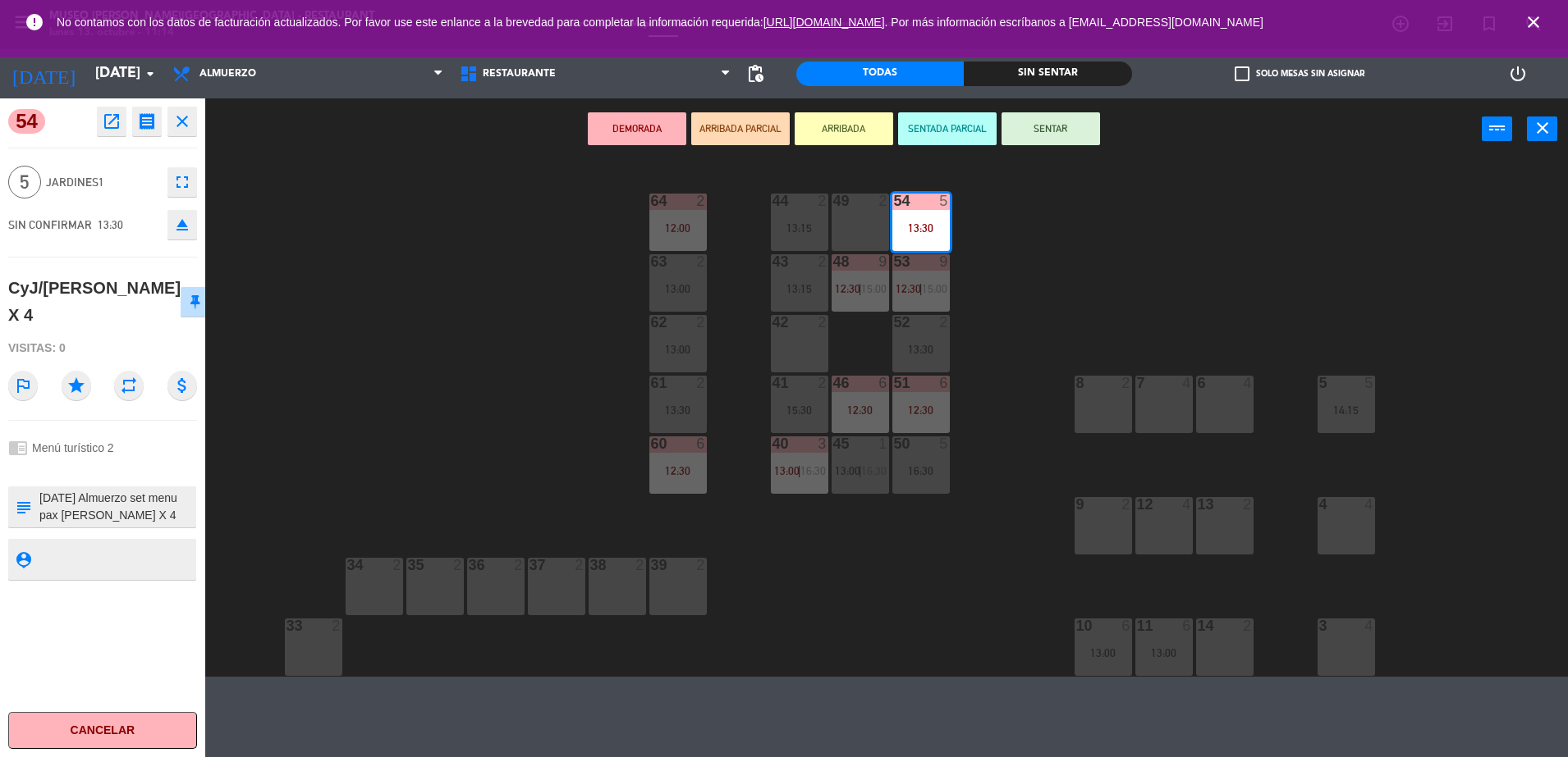
click at [1055, 262] on div "44 2 13:15 49 2 54 5 13:30 64 2 12:00 48 9 12:30 | 15:00 53 9 12:30 | 15:00 63 …" at bounding box center [893, 420] width 1347 height 513
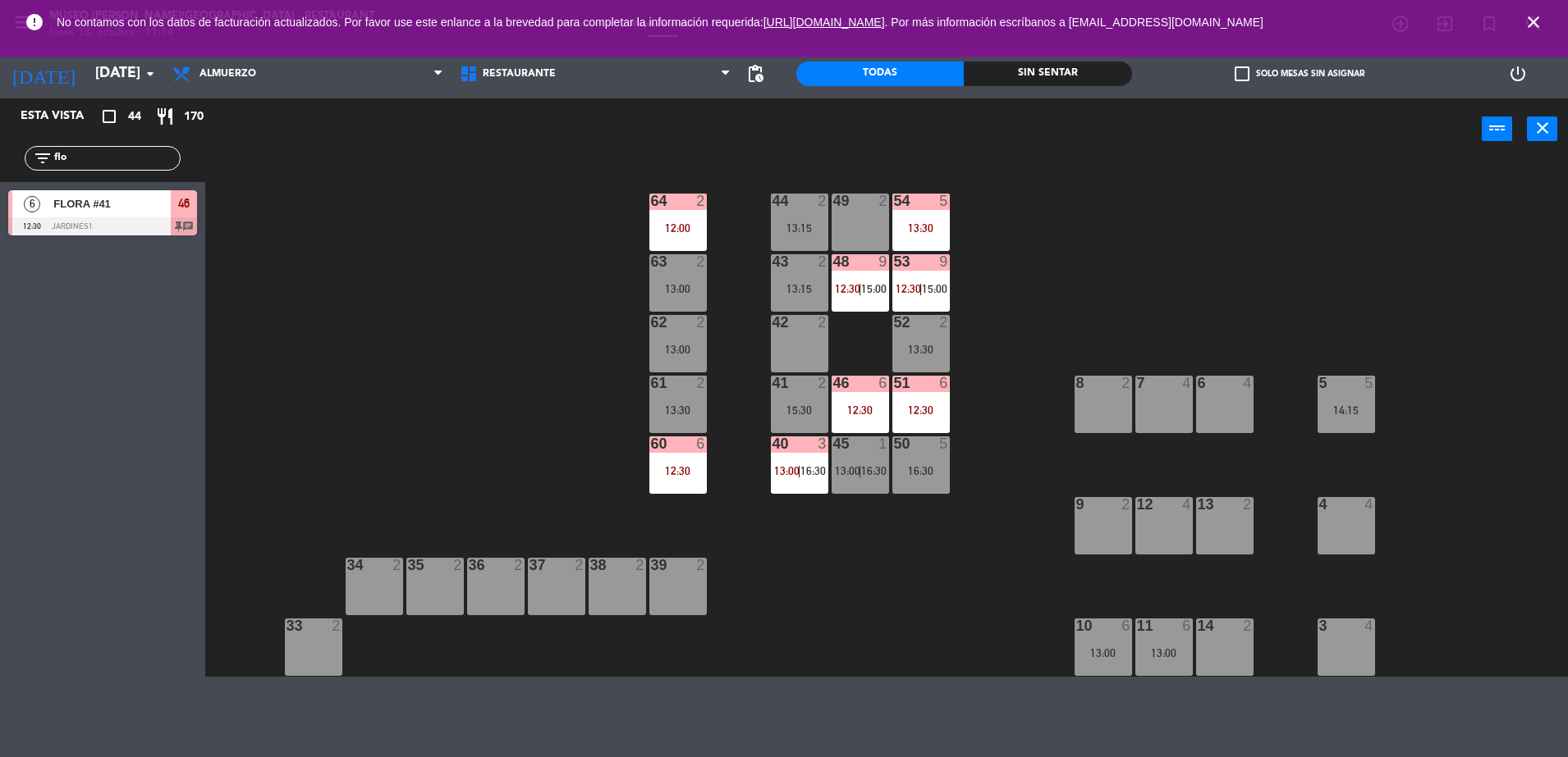
click at [666, 213] on div "64 2 12:00" at bounding box center [678, 222] width 58 height 58
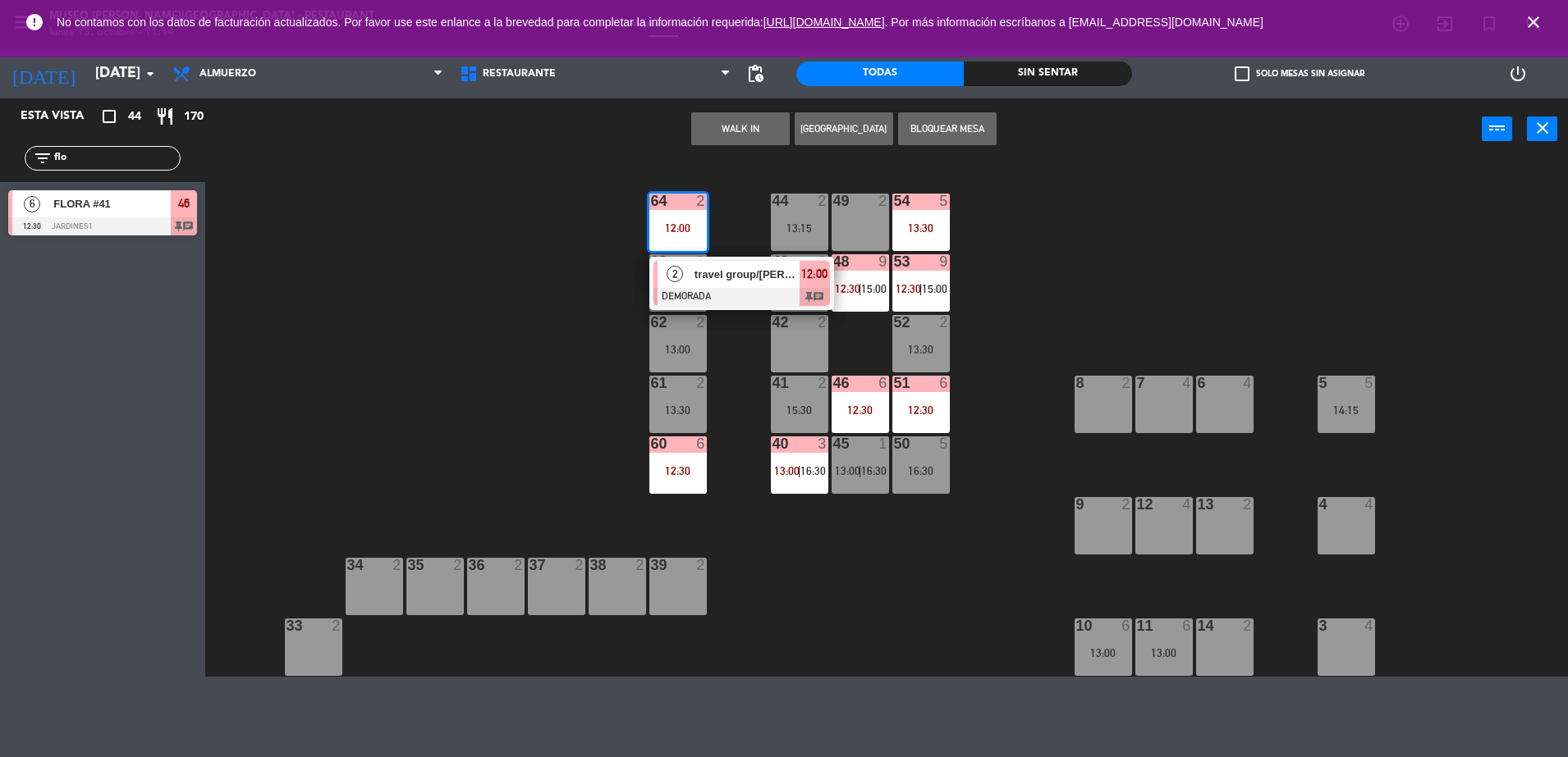
click at [734, 304] on div at bounding box center [742, 297] width 176 height 18
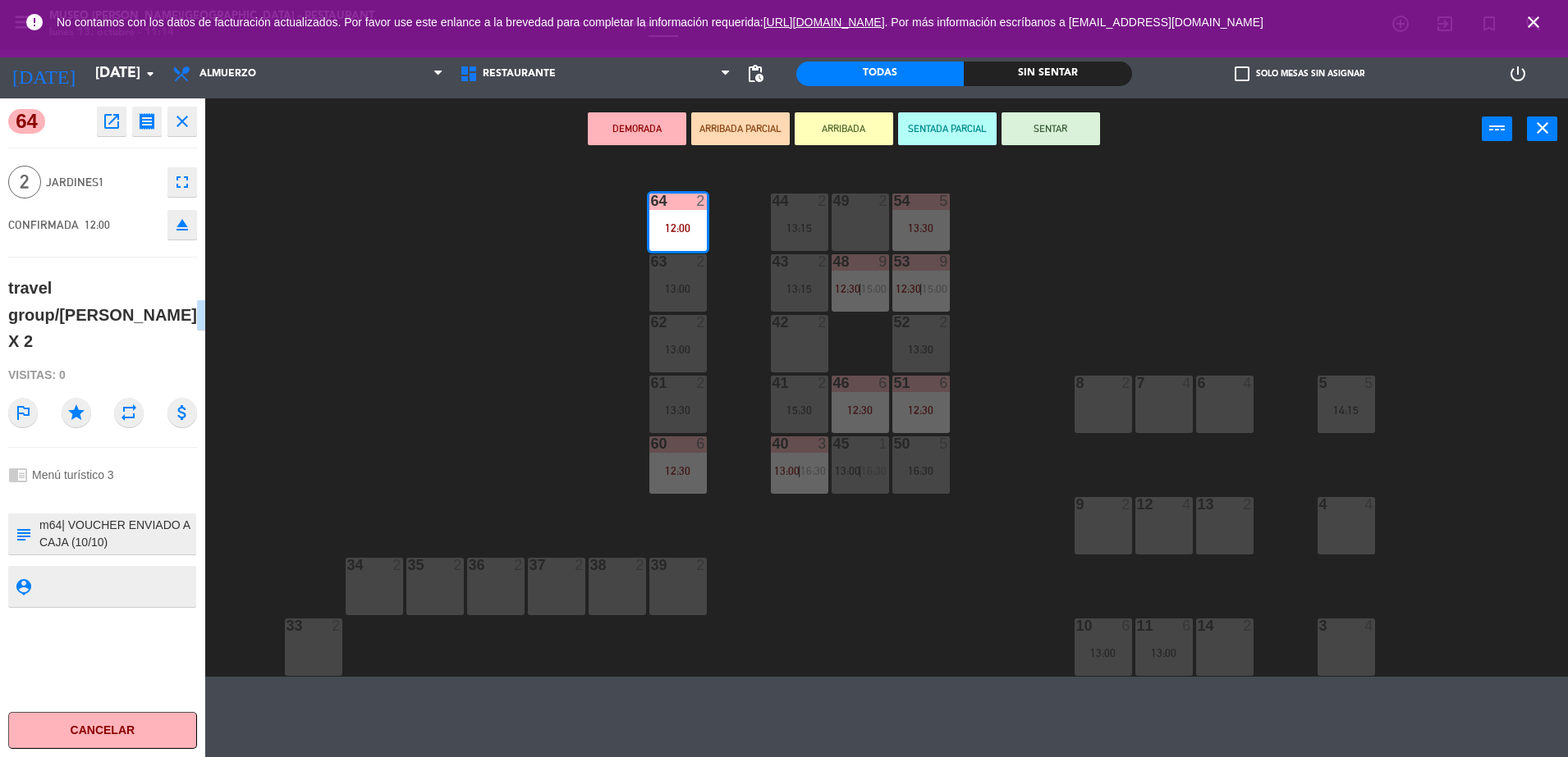
click at [535, 395] on div "44 2 13:15 49 2 54 5 13:30 64 2 12:00 48 9 12:30 | 15:00 53 9 12:30 | 15:00 63 …" at bounding box center [893, 420] width 1347 height 513
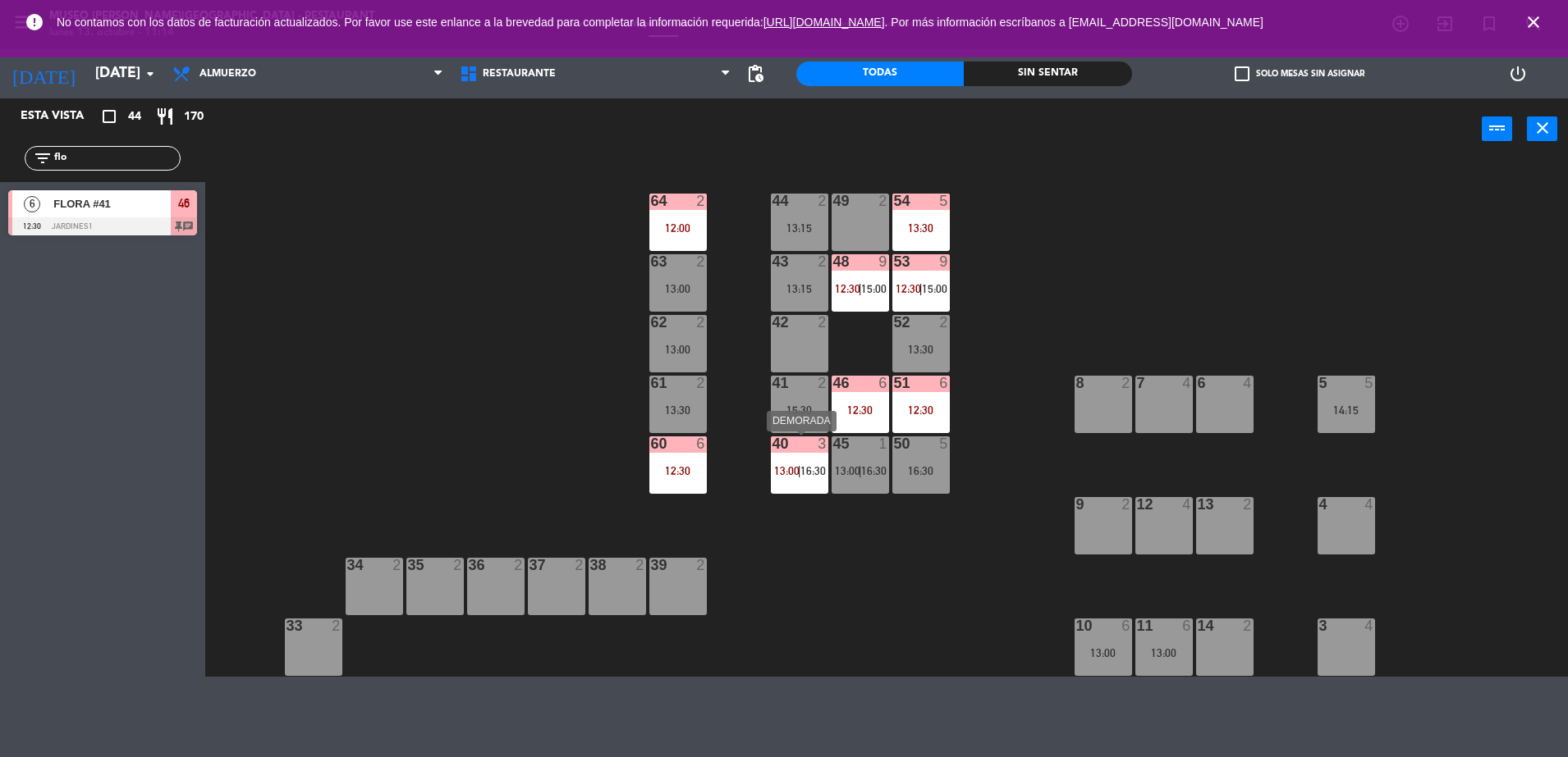
click at [787, 486] on div "40 3 13:00 | 16:30" at bounding box center [800, 465] width 58 height 58
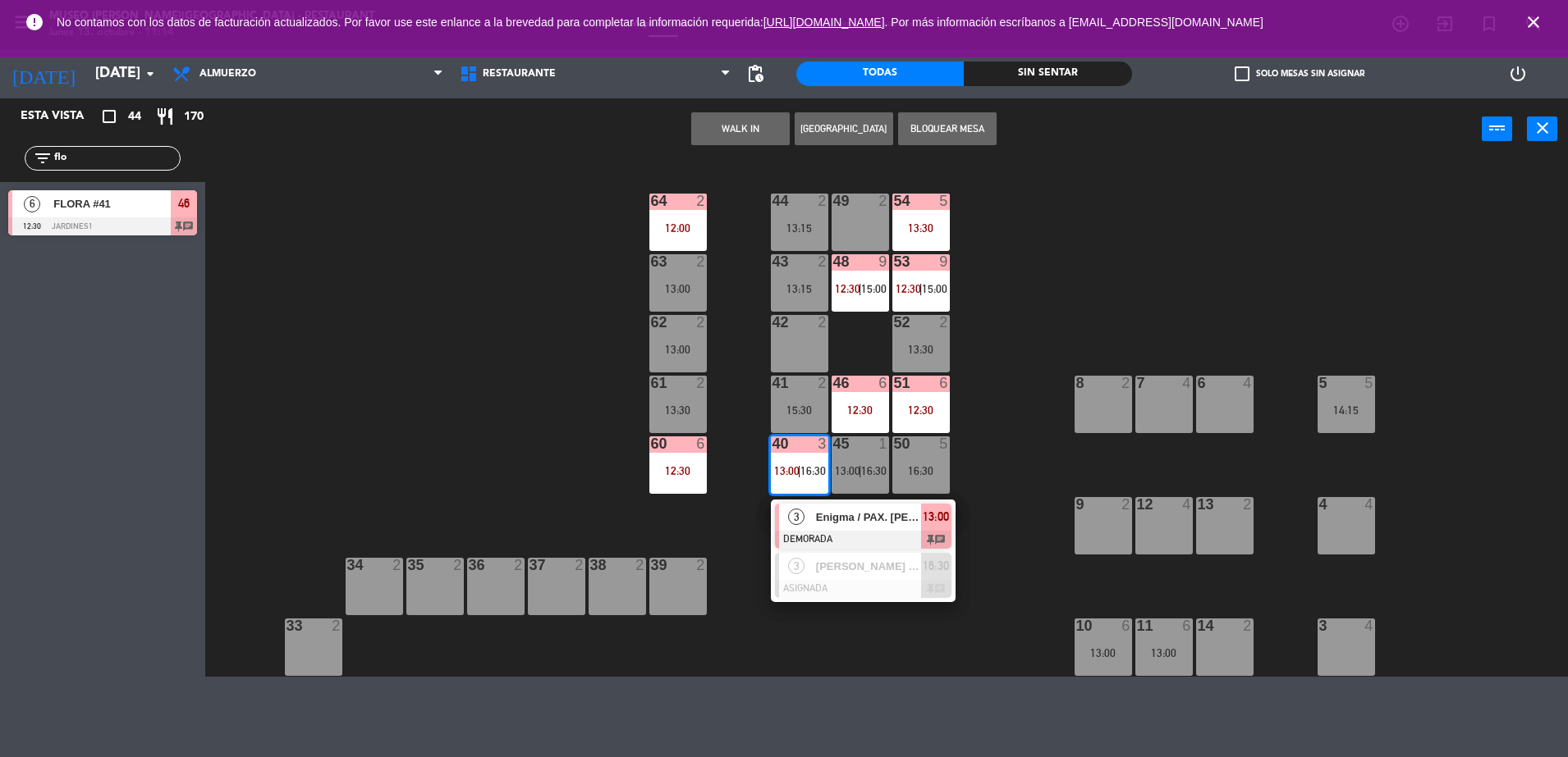
click at [830, 524] on span "Enigma / PAX. [PERSON_NAME] x2" at bounding box center [868, 517] width 105 height 17
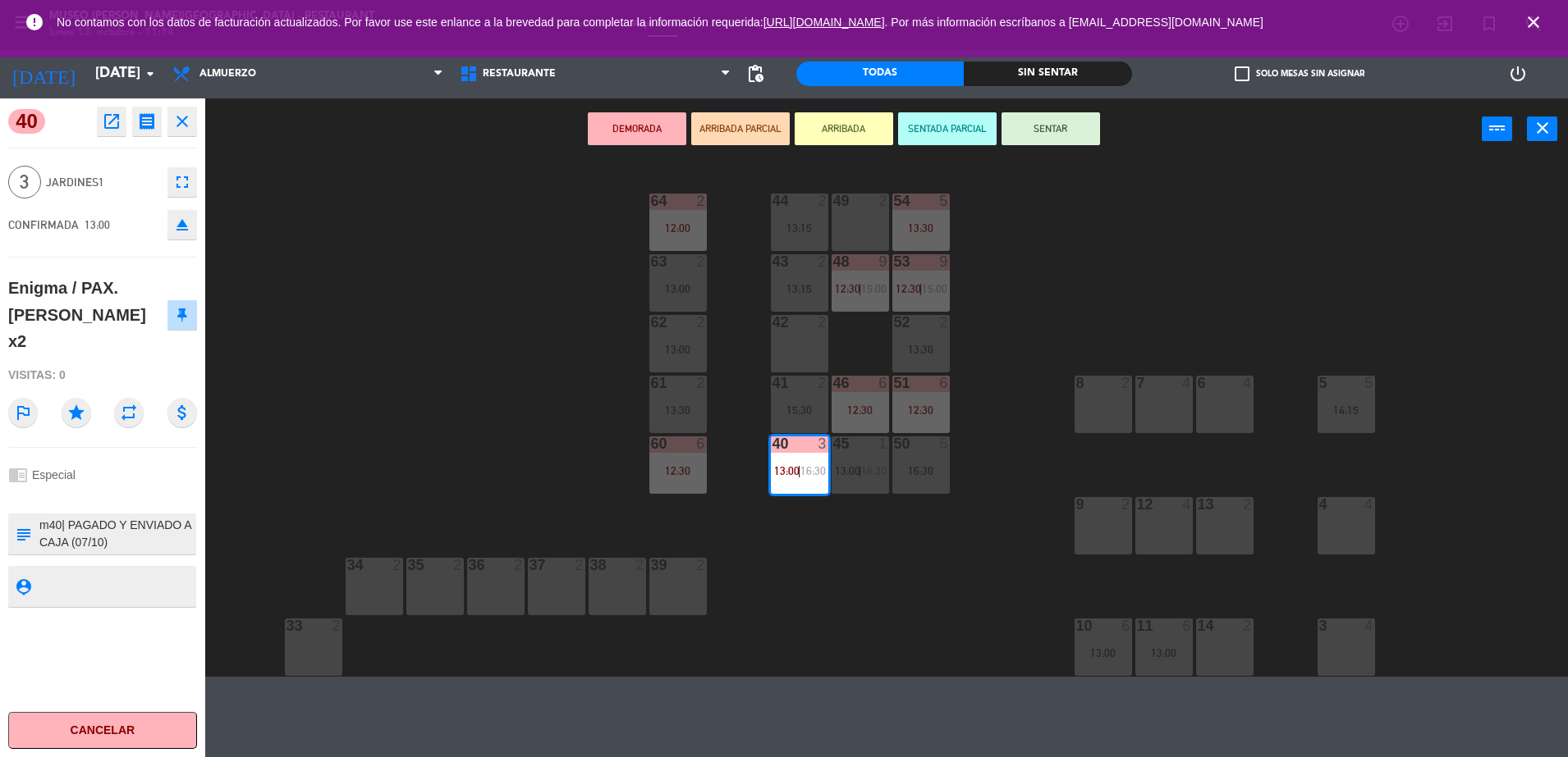
click at [784, 565] on div "44 2 13:15 49 2 54 5 13:30 64 2 12:00 48 9 12:30 | 15:00 53 9 12:30 | 15:00 63 …" at bounding box center [893, 420] width 1347 height 513
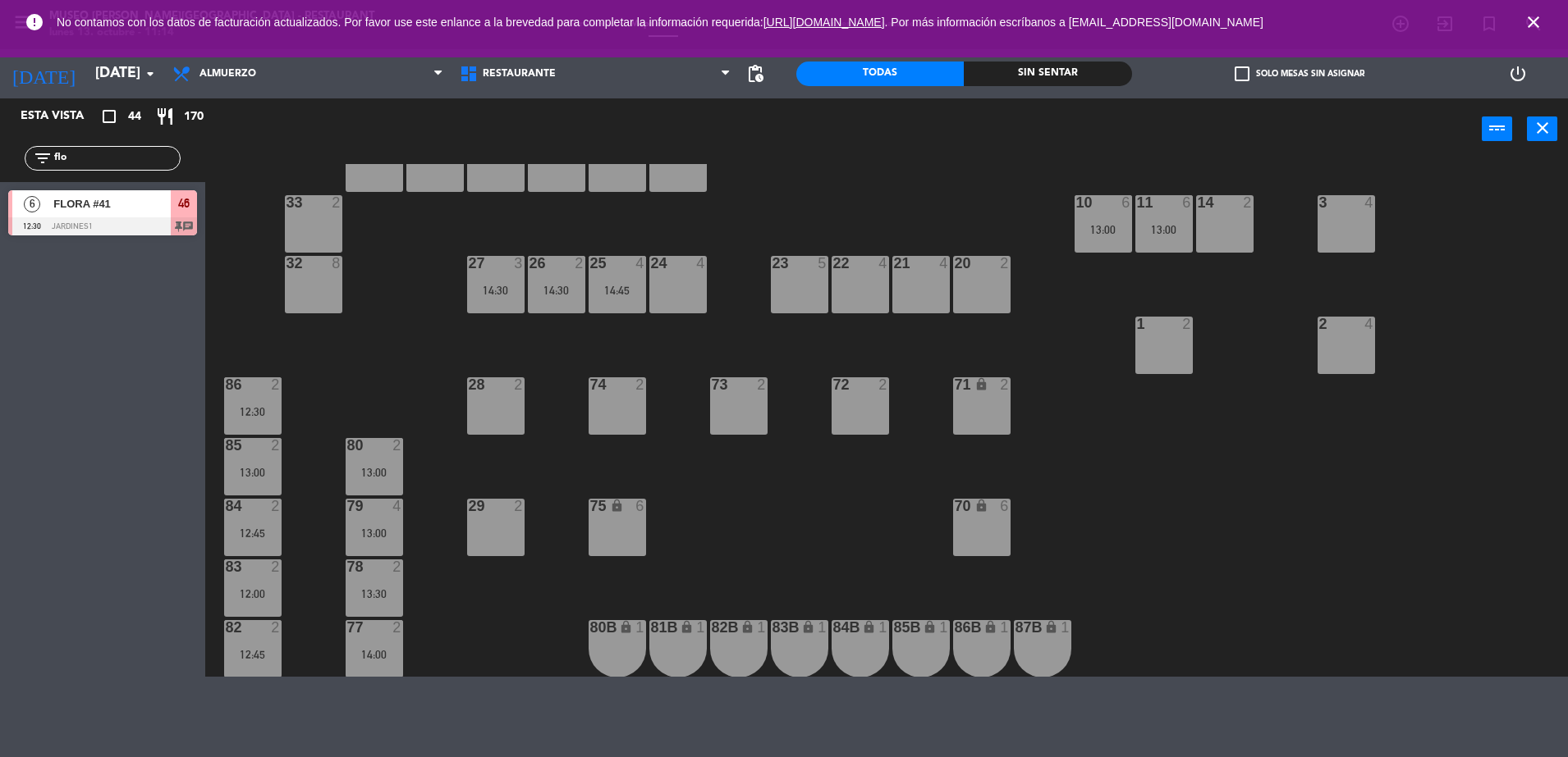
scroll to position [0, 0]
